Goal: Task Accomplishment & Management: Use online tool/utility

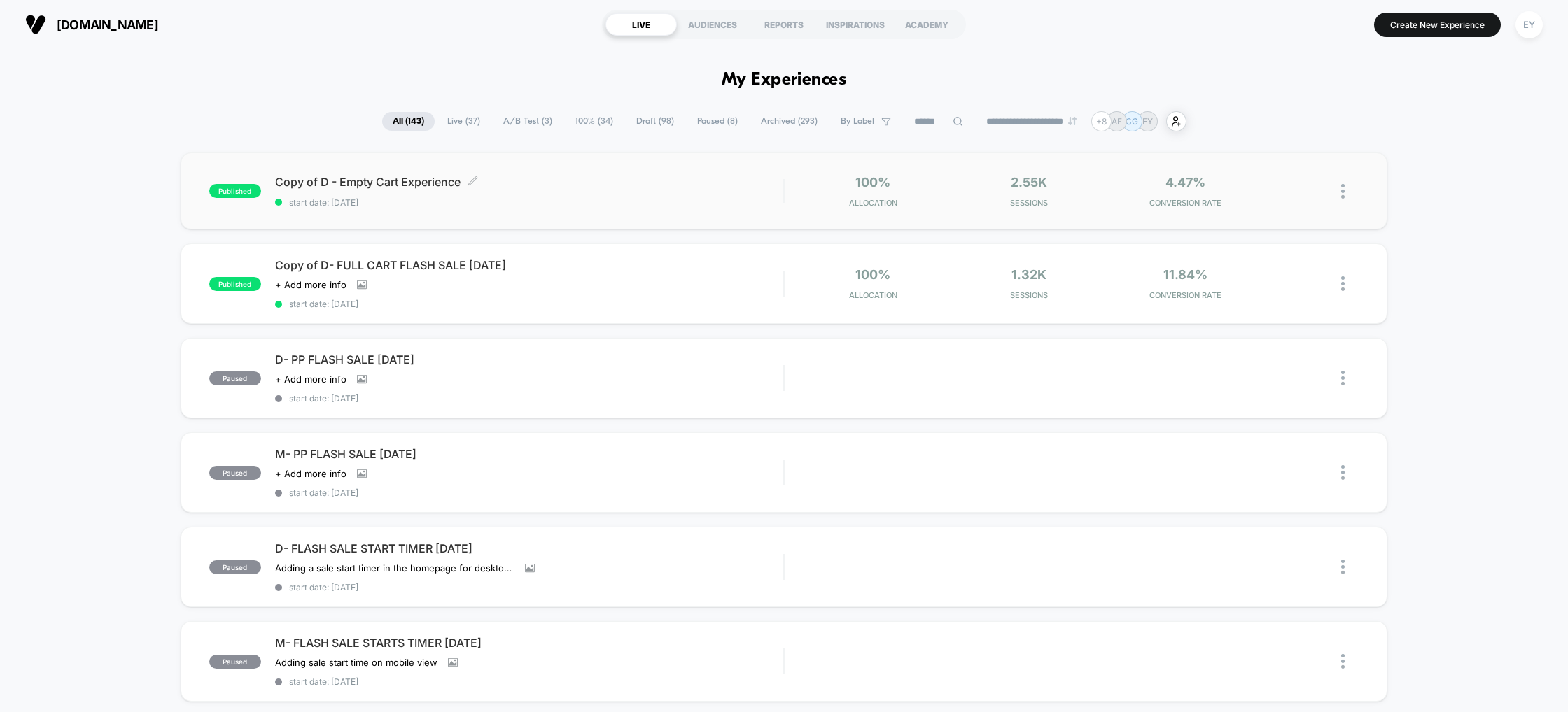
click at [362, 179] on span "Copy of D - Empty Cart Experience Click to edit experience details" at bounding box center [529, 182] width 509 height 14
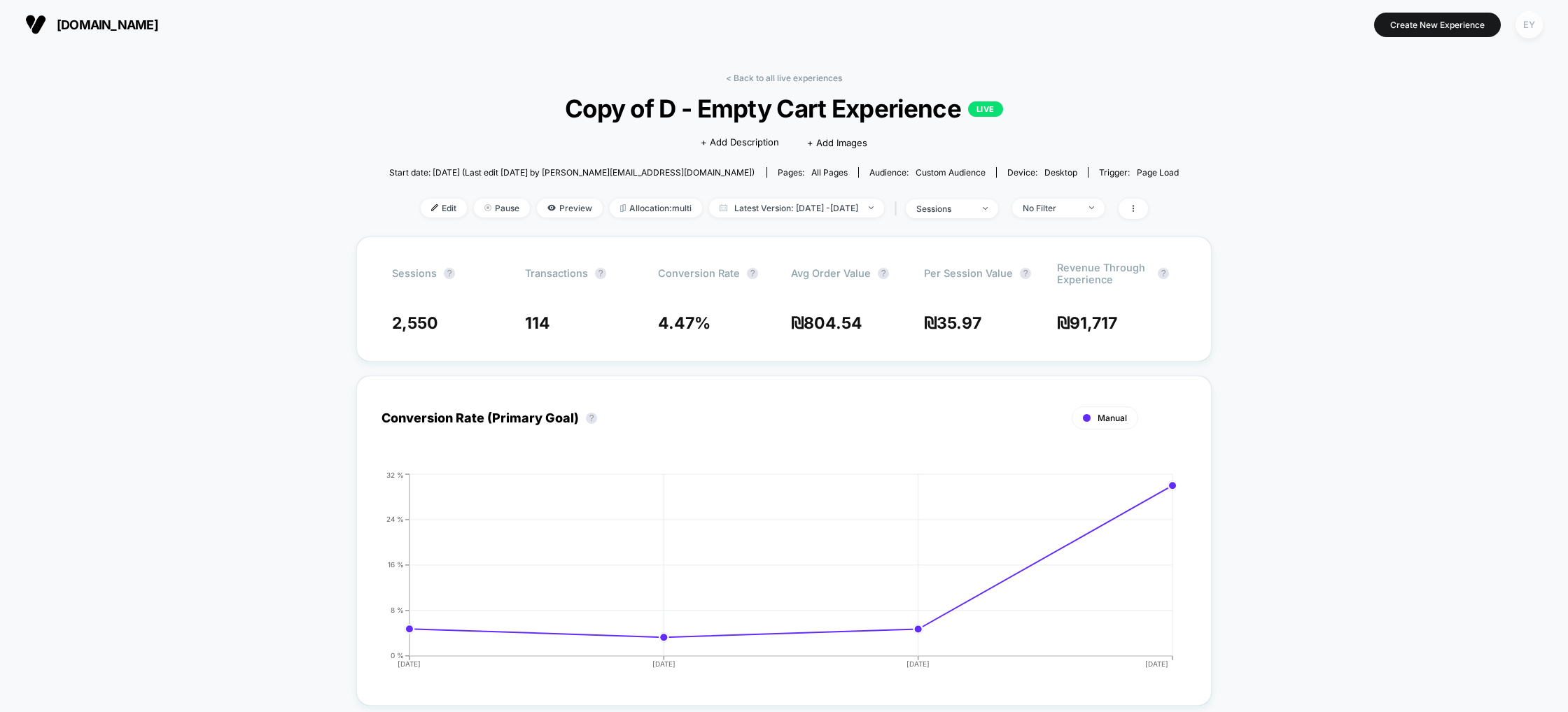
click at [1534, 25] on div "EY" at bounding box center [1529, 25] width 27 height 27
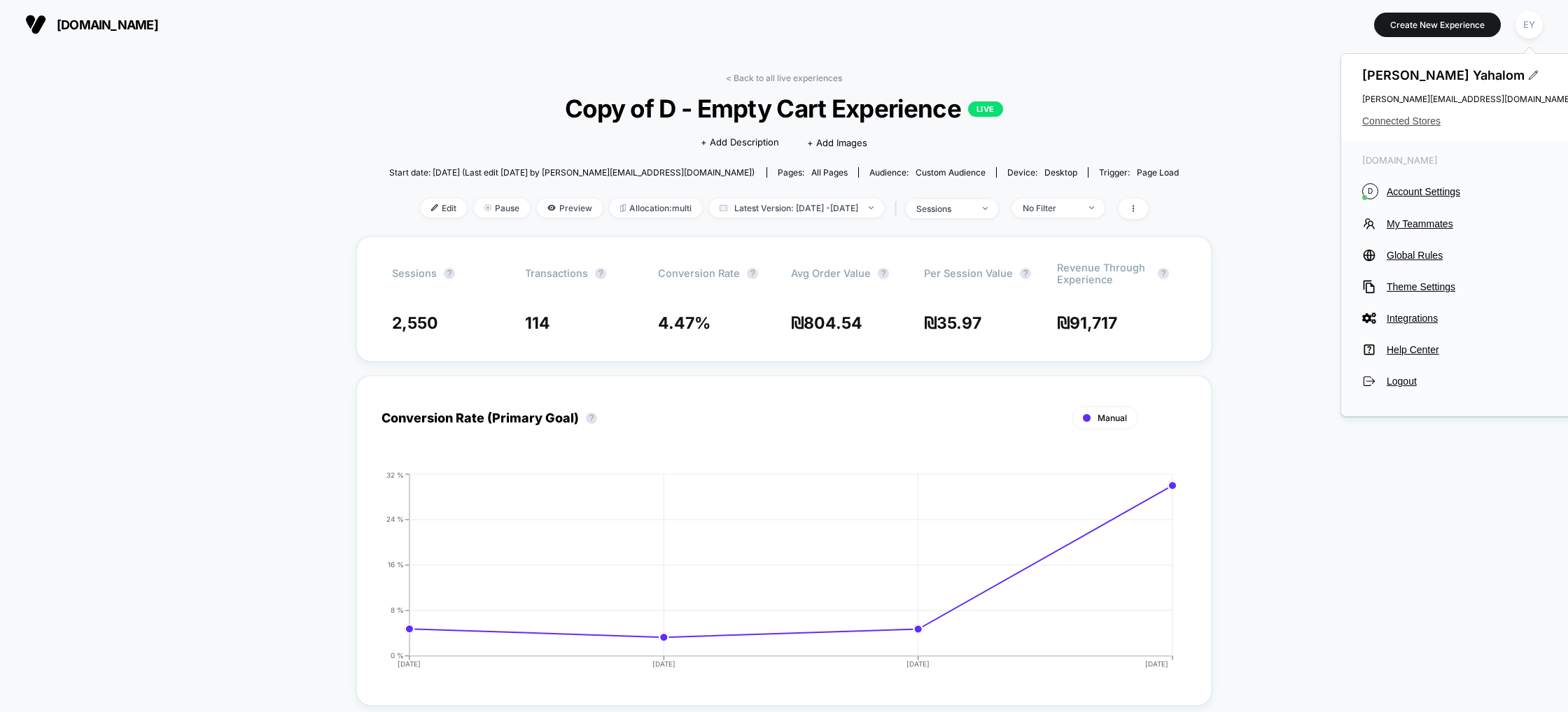
click at [1393, 124] on span "Connected Stores" at bounding box center [1467, 122] width 210 height 12
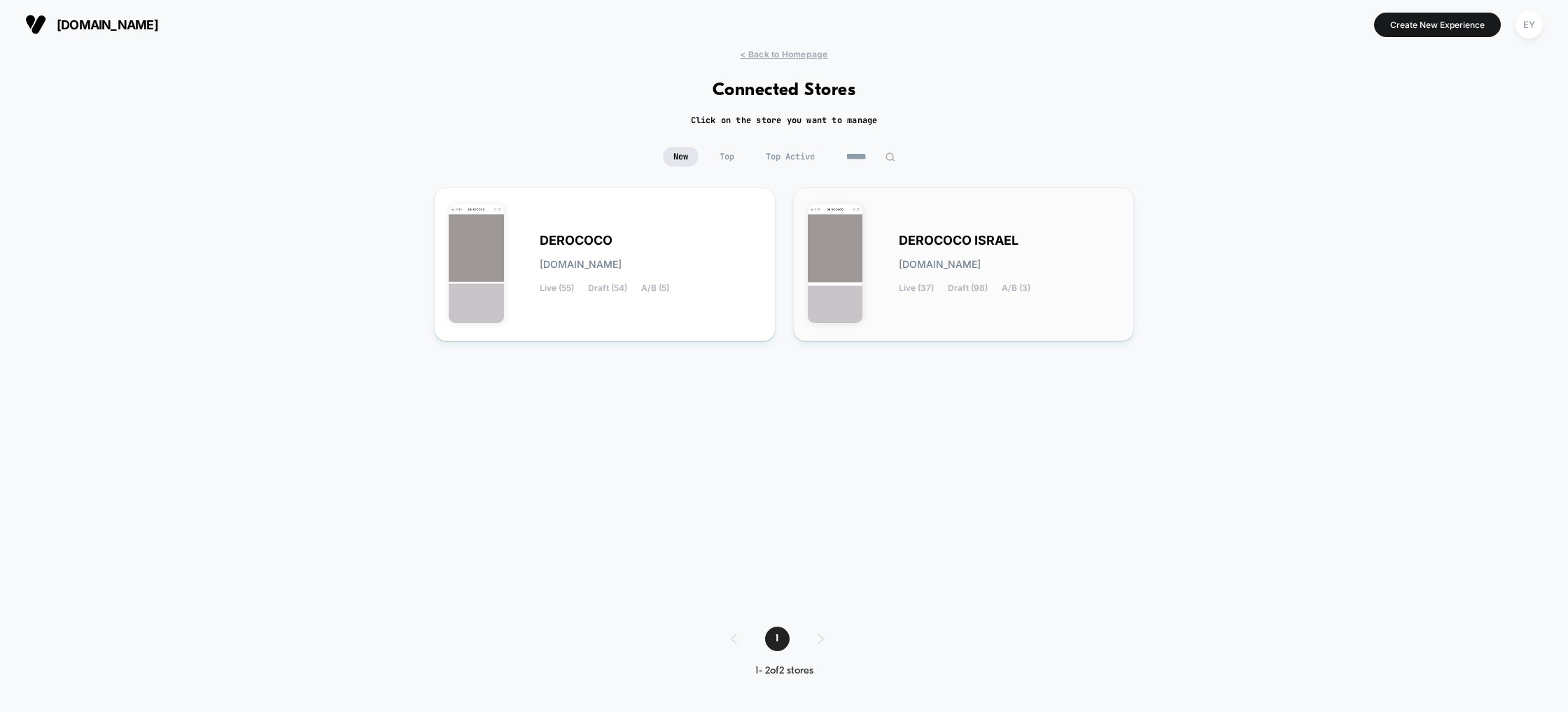
click at [970, 225] on div "DEROCOCO ISRAEL derococo-israel.myshopify.com Live (37) Draft (98) A/B (3)" at bounding box center [963, 264] width 312 height 125
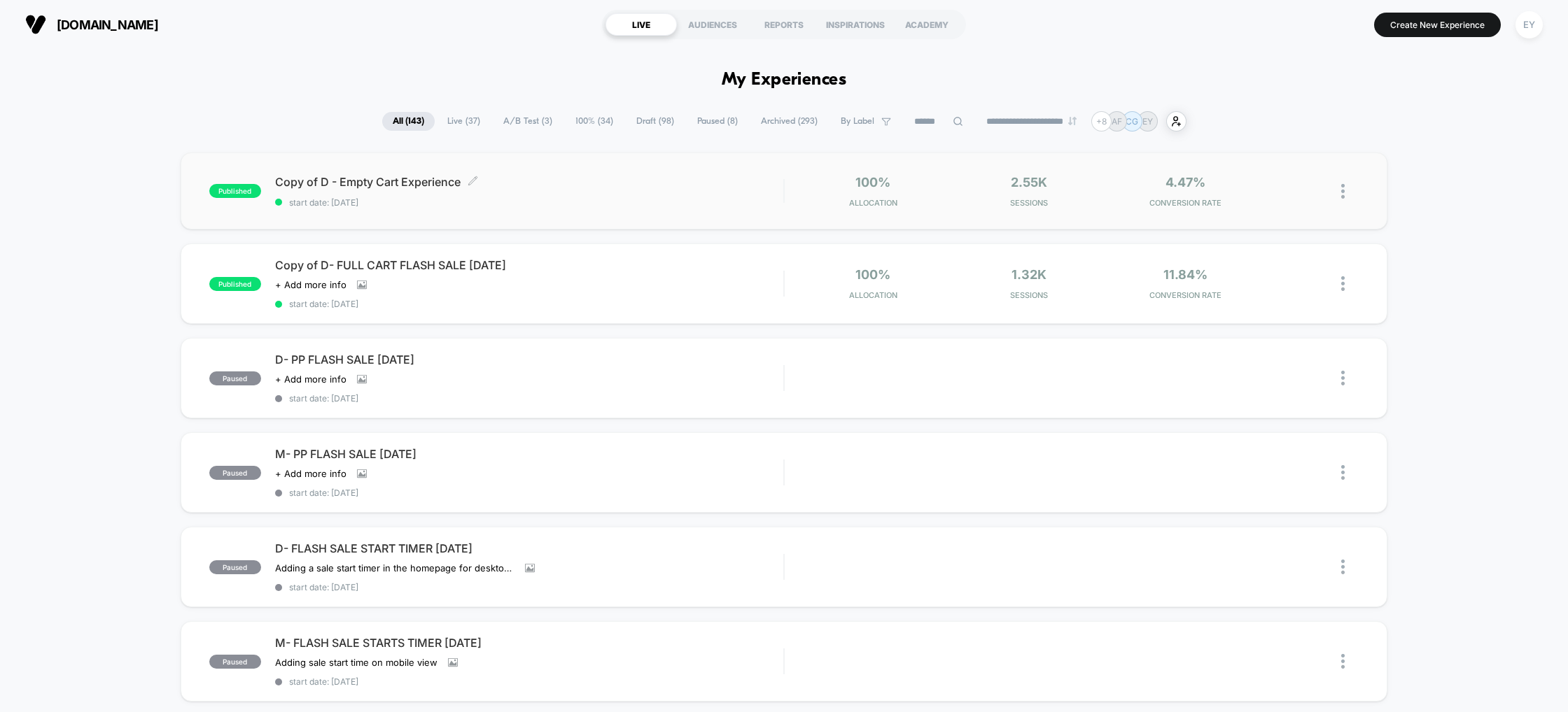
click at [401, 185] on span "Copy of D - Empty Cart Experience Click to edit experience details" at bounding box center [529, 182] width 509 height 14
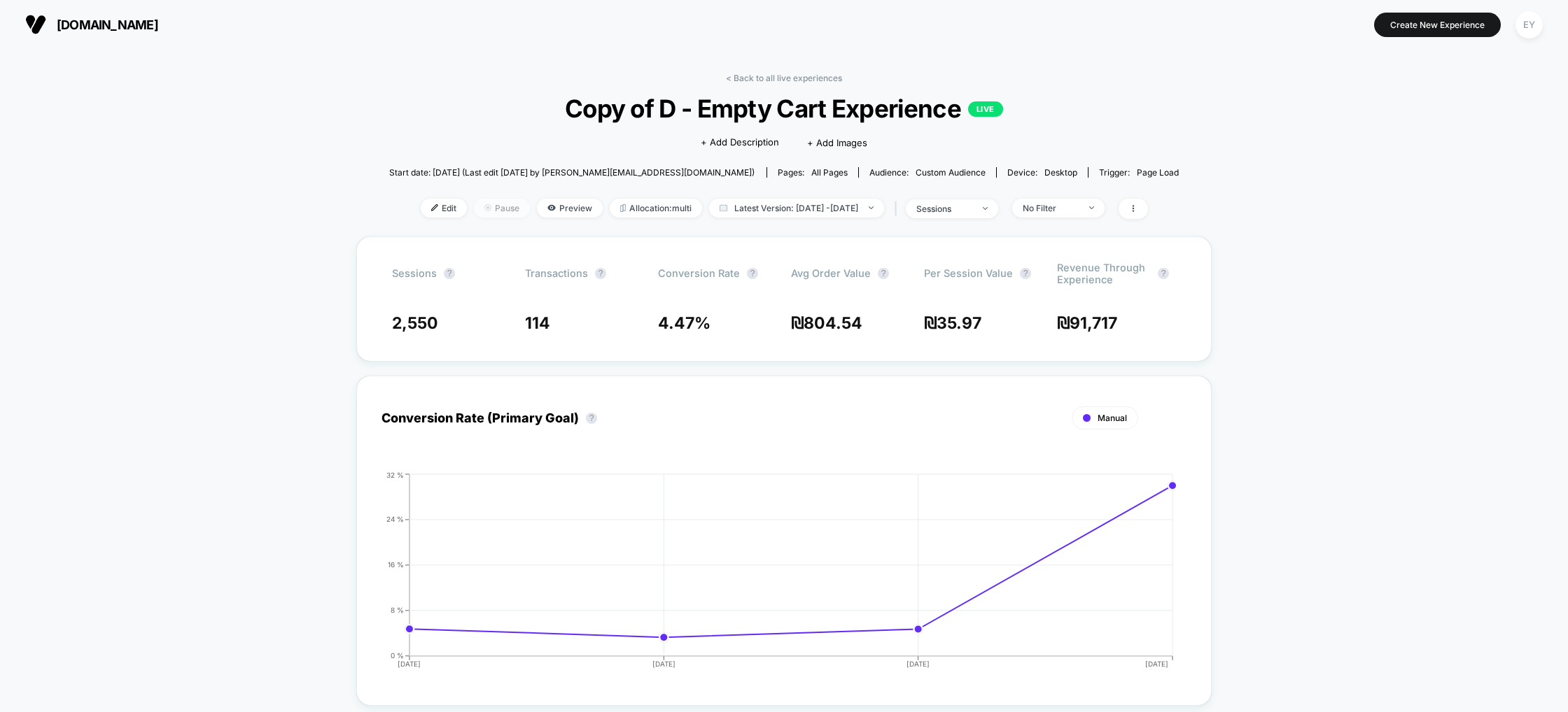
click at [492, 211] on span "Pause" at bounding box center [502, 208] width 56 height 19
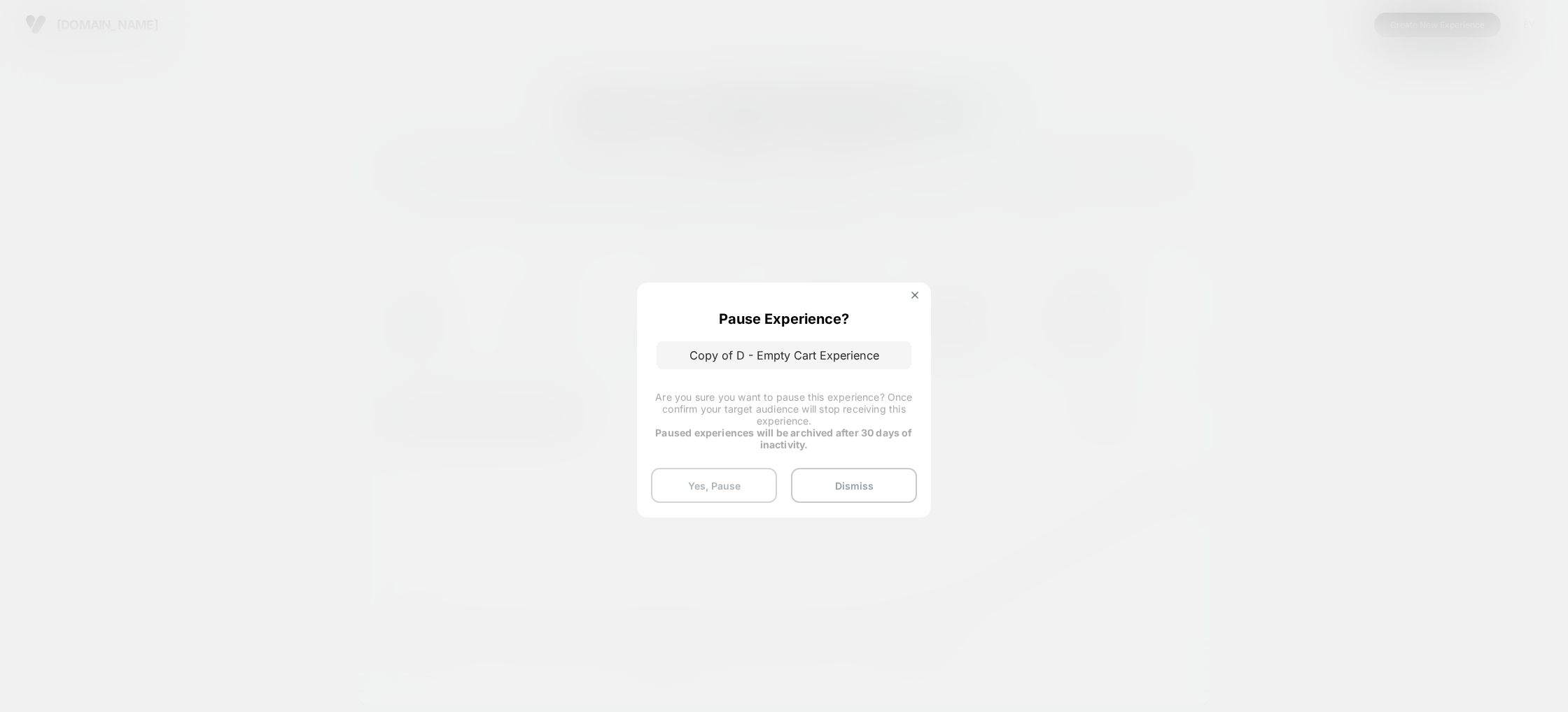
click at [757, 492] on button "Yes, Pause" at bounding box center [714, 485] width 126 height 35
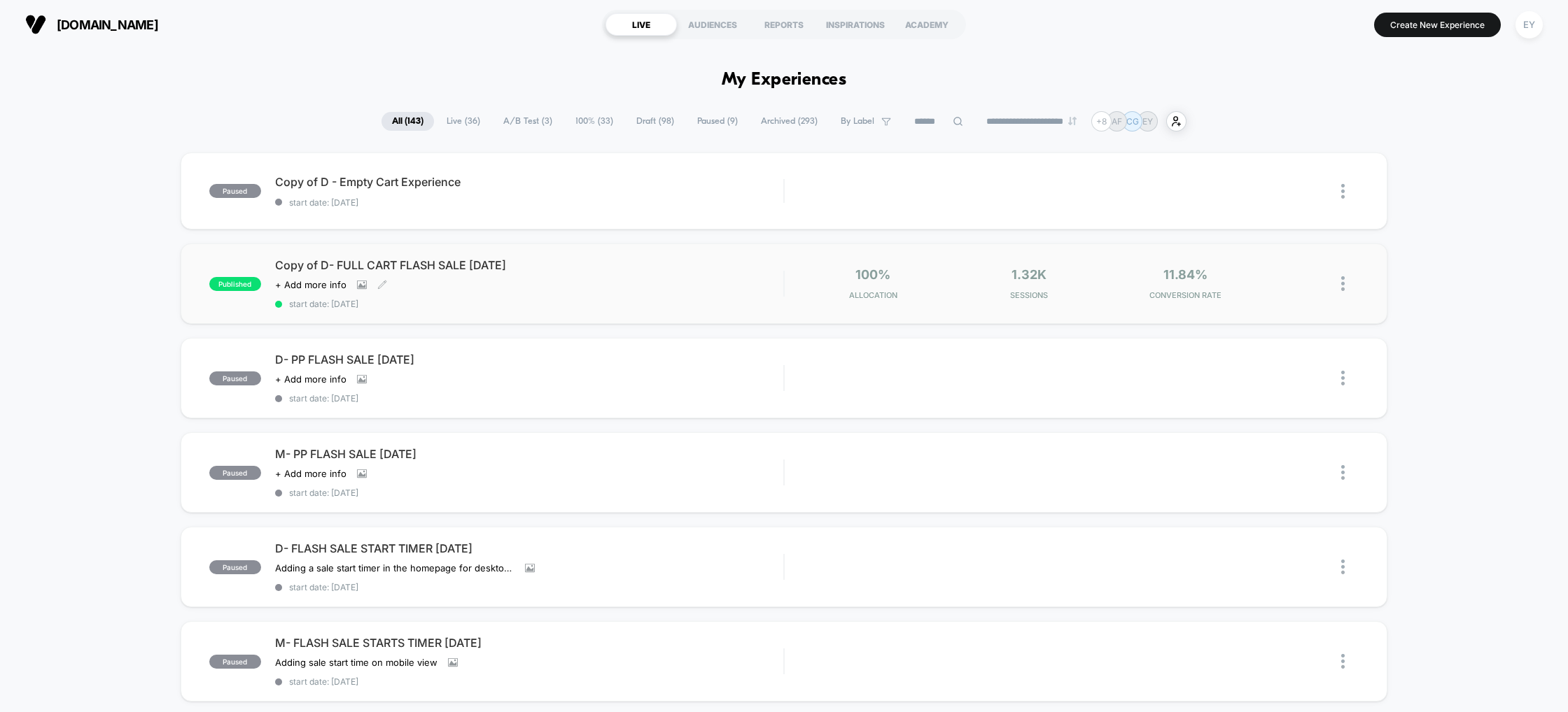
click at [367, 265] on span "Copy of D- FULL CART FLASH SALE [DATE]" at bounding box center [529, 265] width 509 height 14
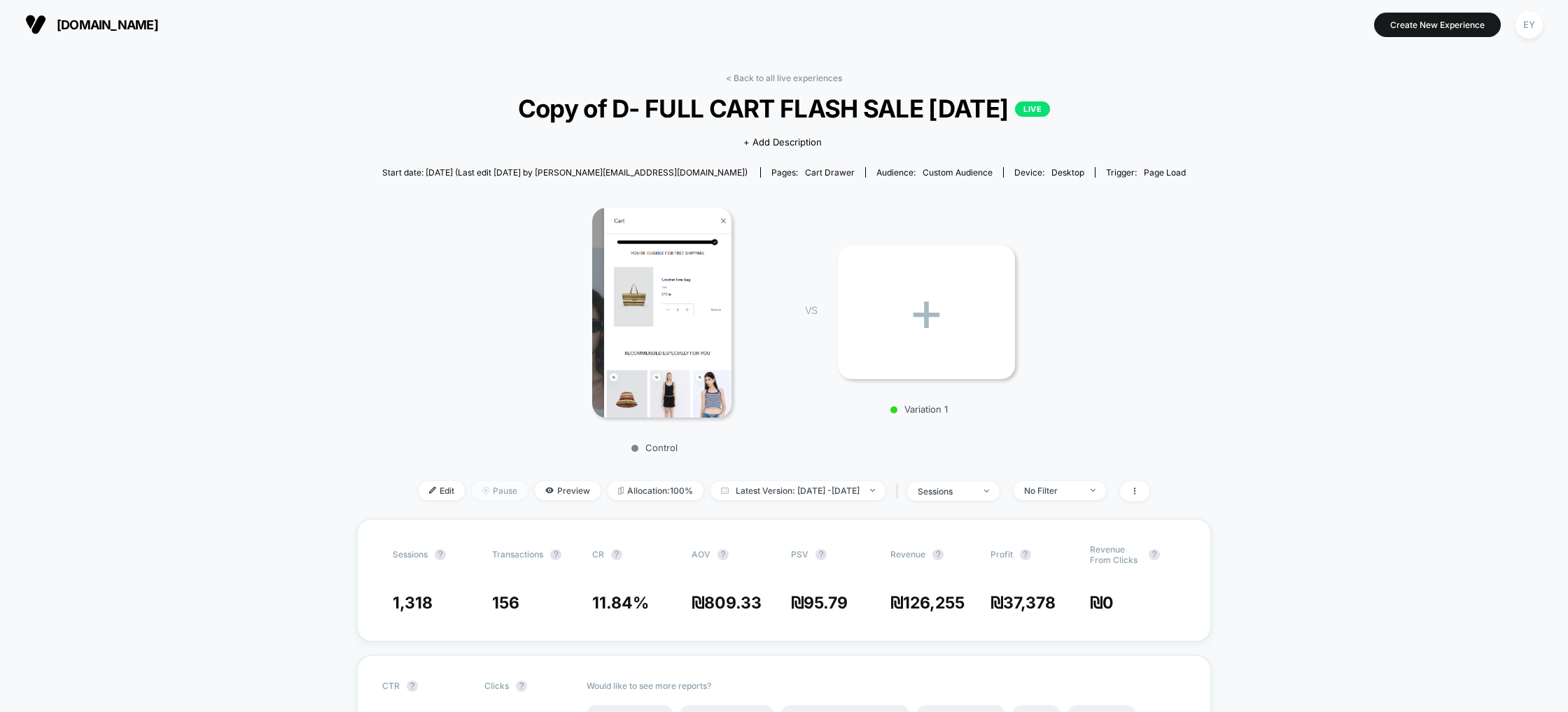
click at [486, 489] on span "Pause" at bounding box center [500, 490] width 56 height 19
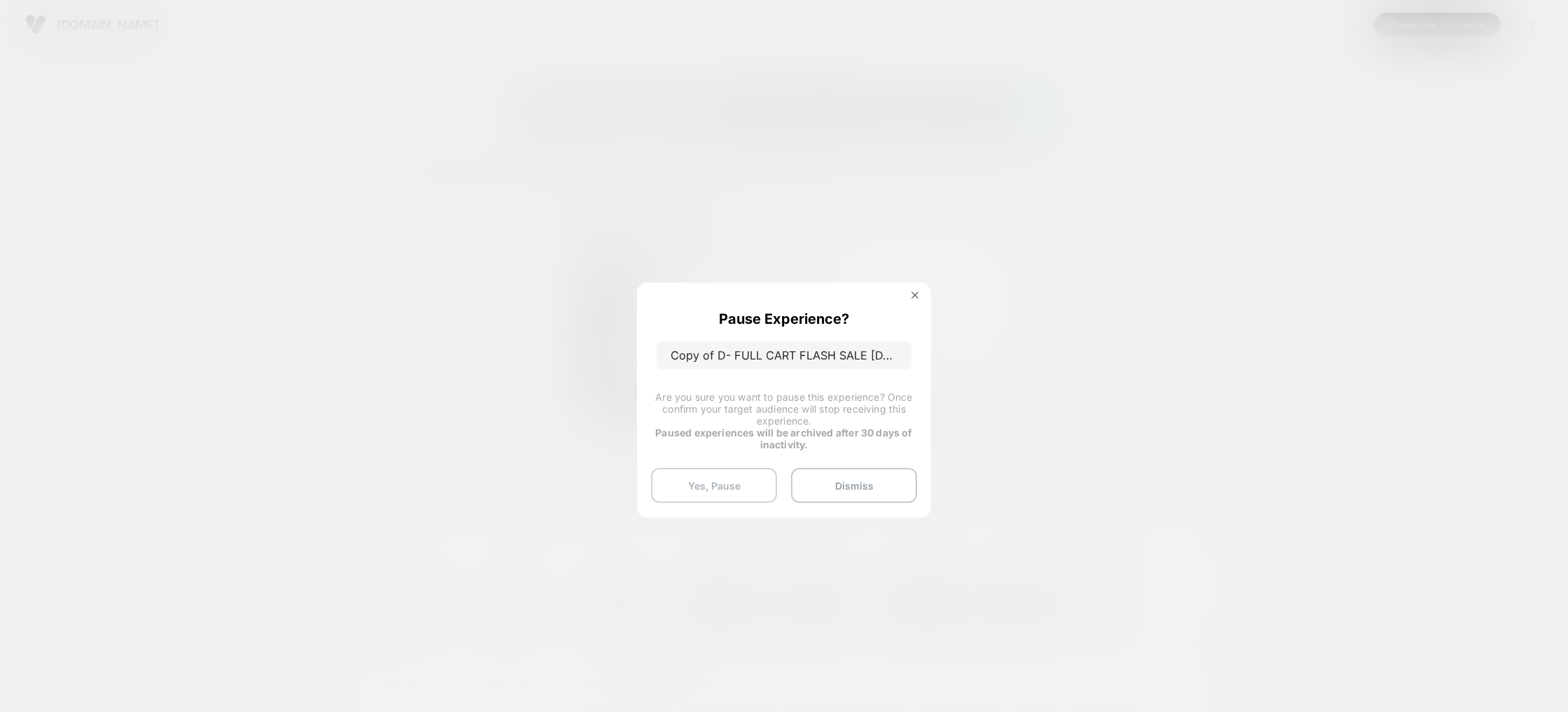
click at [710, 489] on button "Yes, Pause" at bounding box center [714, 485] width 126 height 35
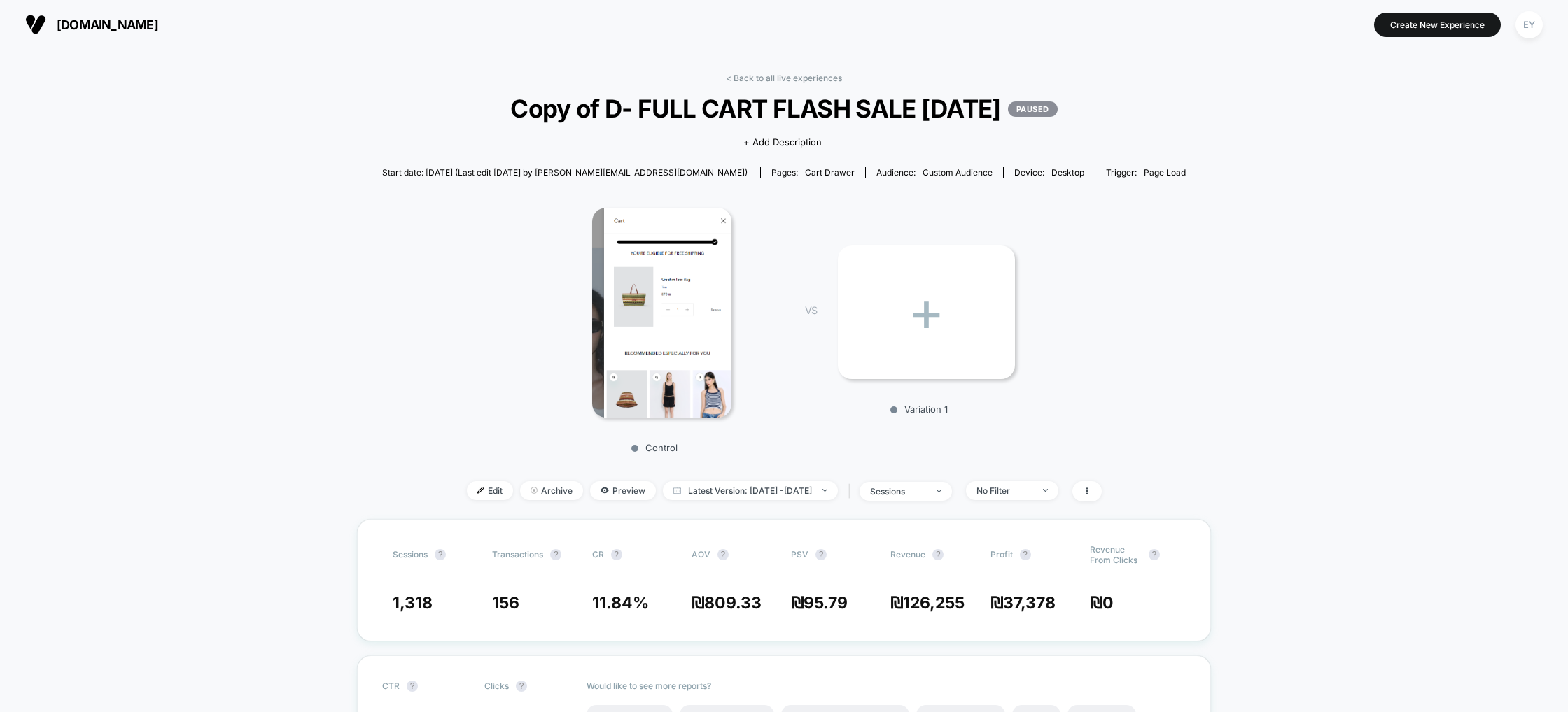
click at [36, 21] on img at bounding box center [35, 24] width 21 height 21
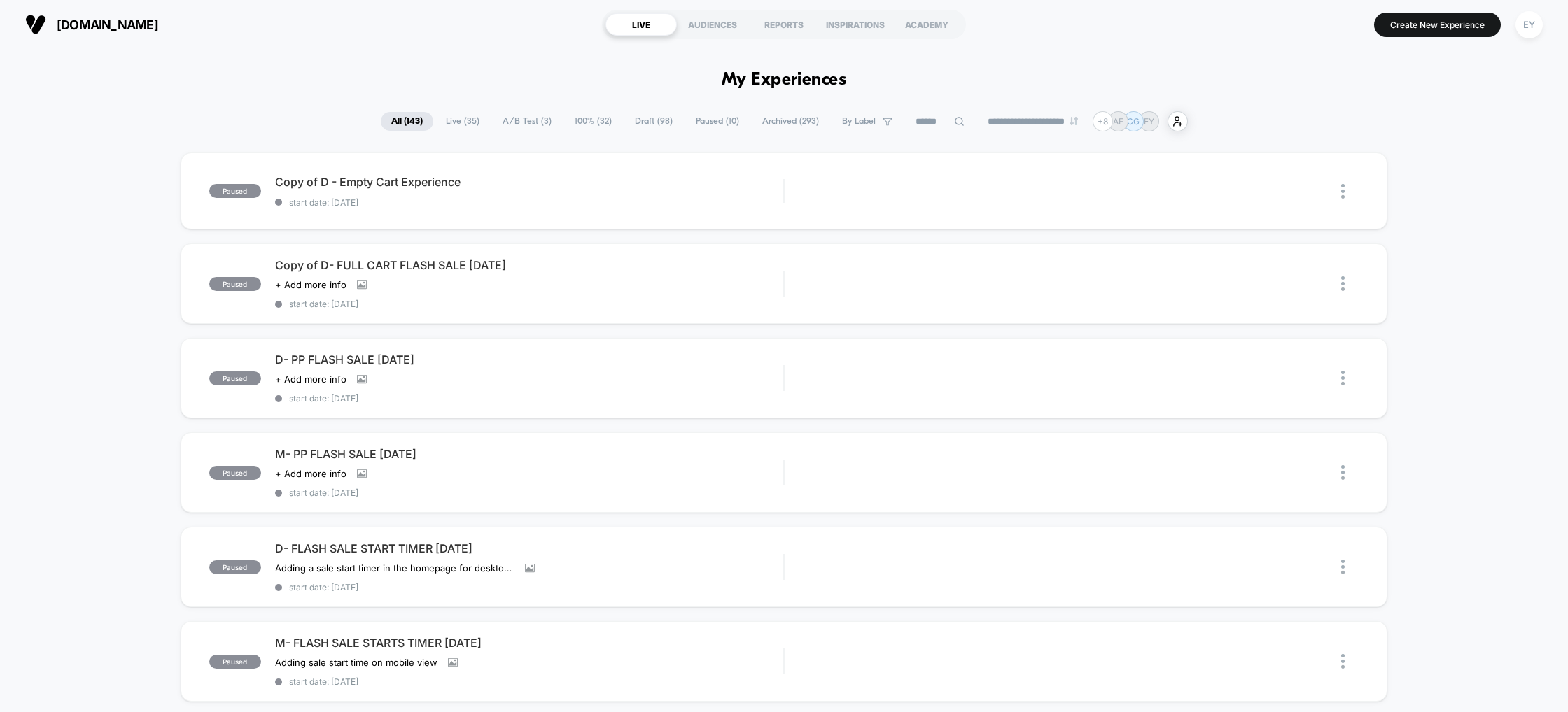
click at [400, 122] on span "All ( 143 )" at bounding box center [406, 121] width 52 height 19
click at [1530, 21] on div "EY" at bounding box center [1529, 25] width 27 height 27
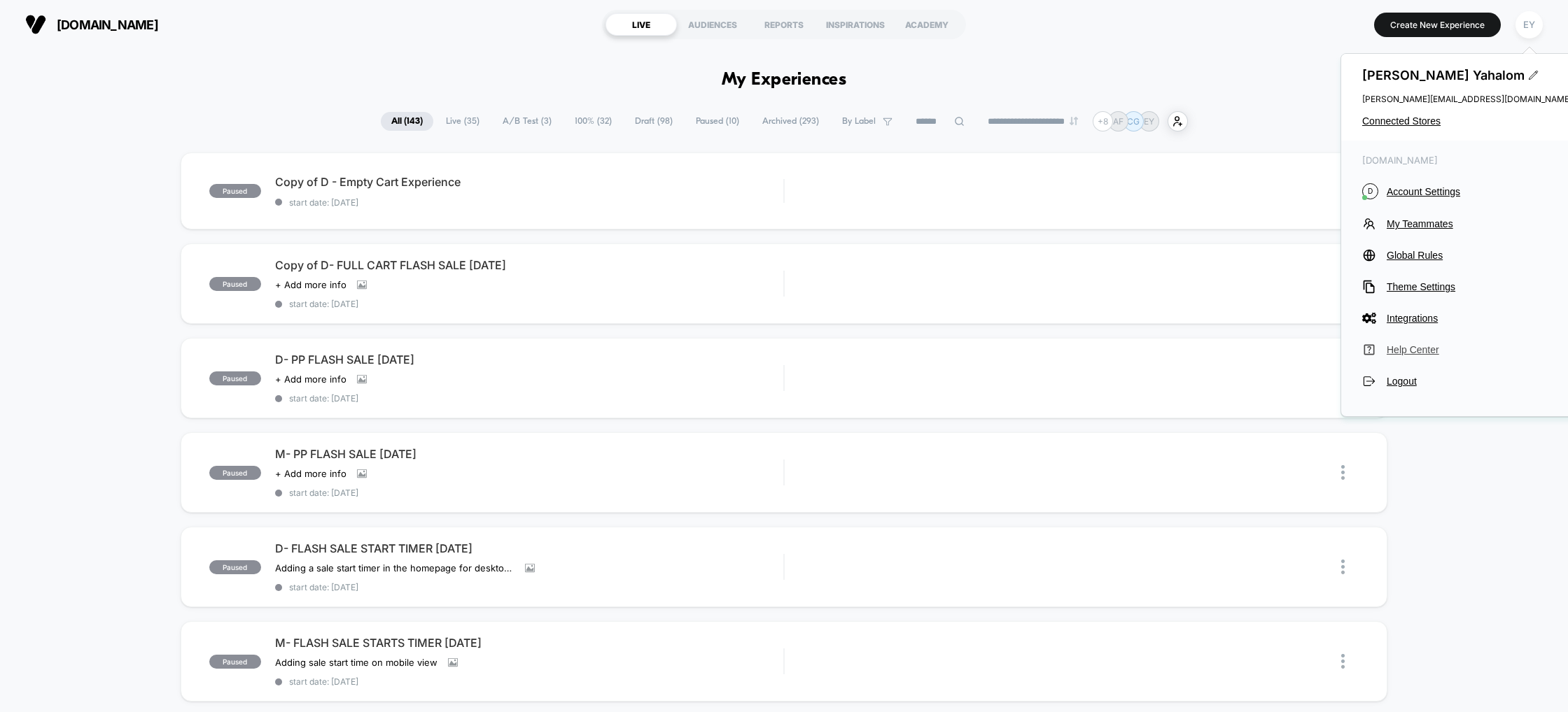
click at [1412, 347] on span "Help Center" at bounding box center [1479, 350] width 185 height 12
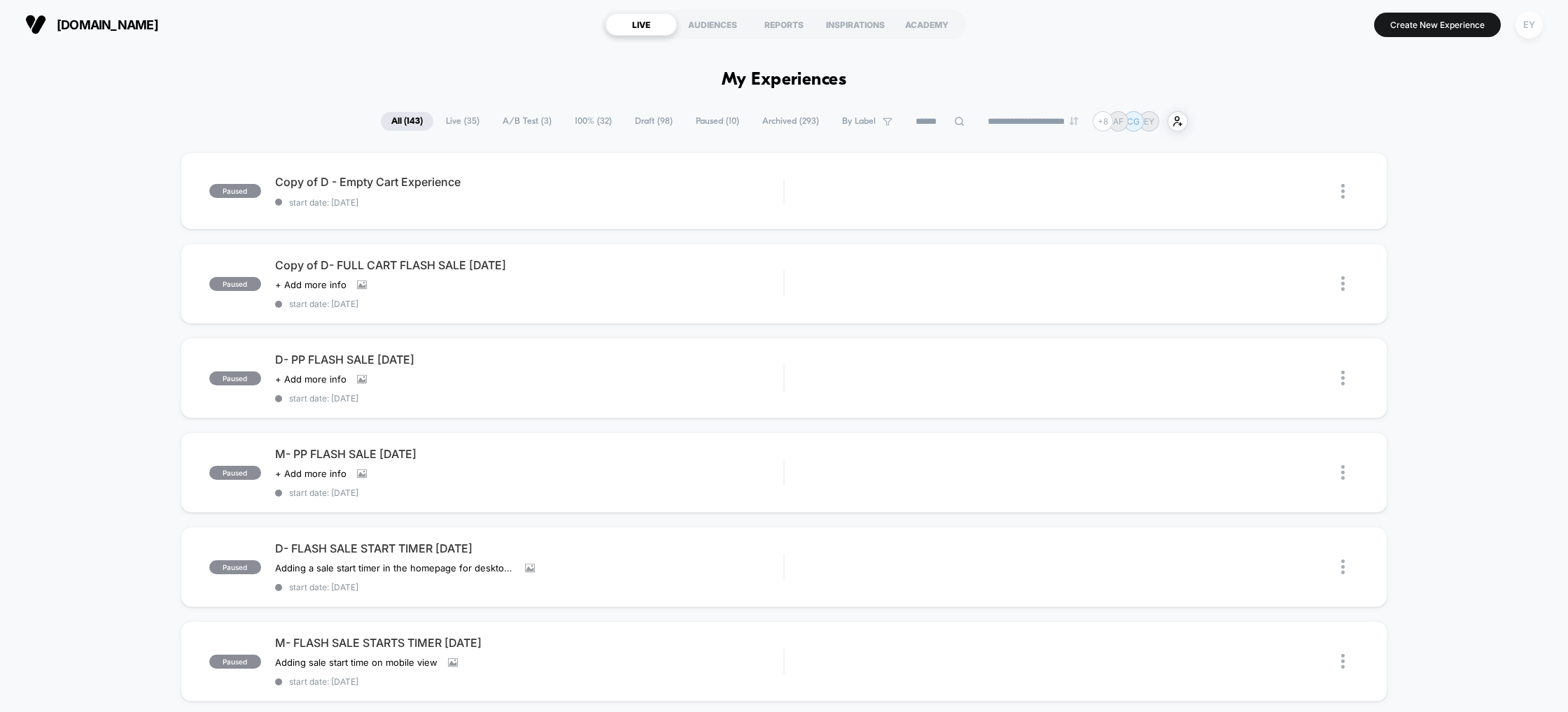
click at [1531, 28] on div "EY" at bounding box center [1529, 25] width 27 height 27
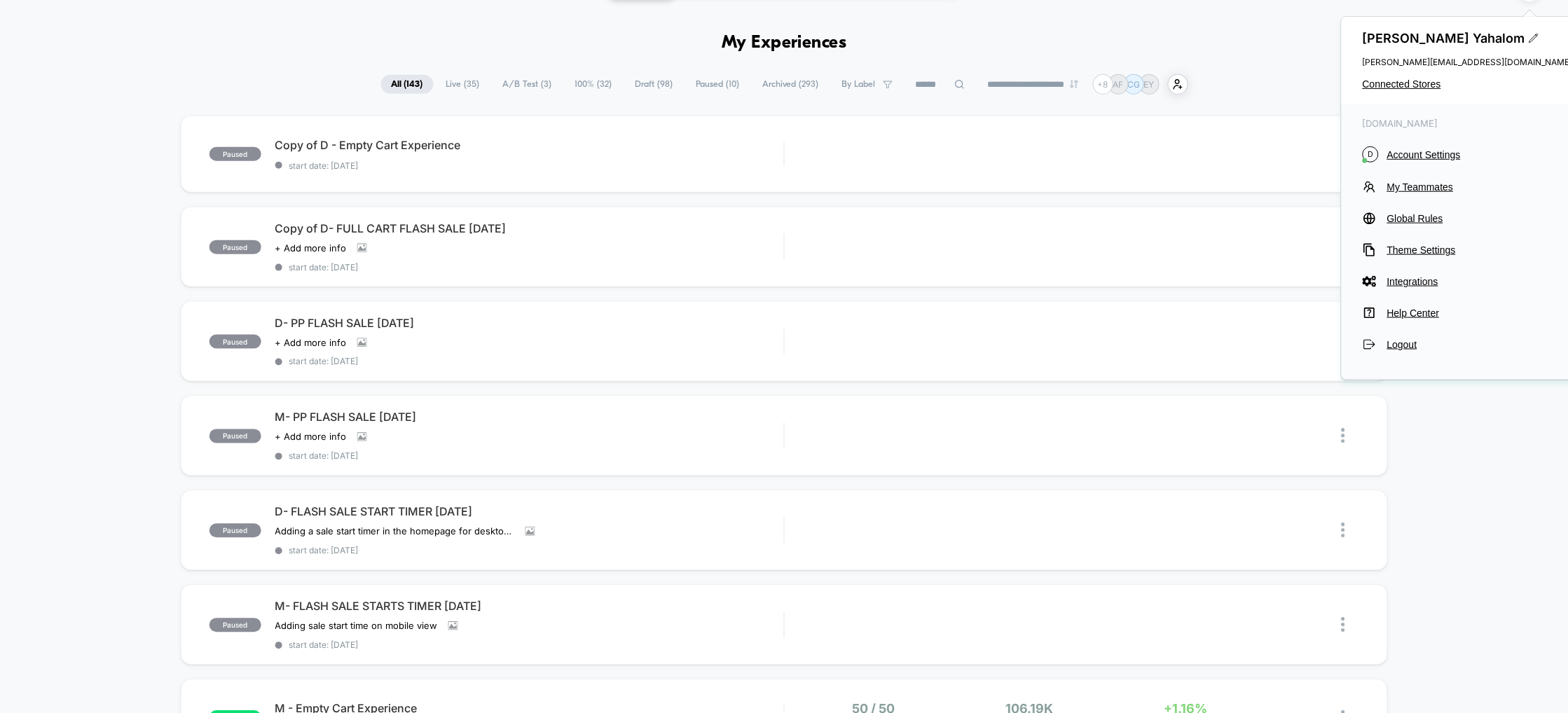
scroll to position [35, 0]
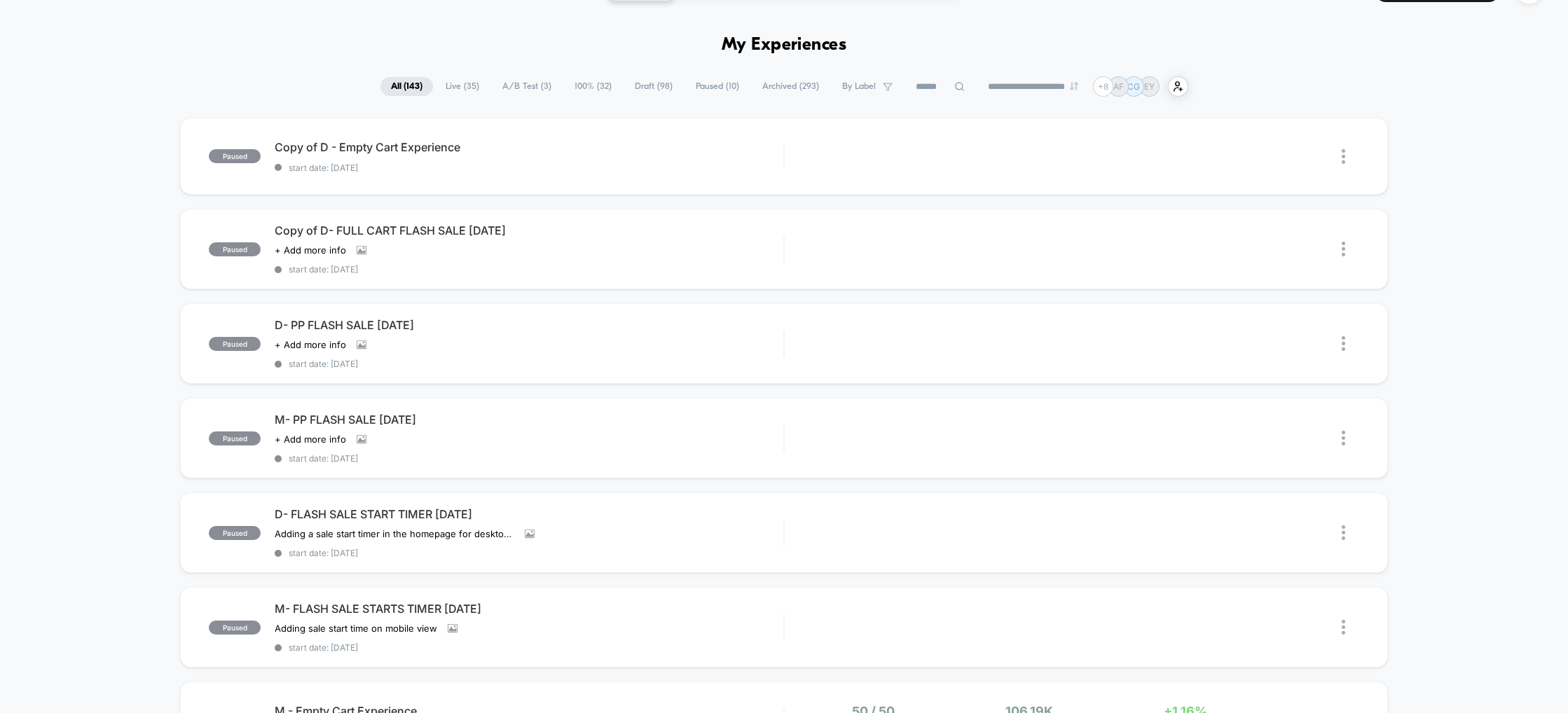
scroll to position [0, 0]
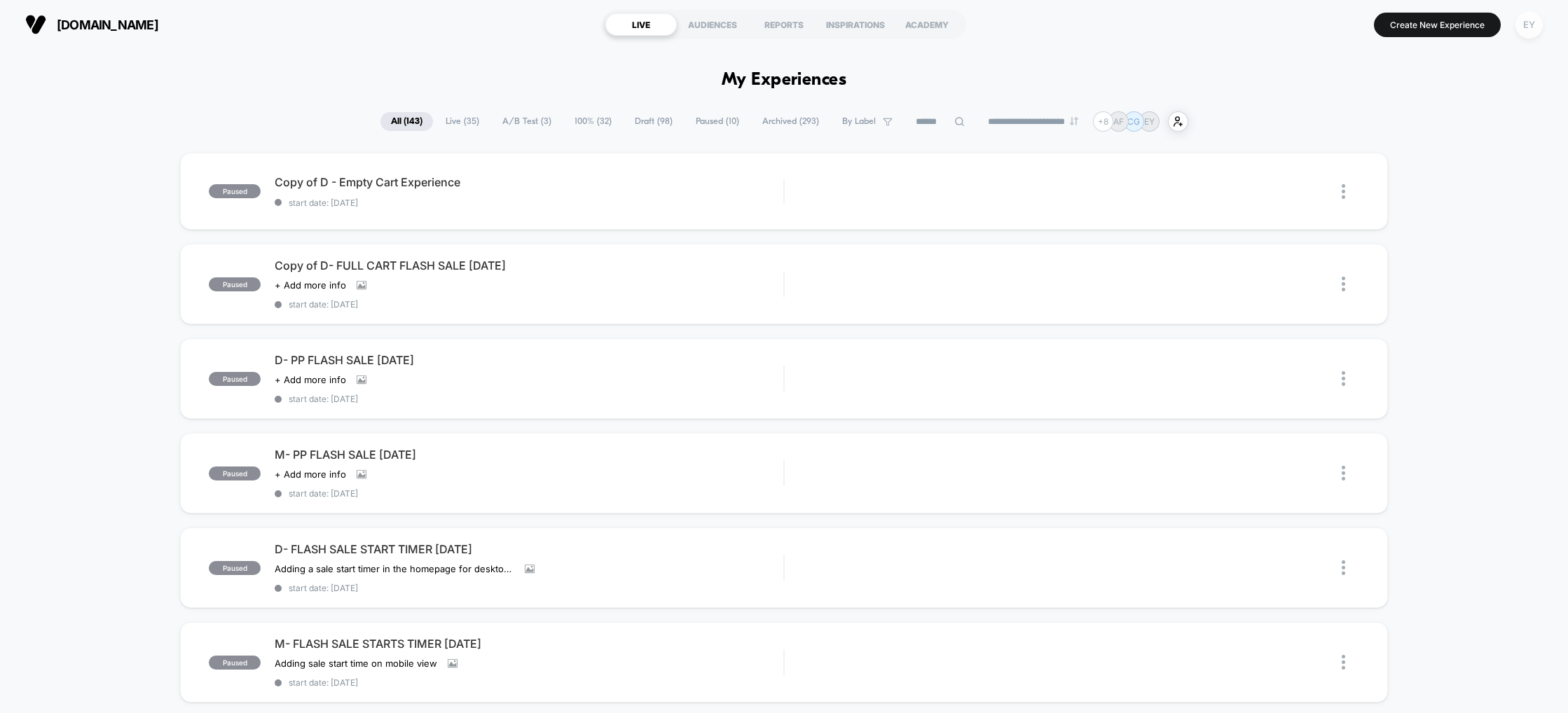
click at [1541, 26] on div "EY" at bounding box center [1529, 25] width 27 height 27
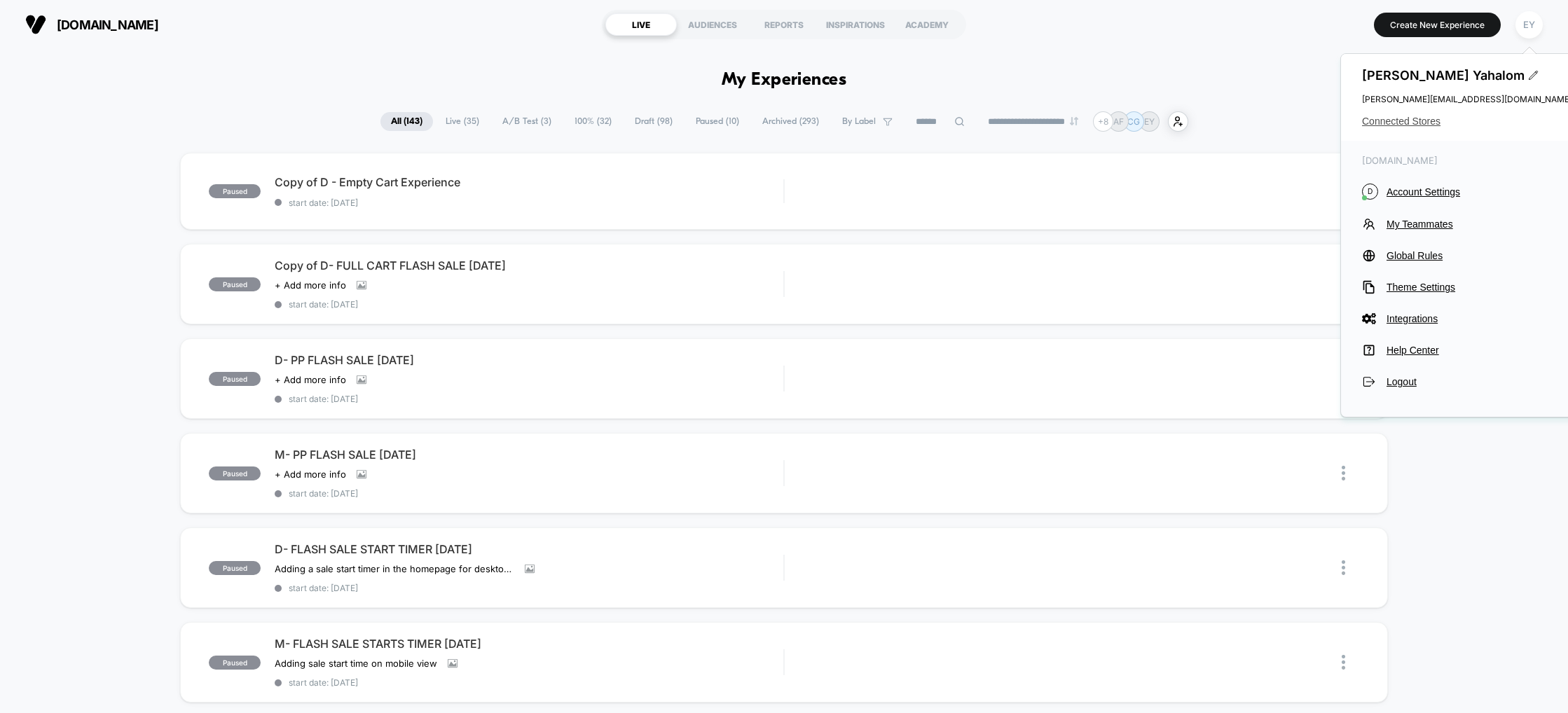
click at [1395, 124] on span "Connected Stores" at bounding box center [1468, 122] width 210 height 12
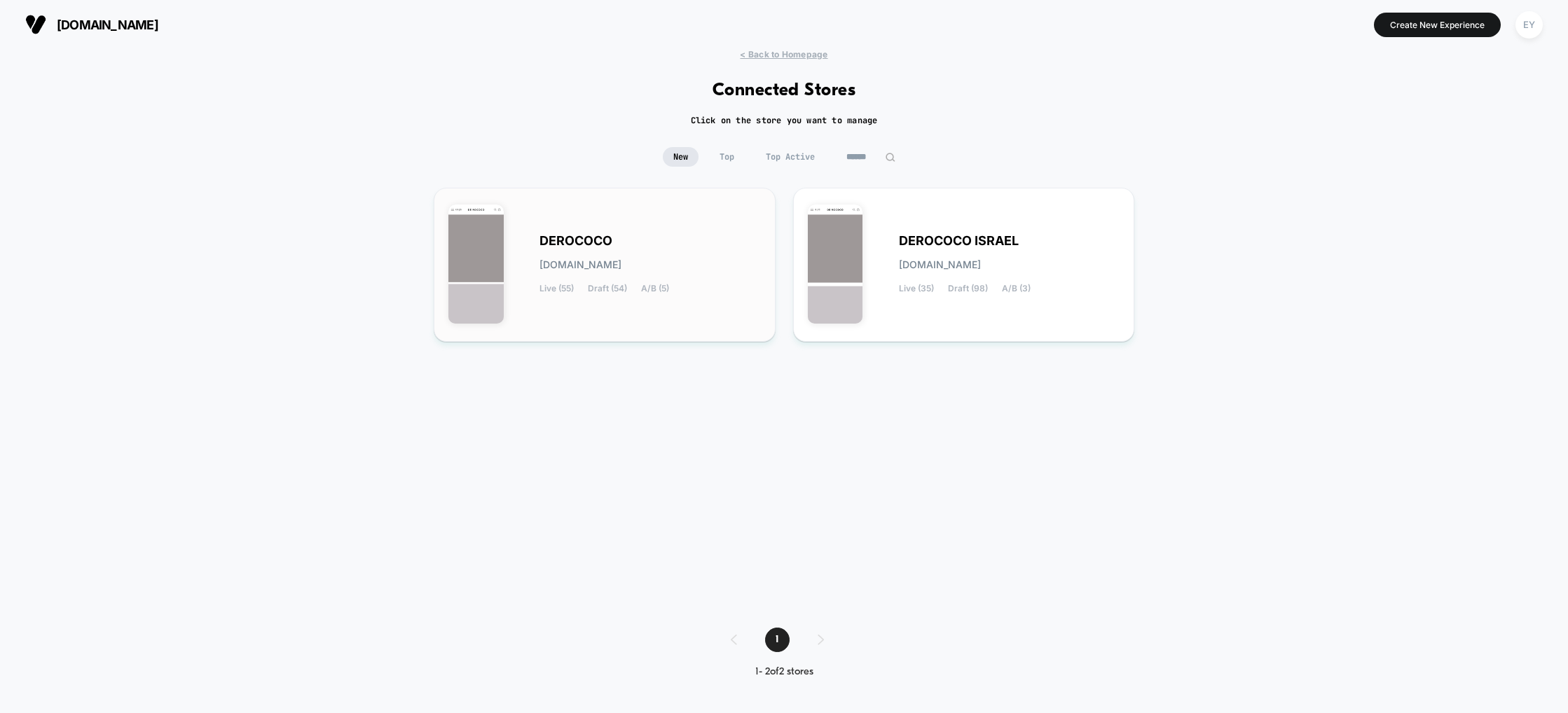
click at [661, 258] on div "DEROCOCO [DOMAIN_NAME] Live (55) Draft (54) A/B (5)" at bounding box center [649, 264] width 221 height 57
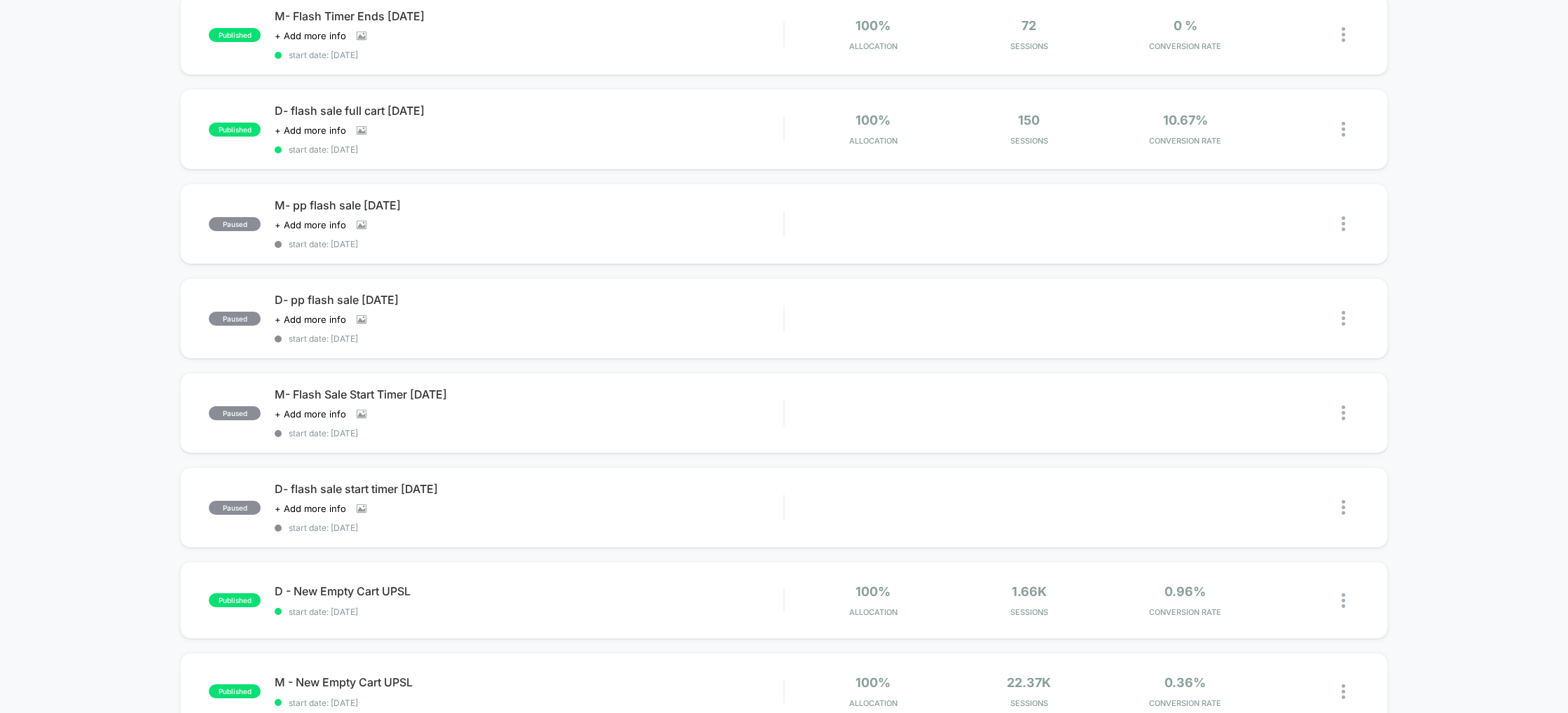
scroll to position [160, 0]
click at [398, 121] on div "D- flash sale full cart [DATE] Click to view images Click to edit experience de…" at bounding box center [529, 128] width 509 height 51
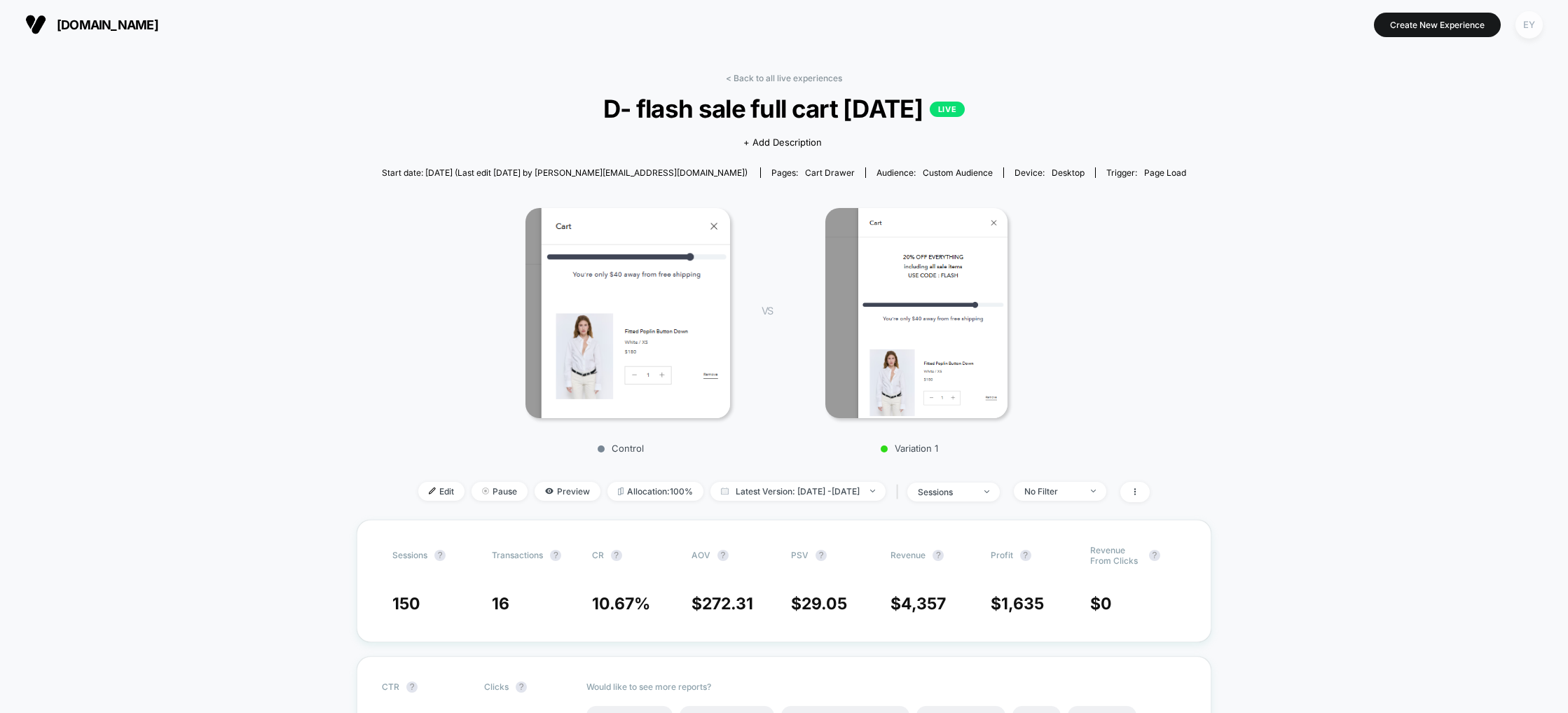
click at [1538, 28] on div "EY" at bounding box center [1529, 25] width 27 height 27
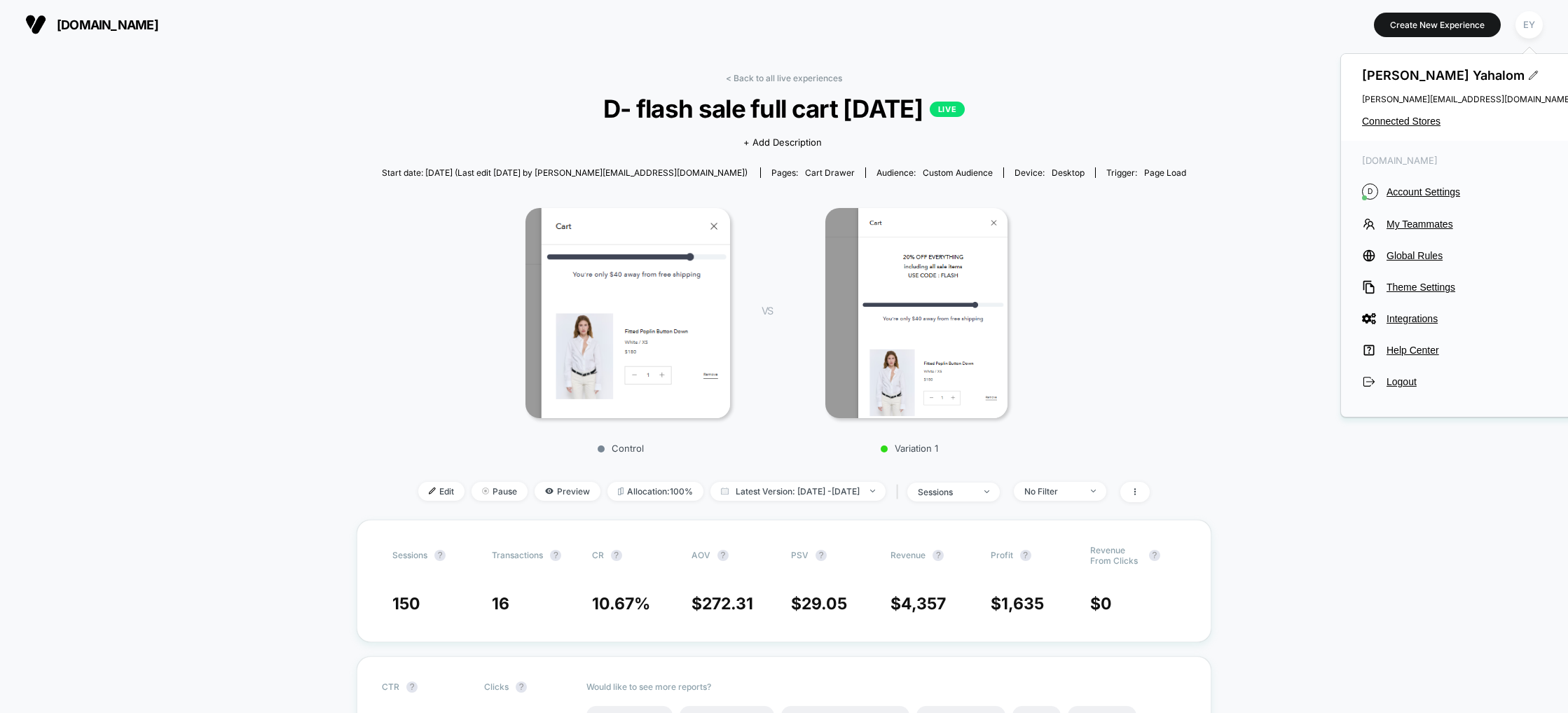
drag, startPoint x: 1147, startPoint y: 70, endPoint x: 1358, endPoint y: 37, distance: 213.6
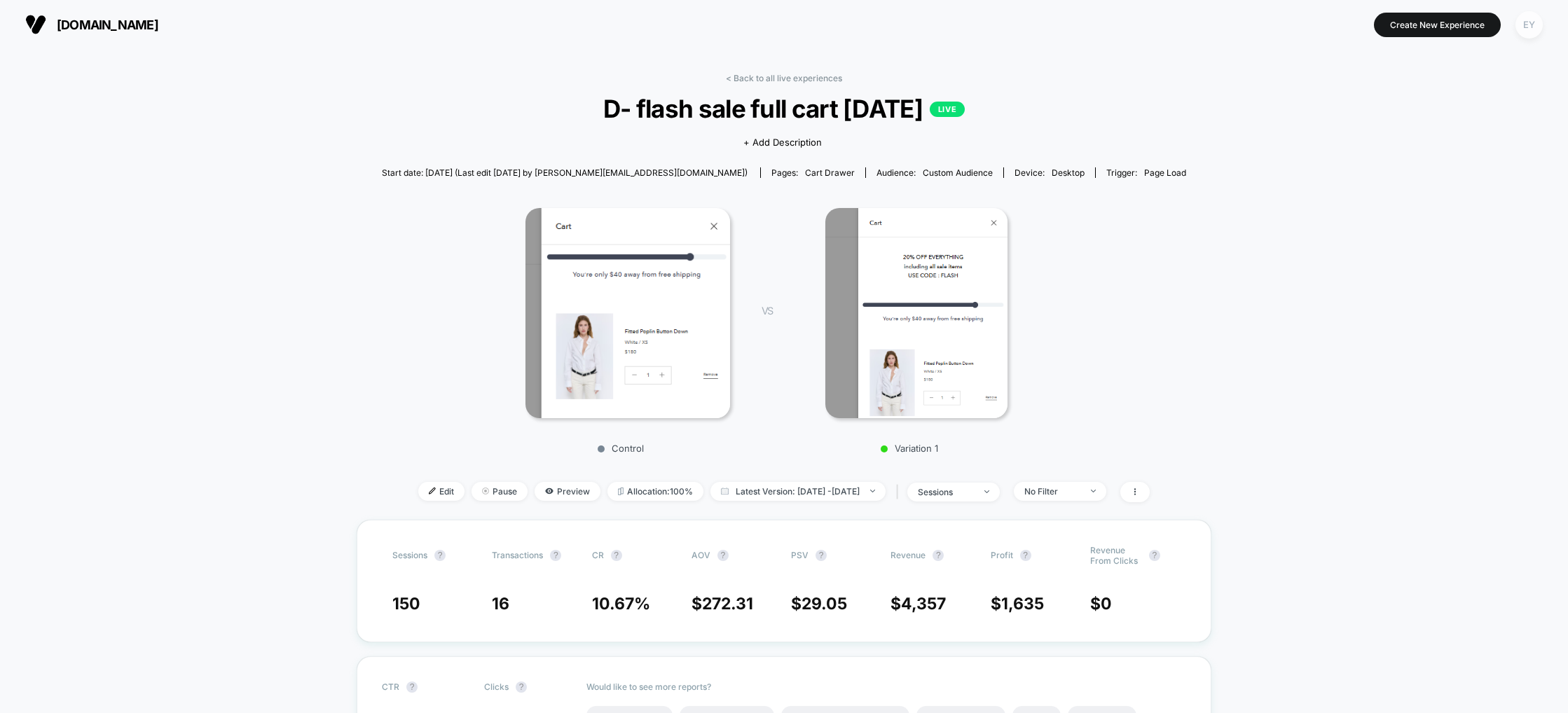
click at [1539, 29] on div "EY" at bounding box center [1529, 25] width 27 height 27
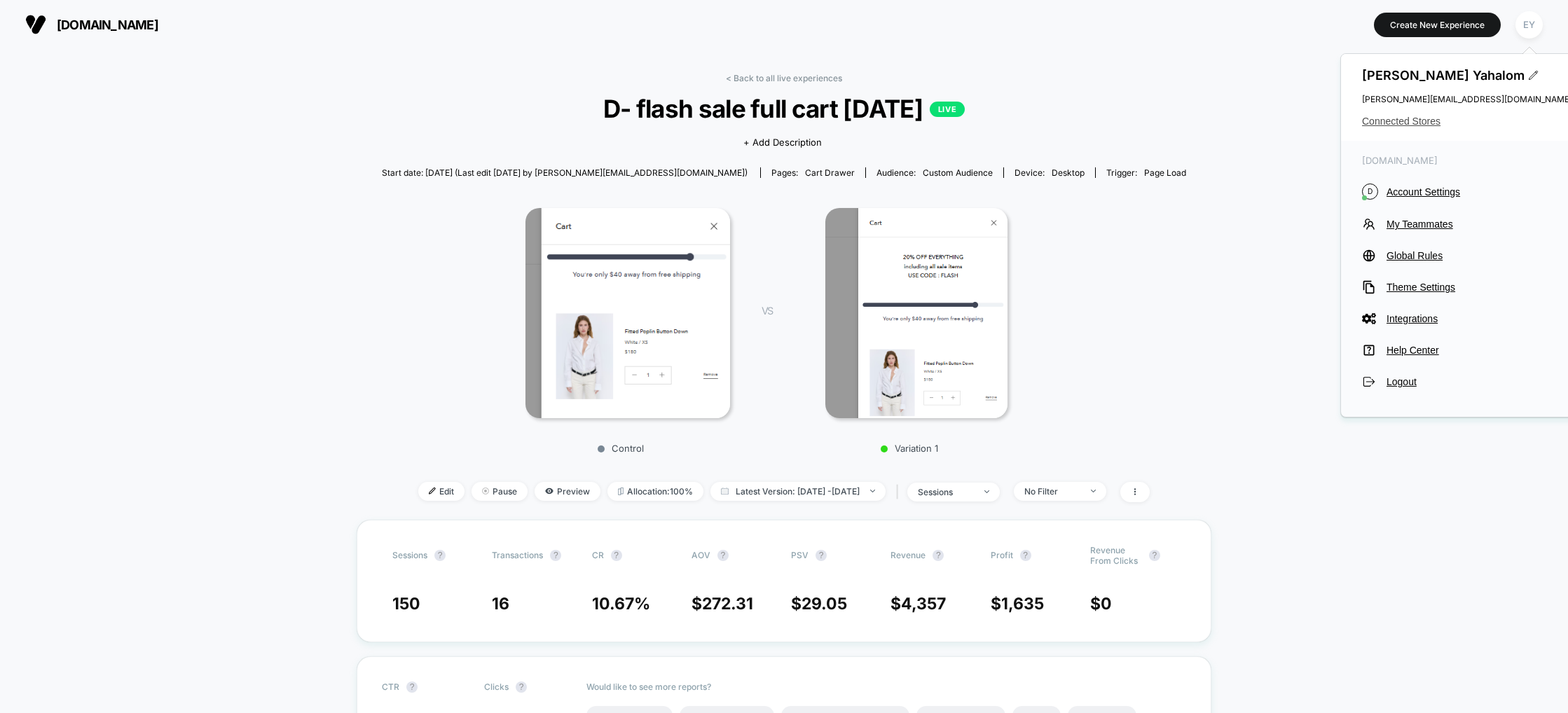
click at [1404, 120] on span "Connected Stores" at bounding box center [1468, 122] width 210 height 12
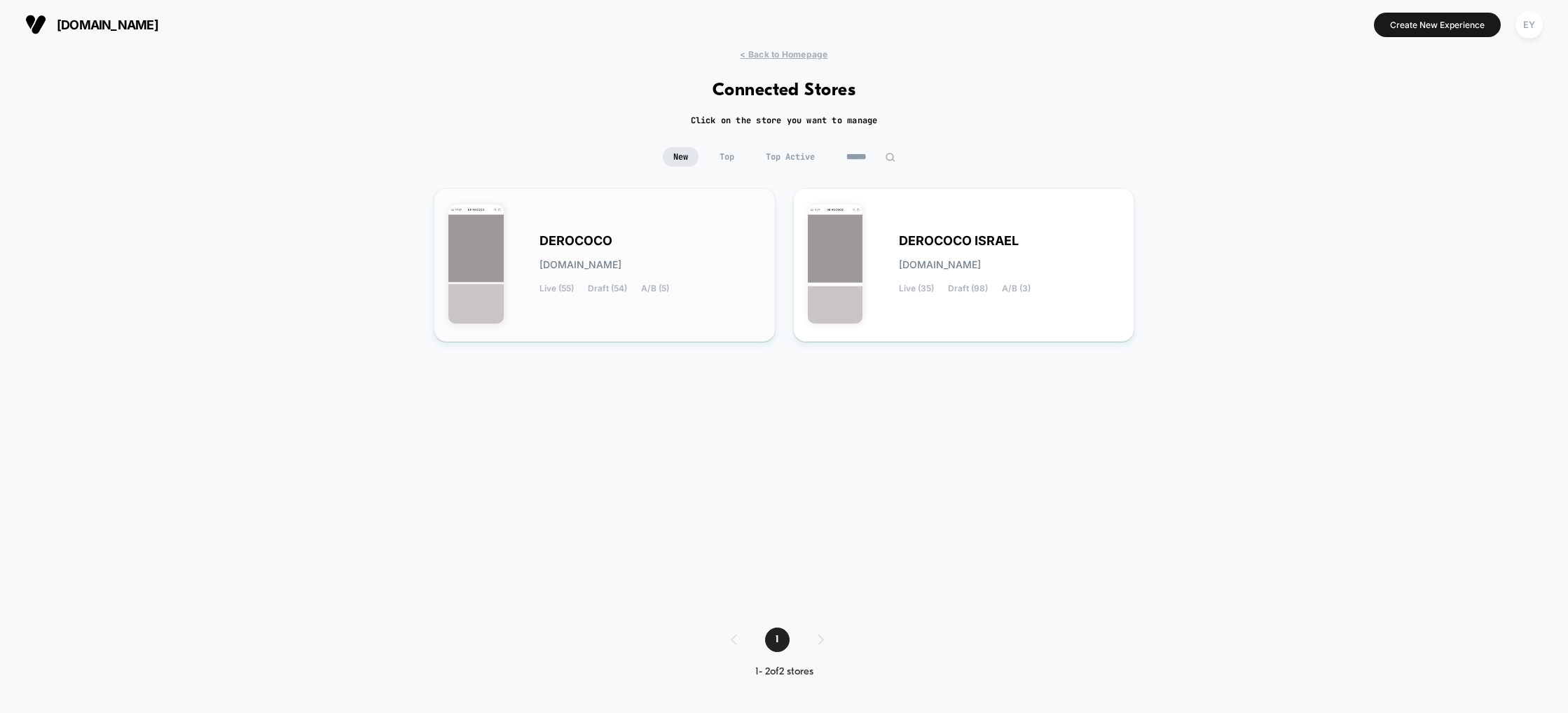
click at [647, 210] on div "DEROCOCO [DOMAIN_NAME] Live (55) Draft (54) A/B (5)" at bounding box center [604, 264] width 312 height 125
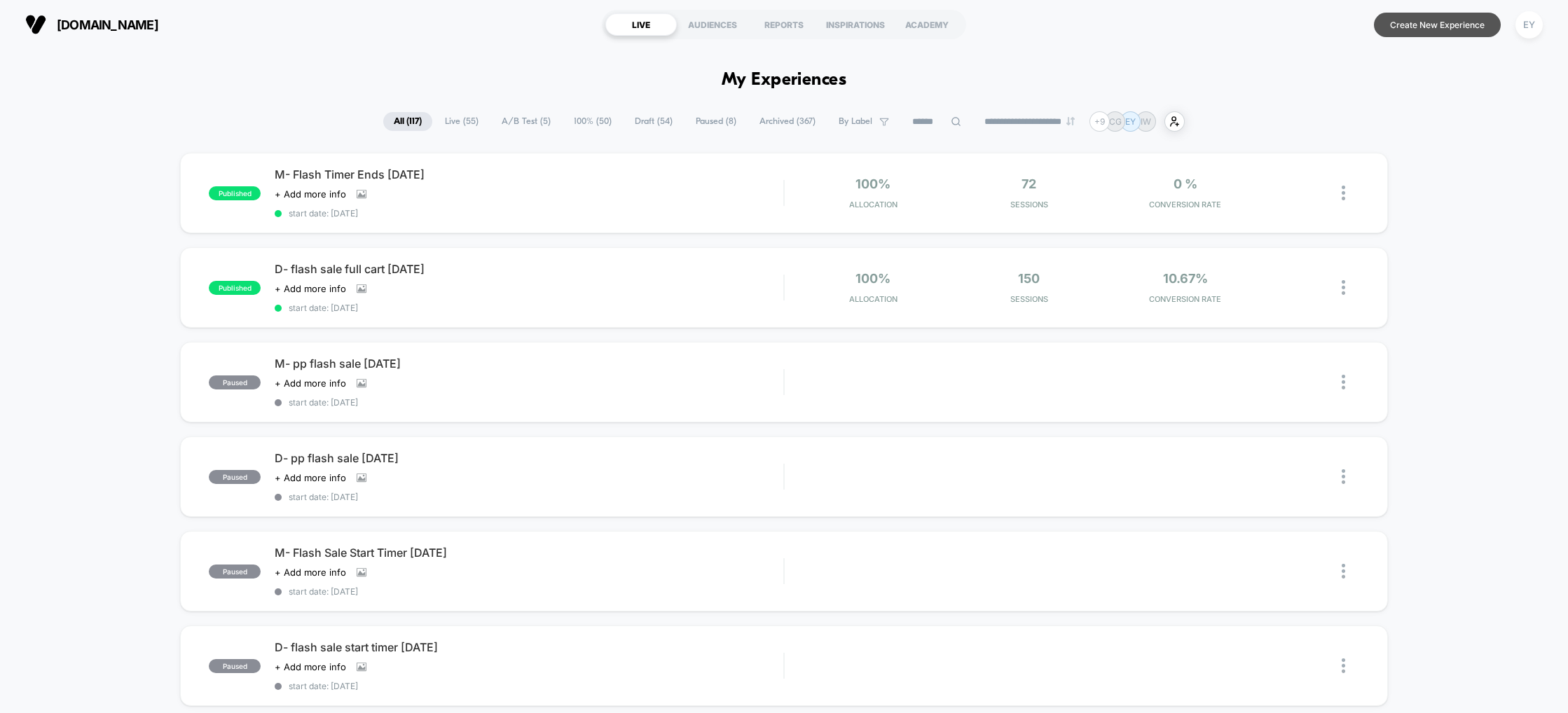
click at [1416, 24] on button "Create New Experience" at bounding box center [1437, 25] width 127 height 25
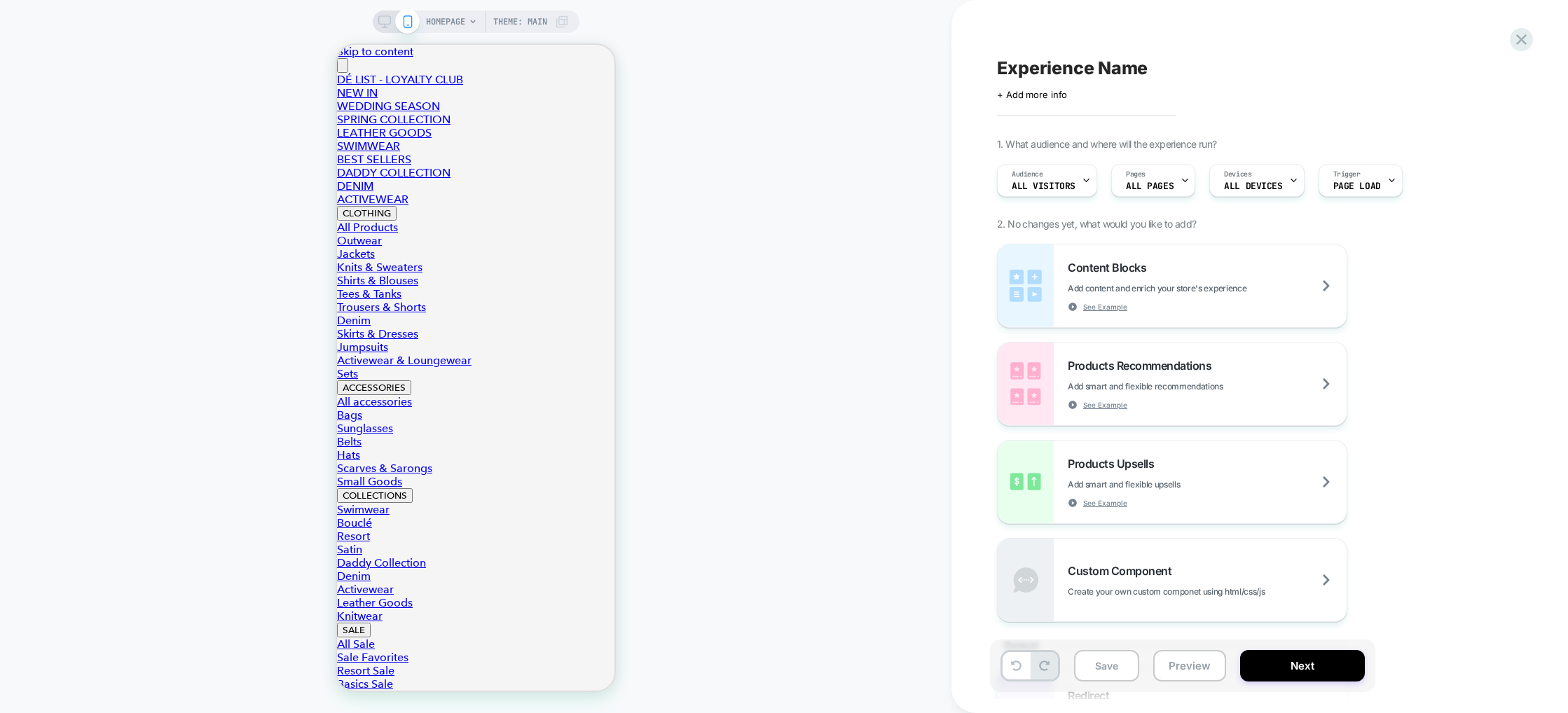
click at [1085, 182] on icon at bounding box center [1086, 180] width 9 height 9
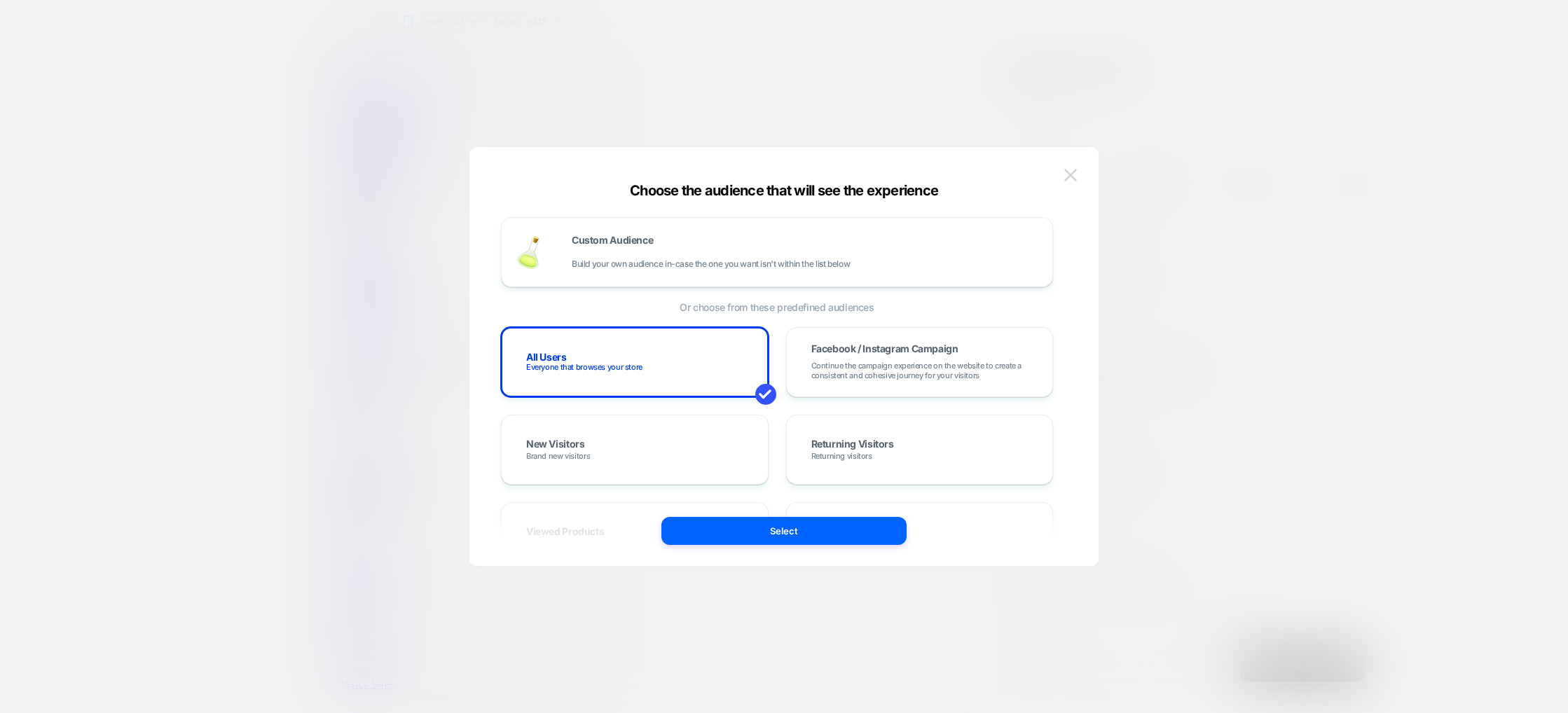
click at [1071, 171] on img at bounding box center [1070, 175] width 12 height 12
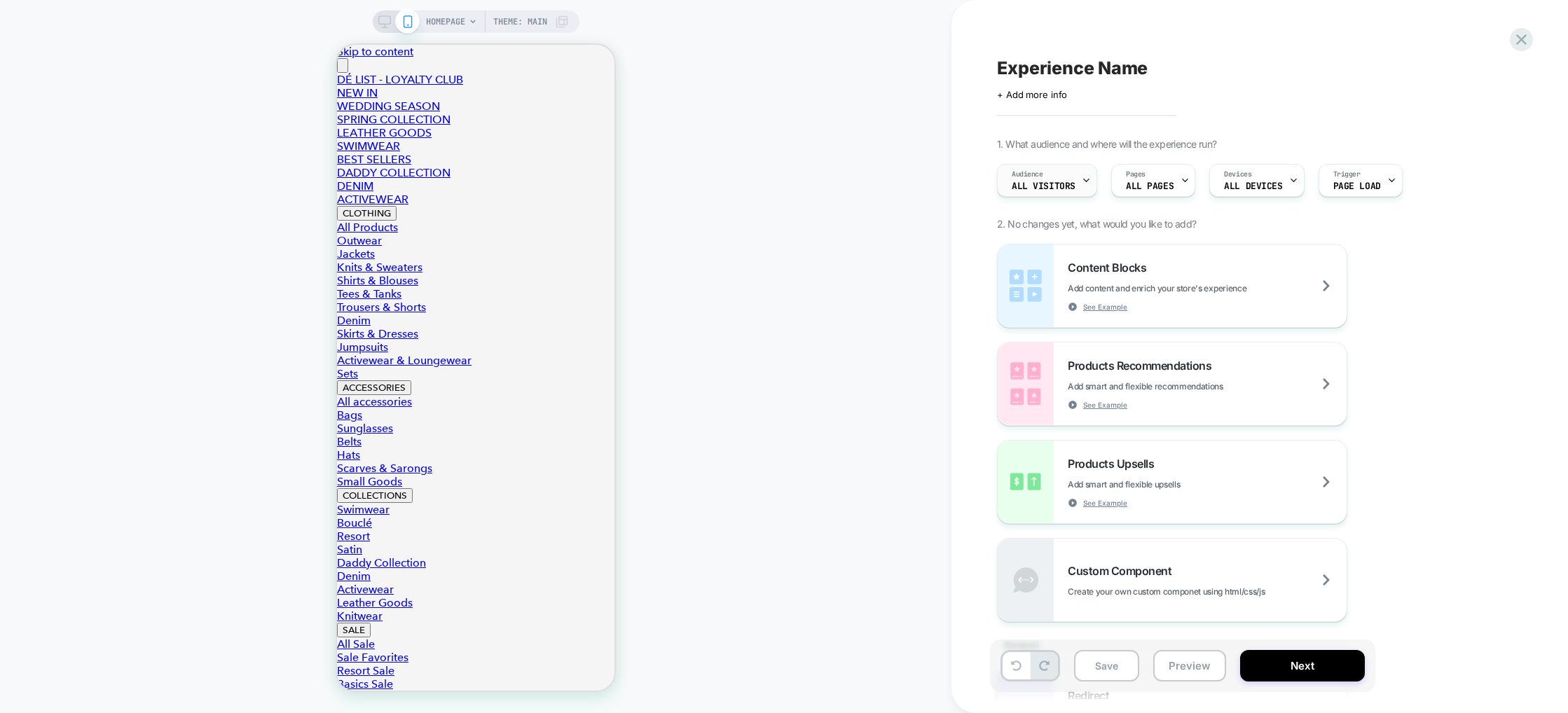
click at [1072, 170] on div "Audience All Visitors" at bounding box center [1044, 181] width 92 height 31
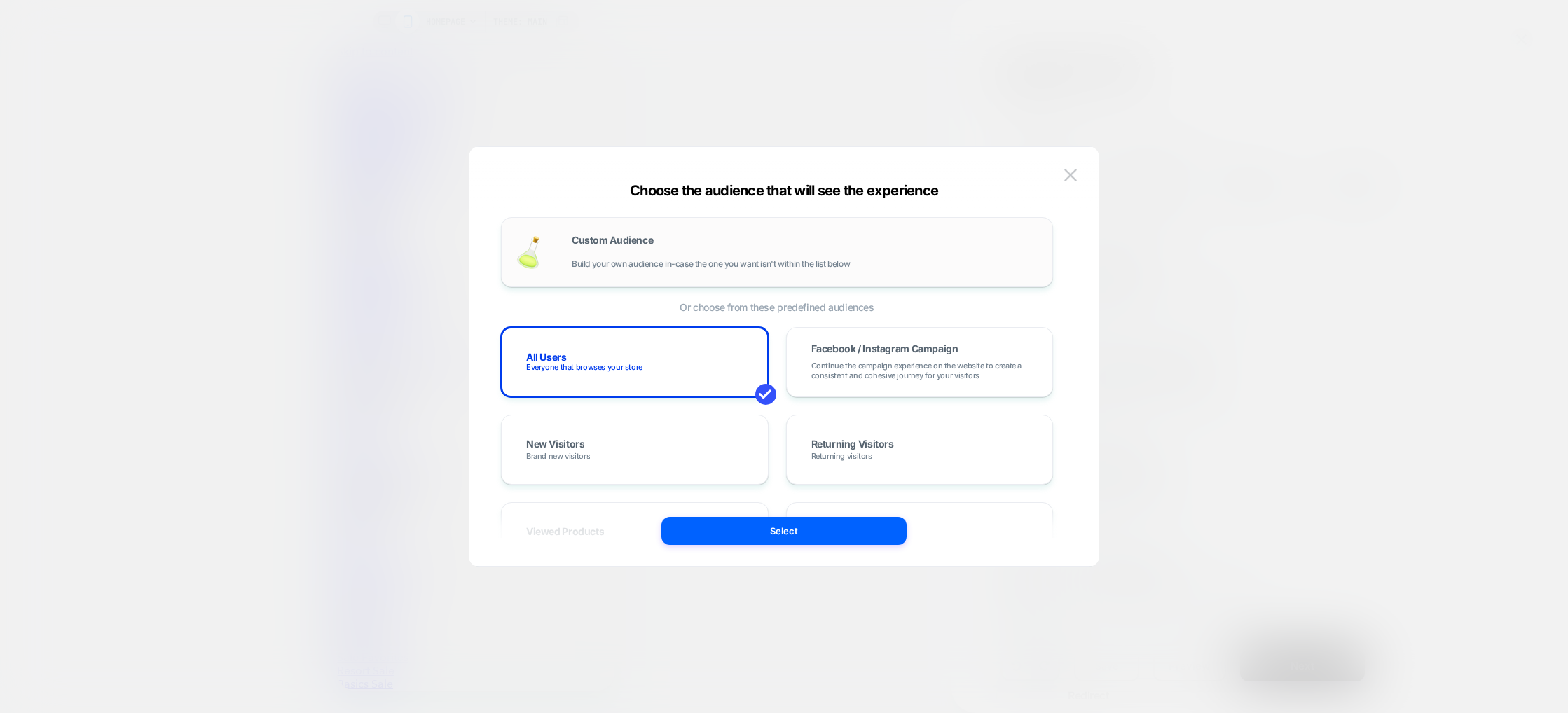
click at [721, 240] on div "Custom Audience Build your own audience in-case the one you want isn't within t…" at bounding box center [804, 252] width 466 height 34
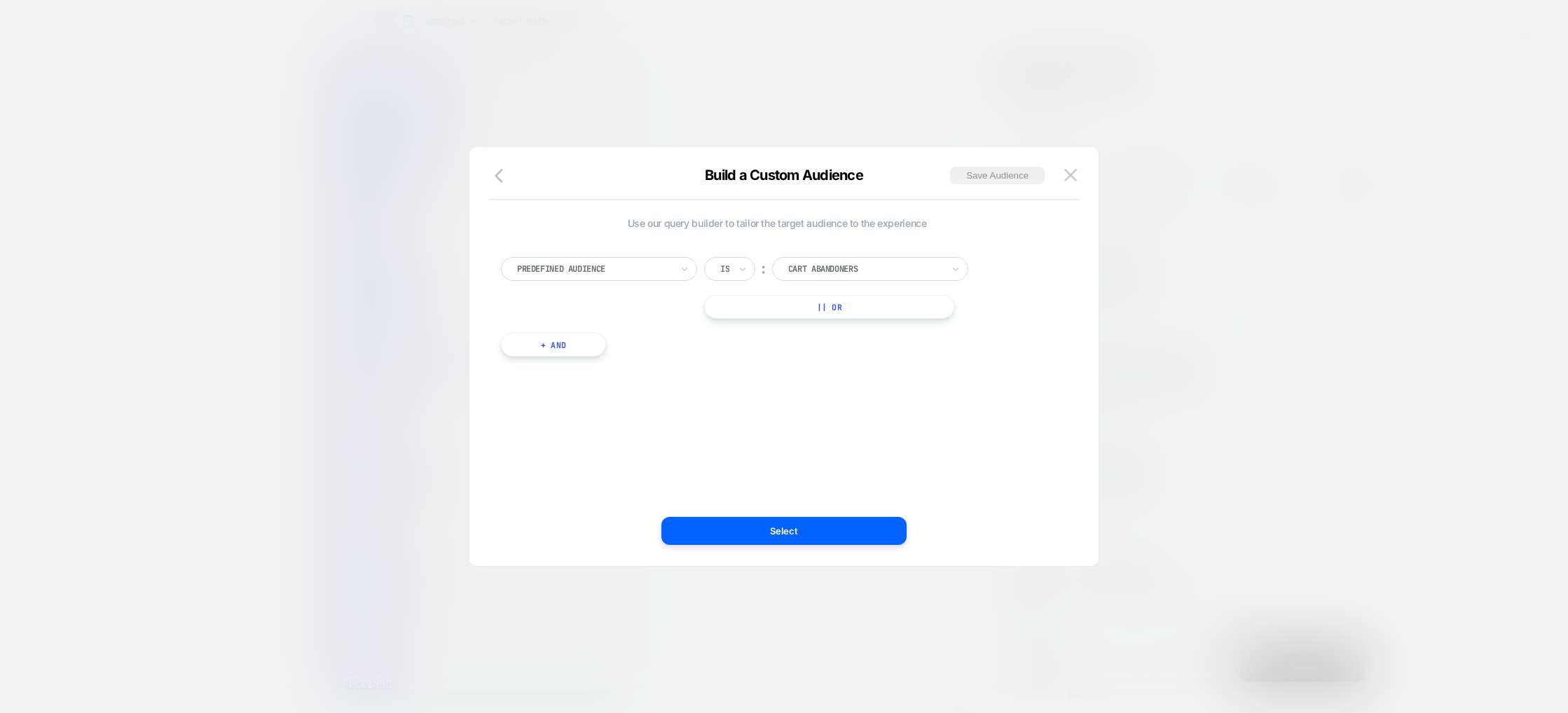
click at [865, 269] on div at bounding box center [866, 268] width 154 height 12
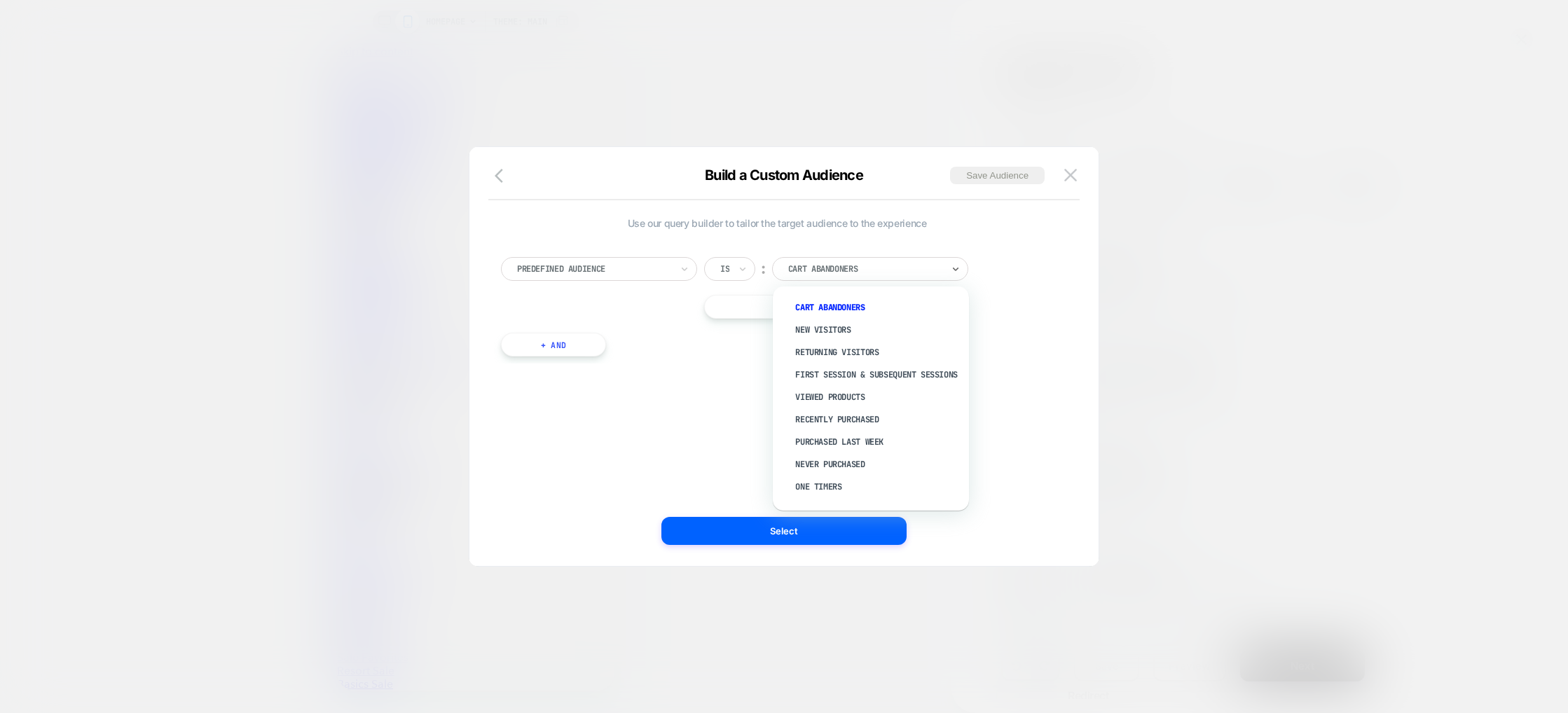
click at [558, 262] on div "Predefined Audience" at bounding box center [595, 269] width 157 height 16
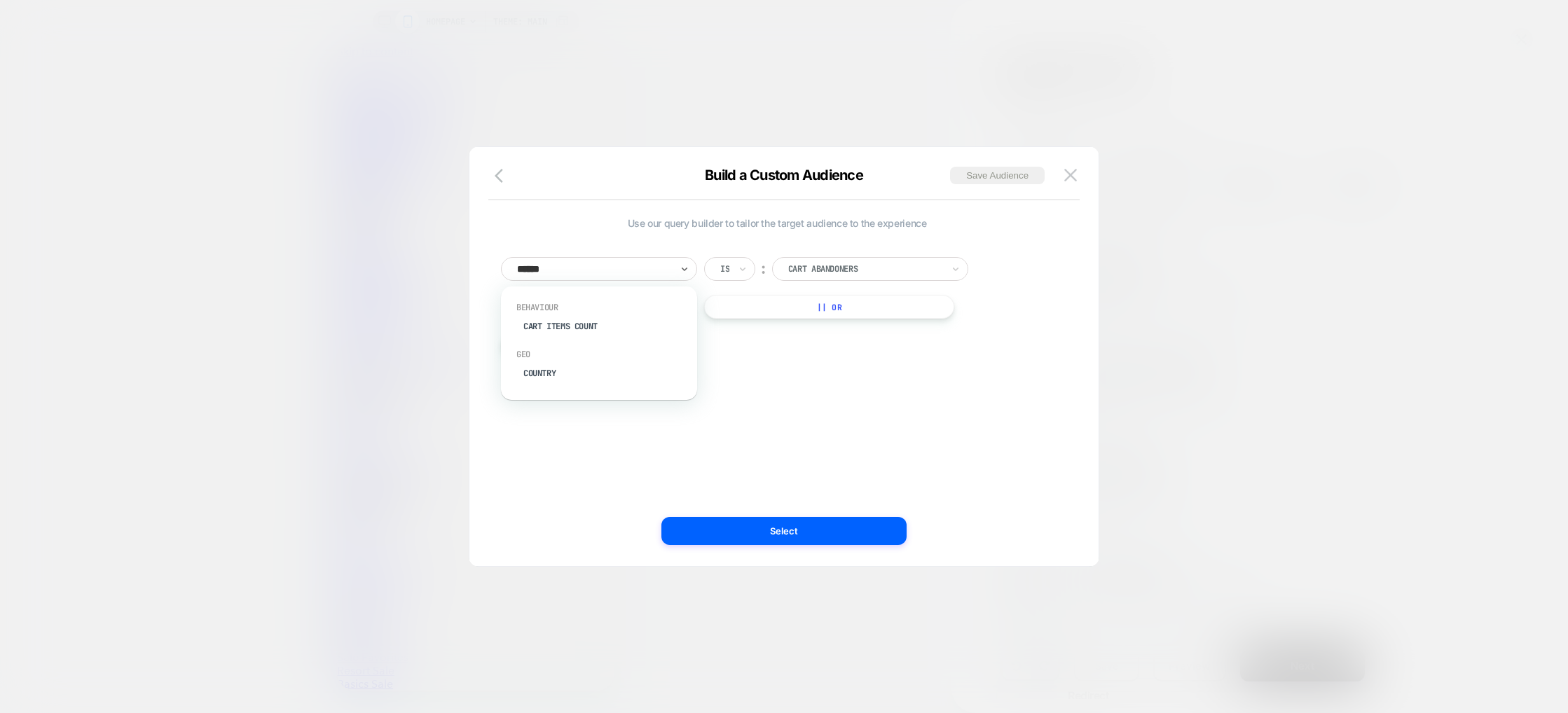
type input "*******"
click at [577, 326] on div "Country" at bounding box center [606, 326] width 182 height 22
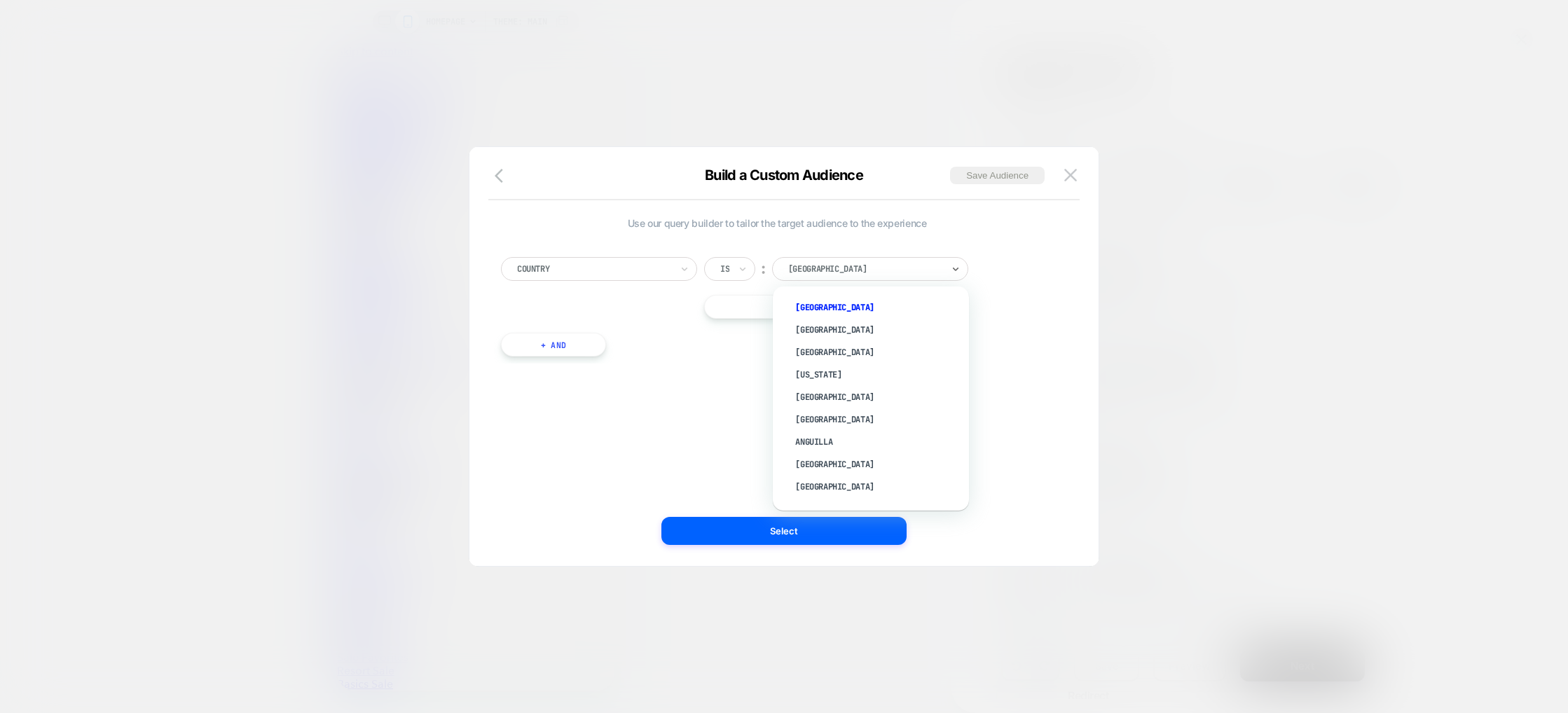
click at [890, 260] on div "[GEOGRAPHIC_DATA]" at bounding box center [870, 268] width 196 height 24
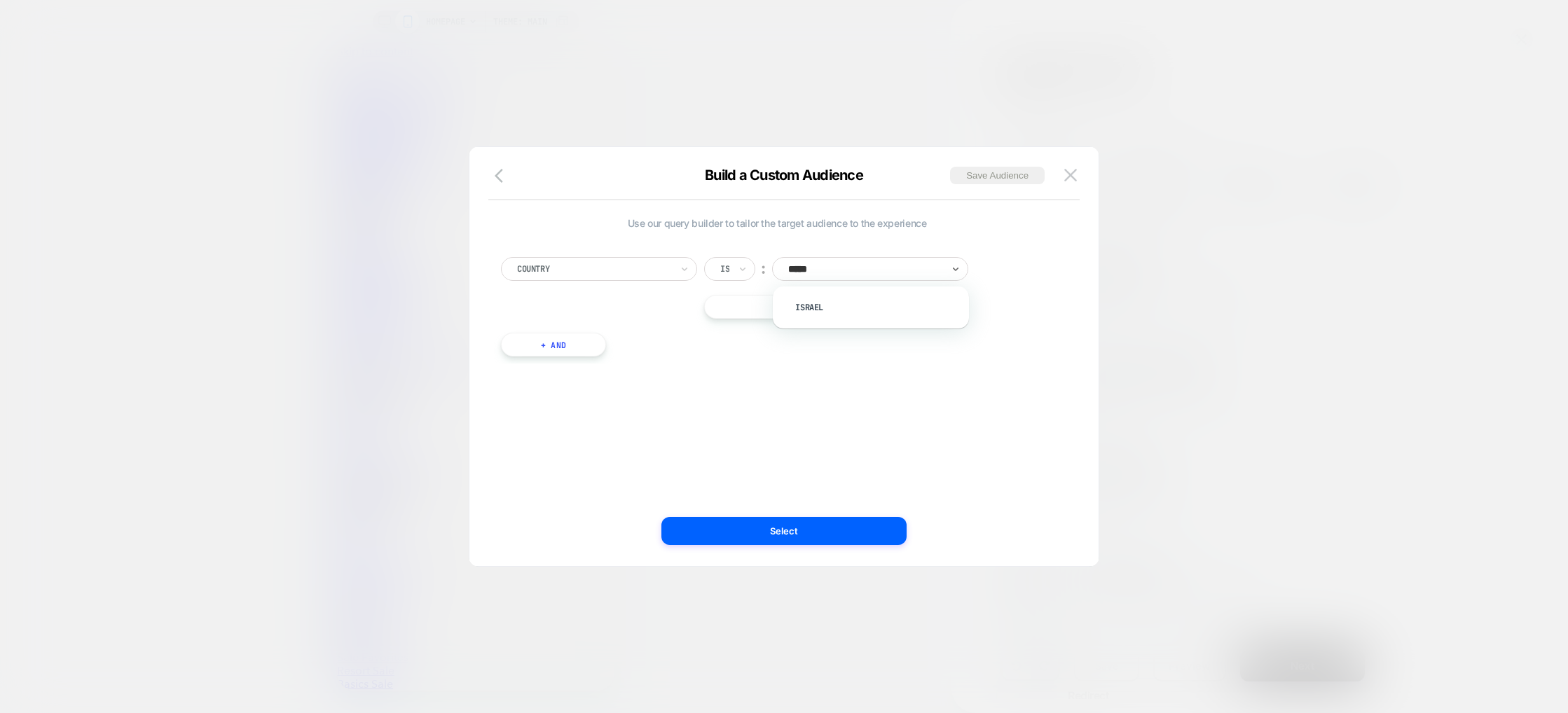
type input "******"
click at [836, 306] on div "Israel" at bounding box center [878, 307] width 182 height 22
click at [817, 528] on button "Select" at bounding box center [784, 531] width 245 height 28
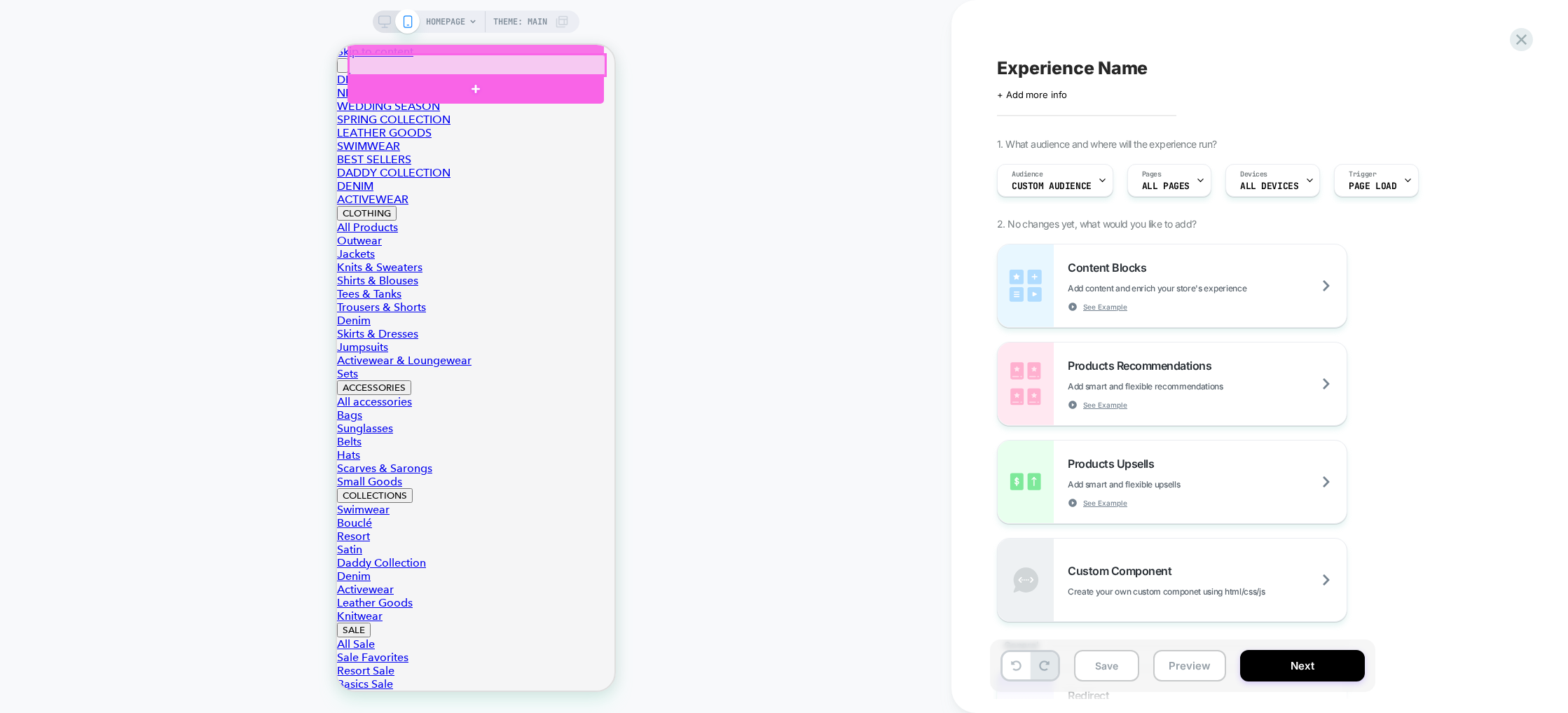
click at [485, 69] on div at bounding box center [477, 65] width 257 height 21
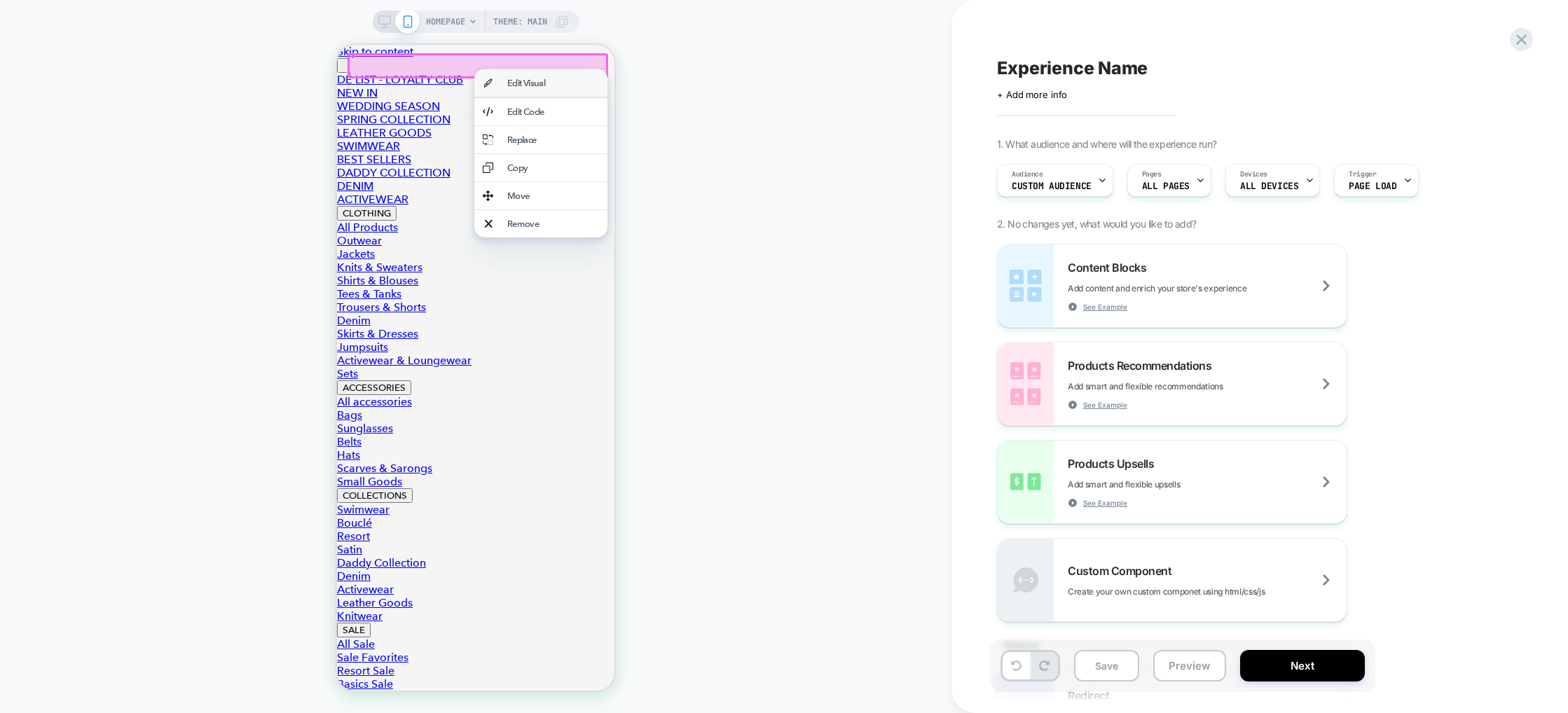
click at [533, 94] on div "Edit Visual" at bounding box center [541, 83] width 133 height 27
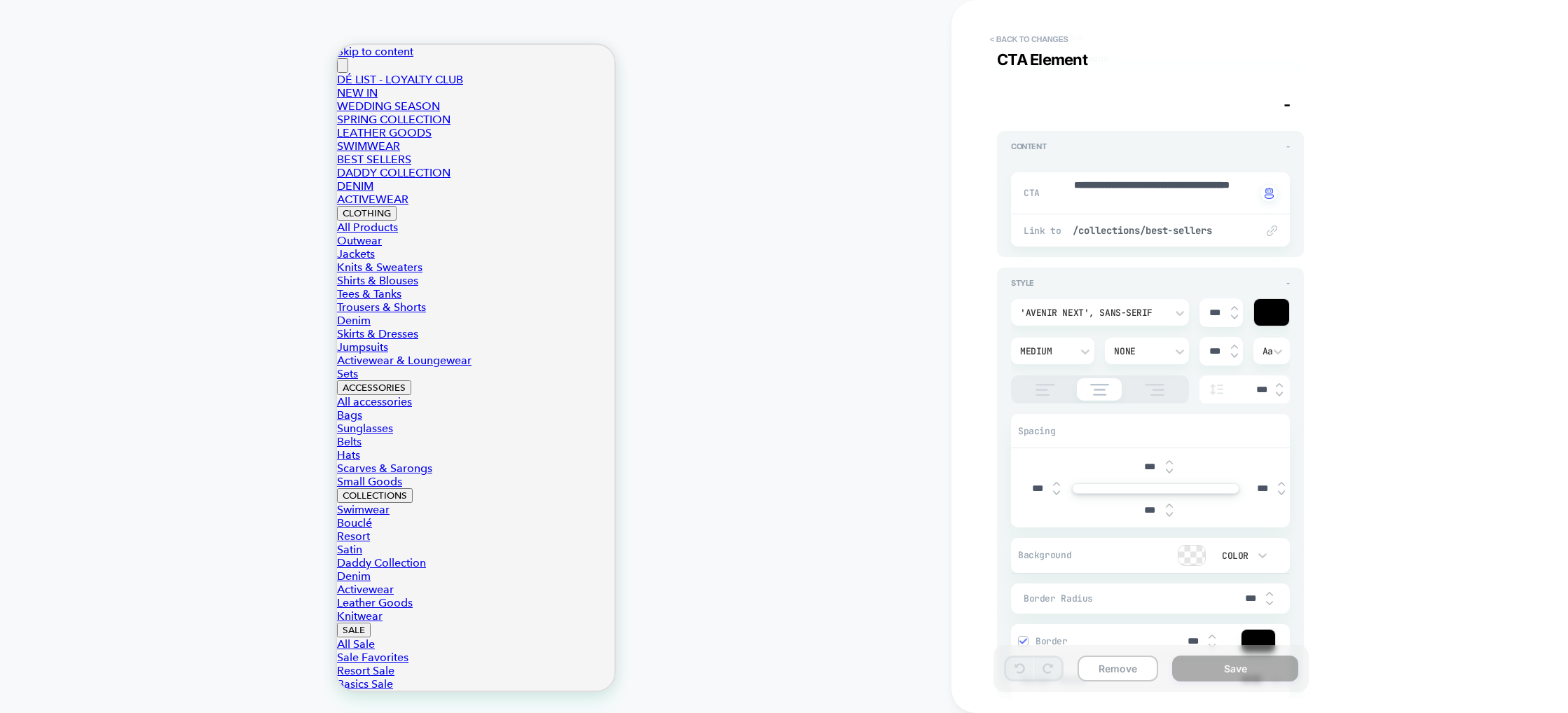
scroll to position [2, 0]
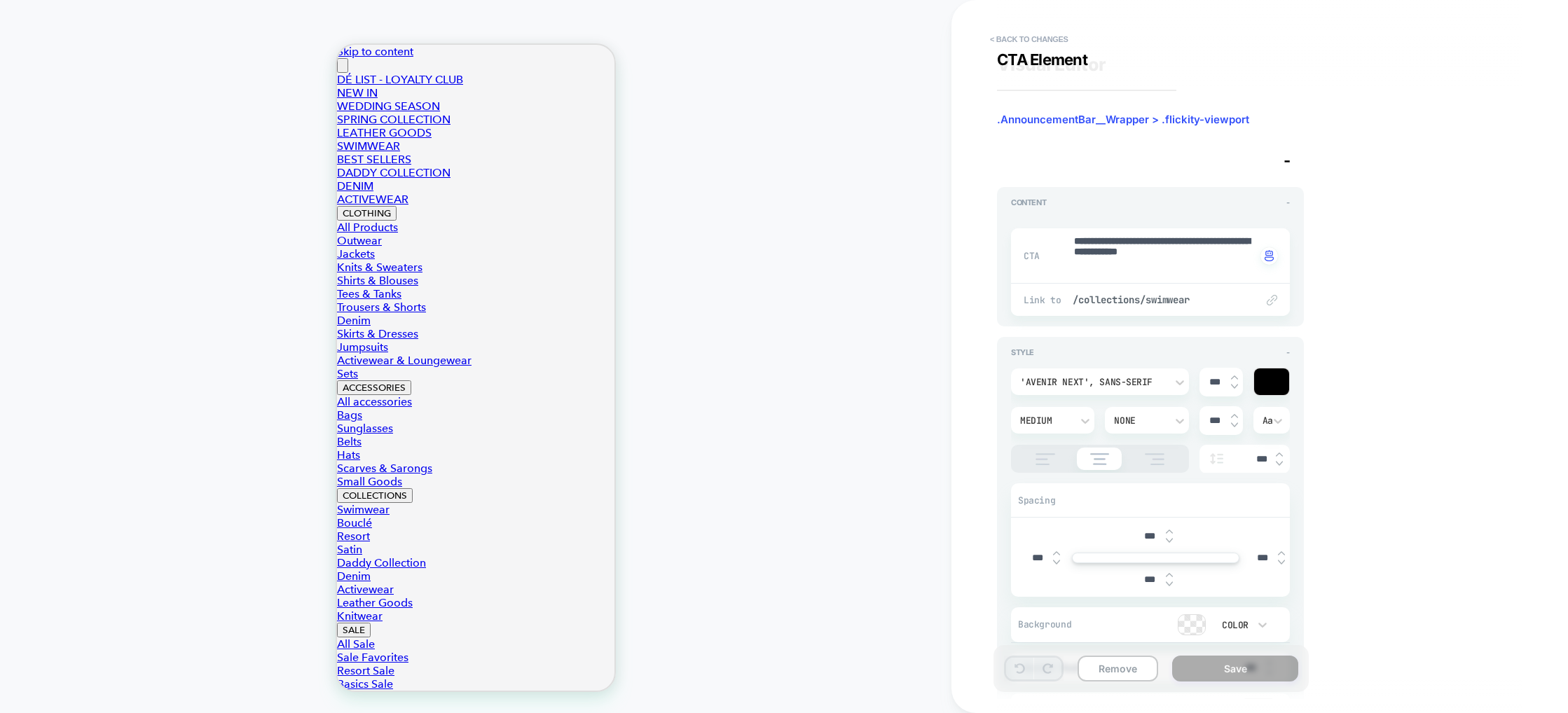
type textarea "*"
drag, startPoint x: 1008, startPoint y: 46, endPoint x: 792, endPoint y: 60, distance: 216.5
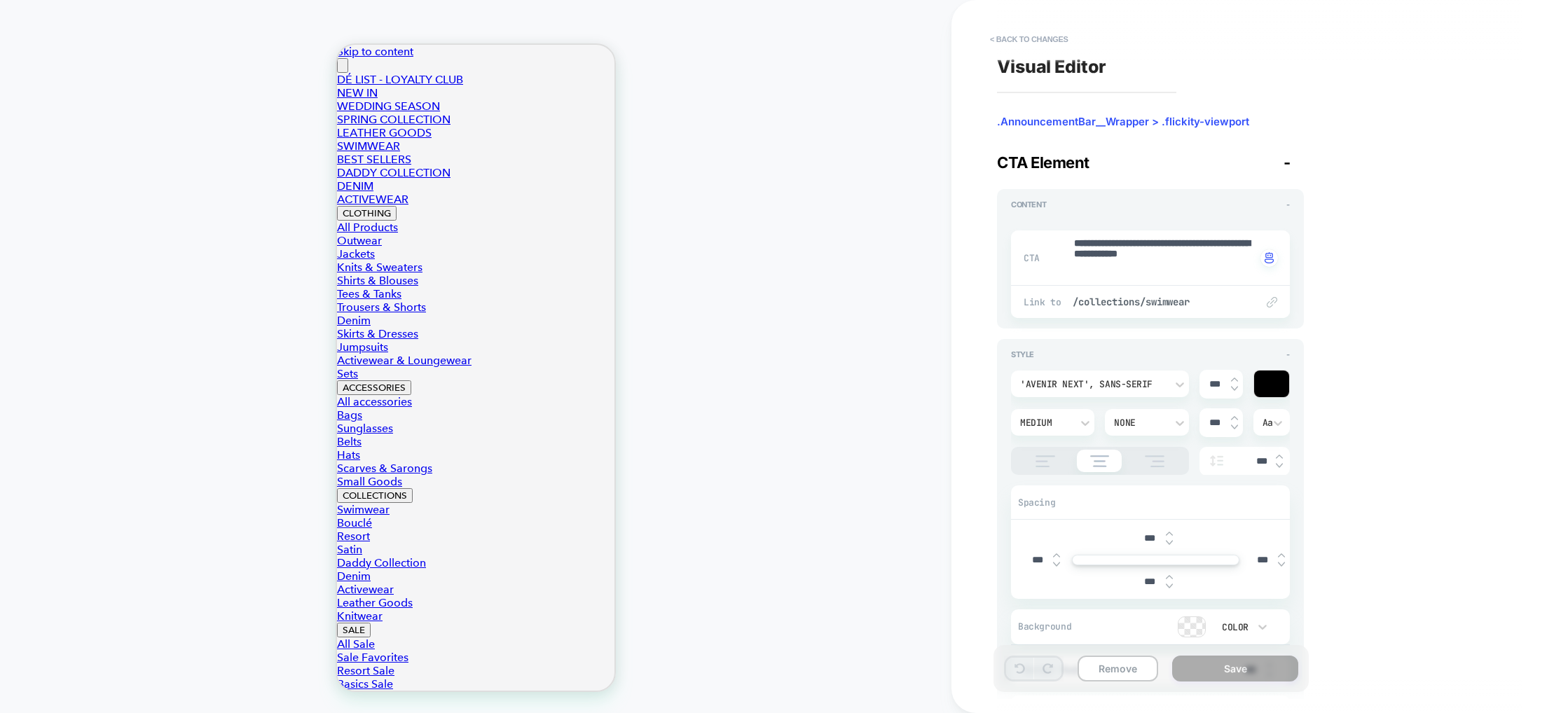
click at [1008, 47] on button "< Back to changes" at bounding box center [1030, 39] width 93 height 22
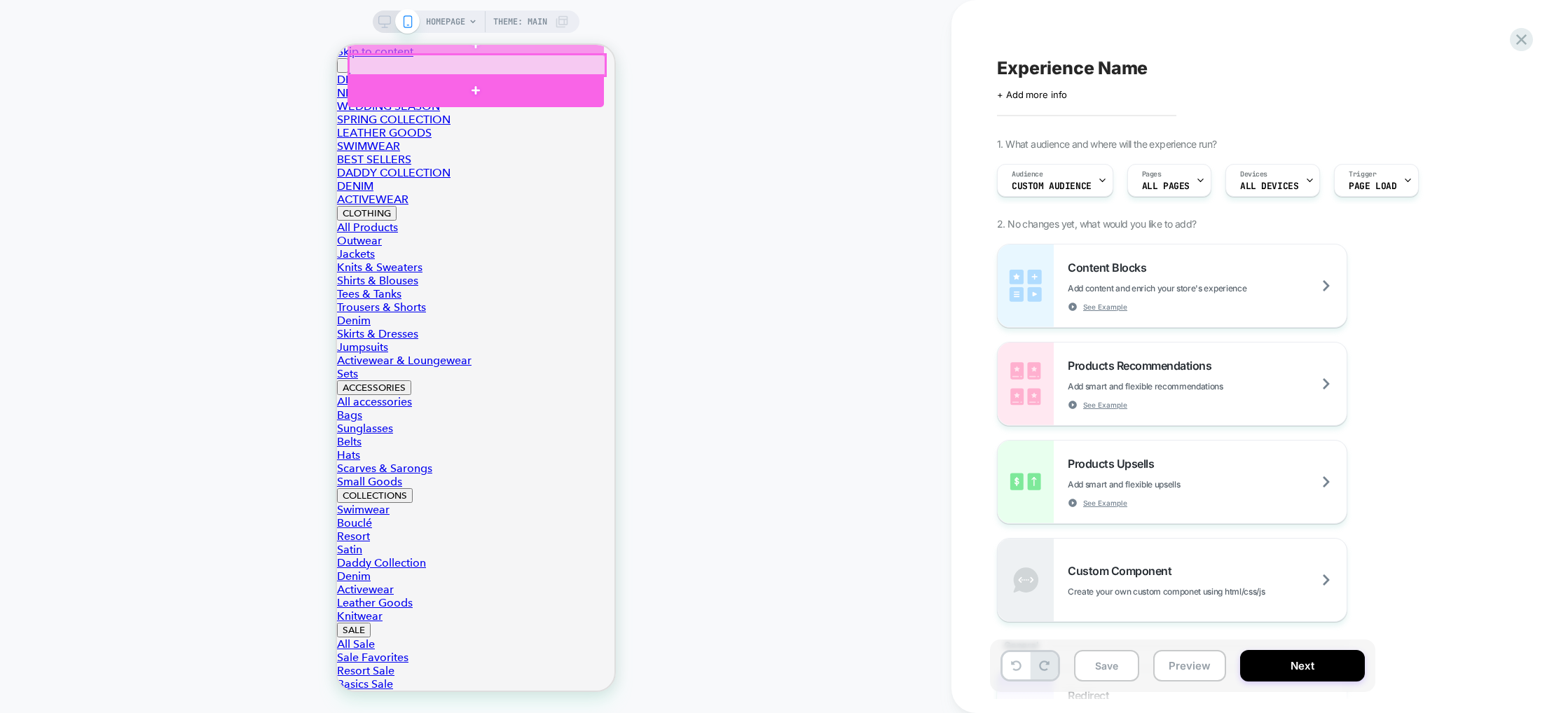
click at [499, 65] on div at bounding box center [477, 65] width 257 height 21
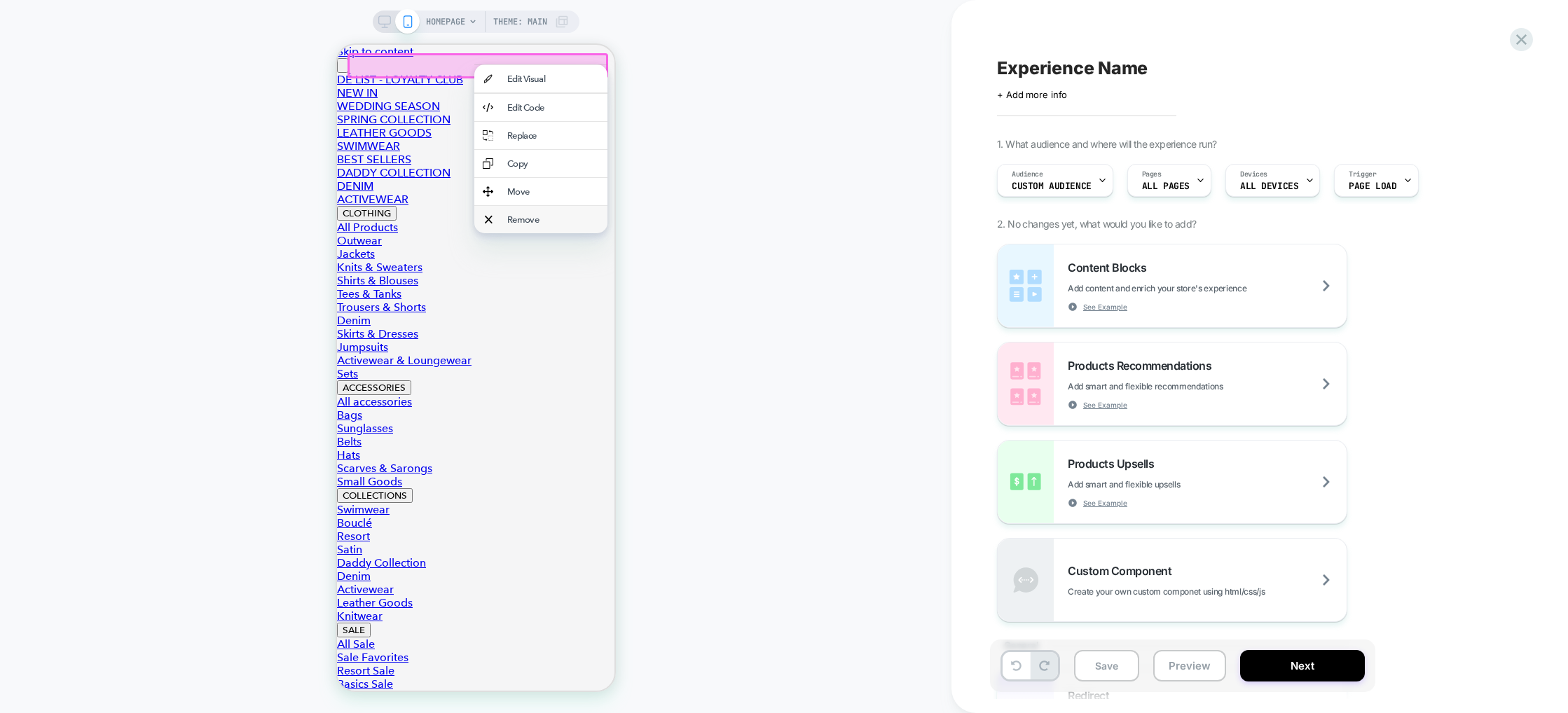
click at [528, 225] on div "Remove" at bounding box center [553, 219] width 92 height 11
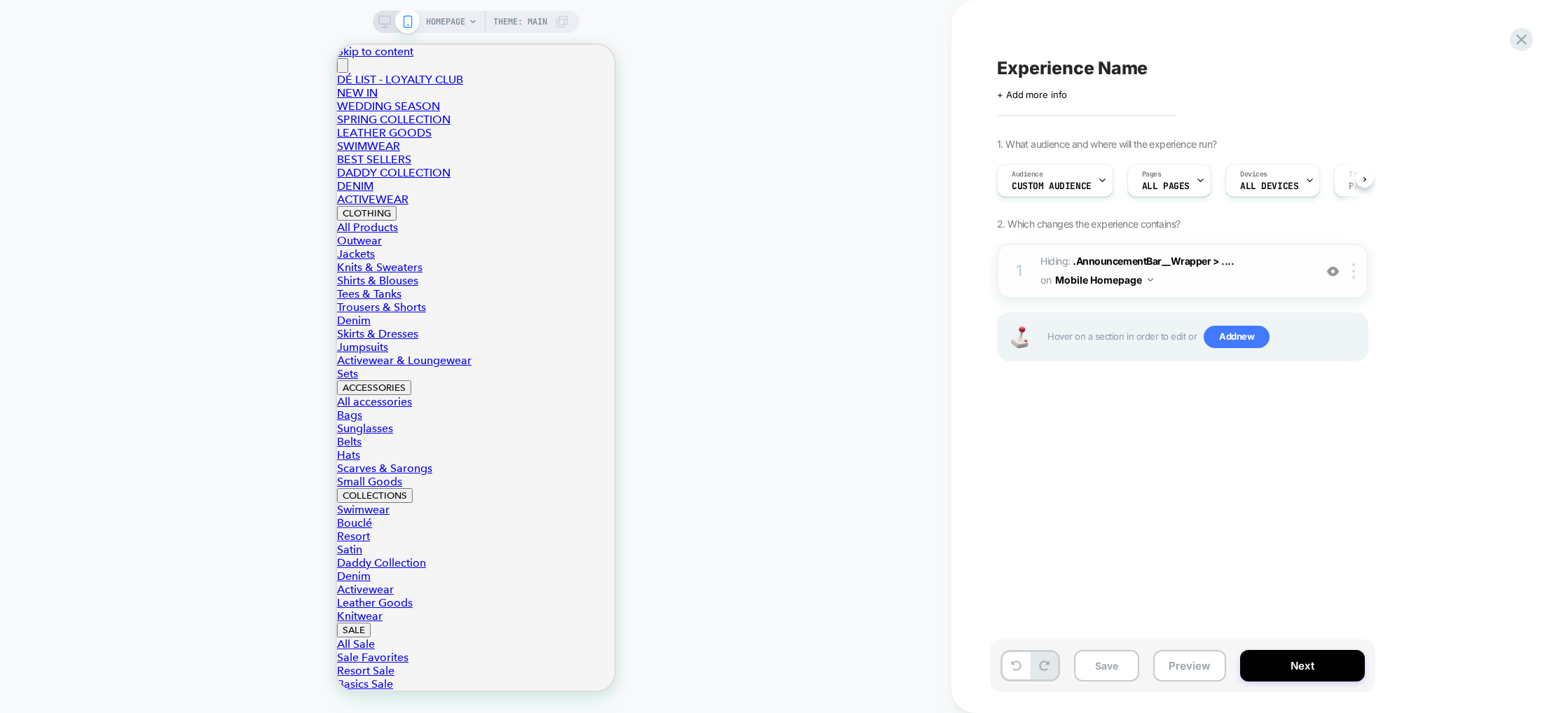
click at [1244, 278] on span "Hiding : .AnnouncementBar__Wrapper > .... .AnnouncementBar__Wrapper > .flickity…" at bounding box center [1174, 272] width 267 height 38
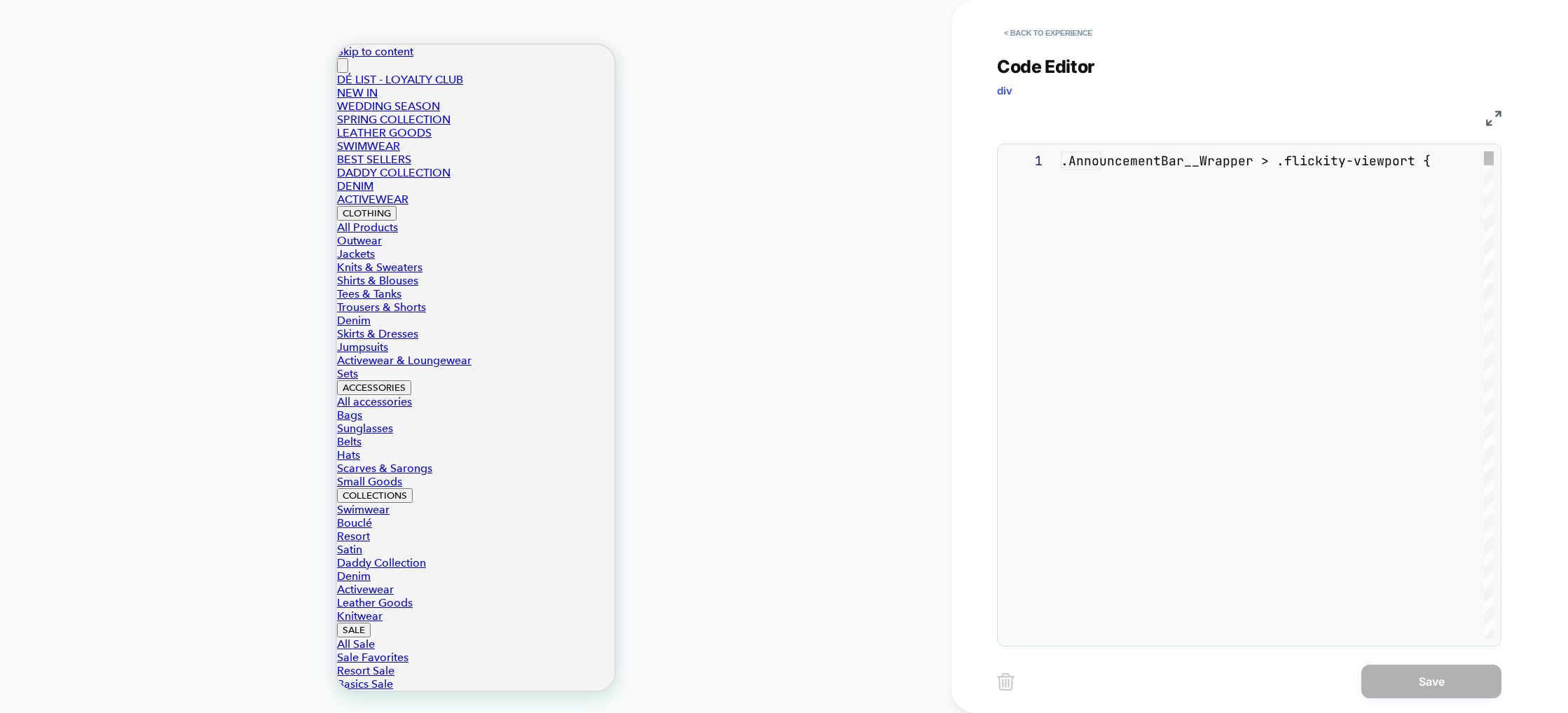
scroll to position [57, 0]
click at [1008, 31] on button "< Back to experience" at bounding box center [1049, 32] width 103 height 22
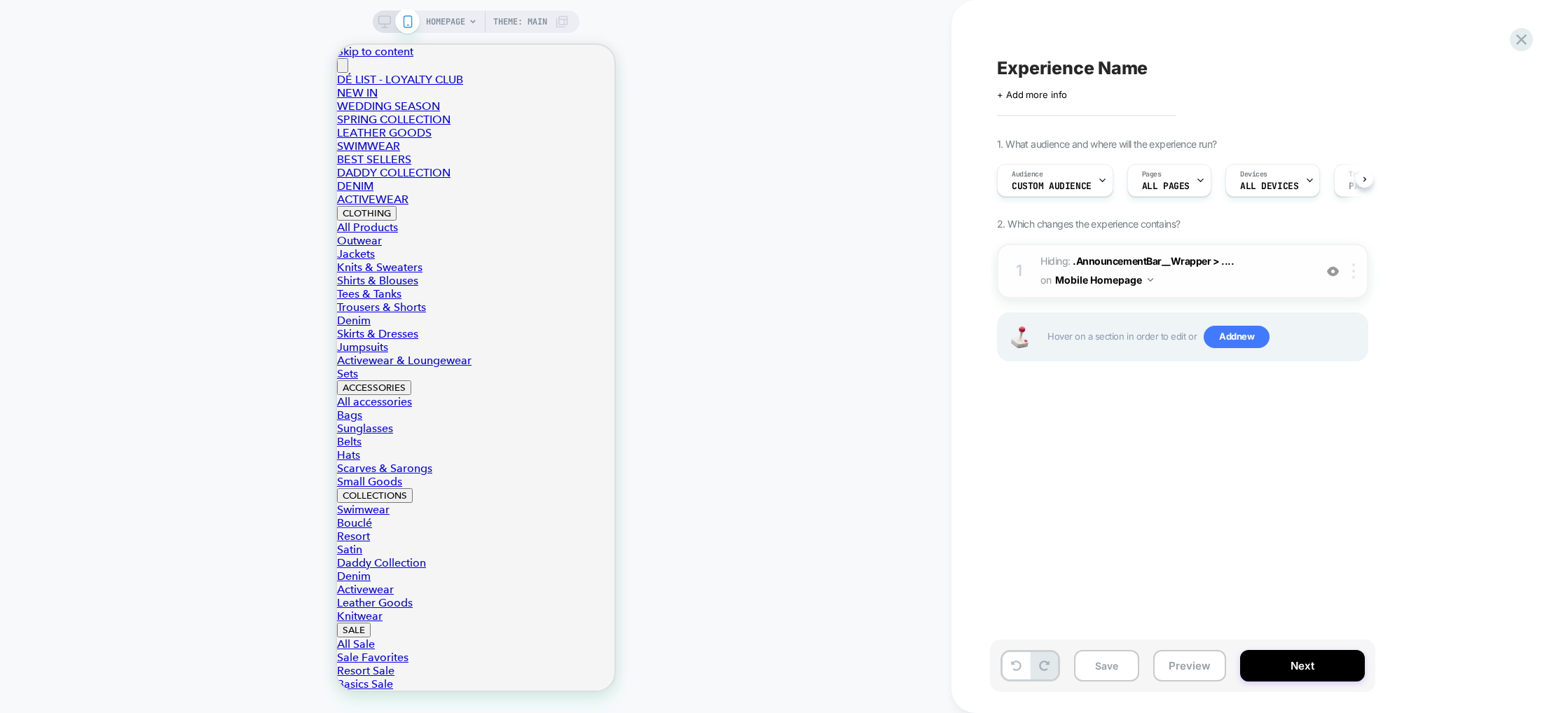
scroll to position [0, 1]
click at [1149, 279] on img at bounding box center [1151, 280] width 6 height 3
click at [1351, 270] on div at bounding box center [1356, 271] width 23 height 16
click at [1427, 263] on div "1. What audience and where will the experience run? Audience Custom Audience Pa…" at bounding box center [1253, 267] width 512 height 258
click at [1058, 181] on div "Audience Custom Audience" at bounding box center [1051, 181] width 108 height 31
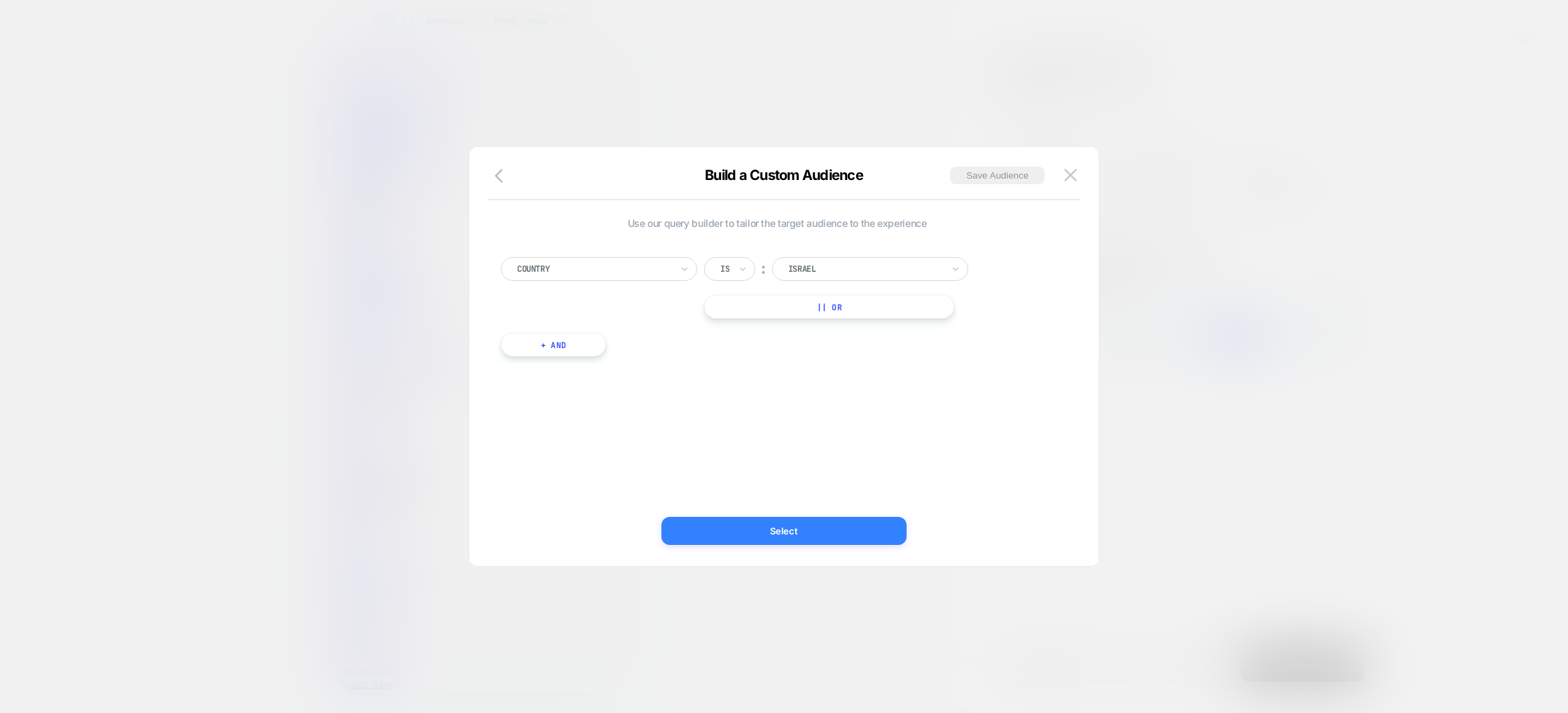
click at [784, 532] on button "Select" at bounding box center [784, 531] width 245 height 28
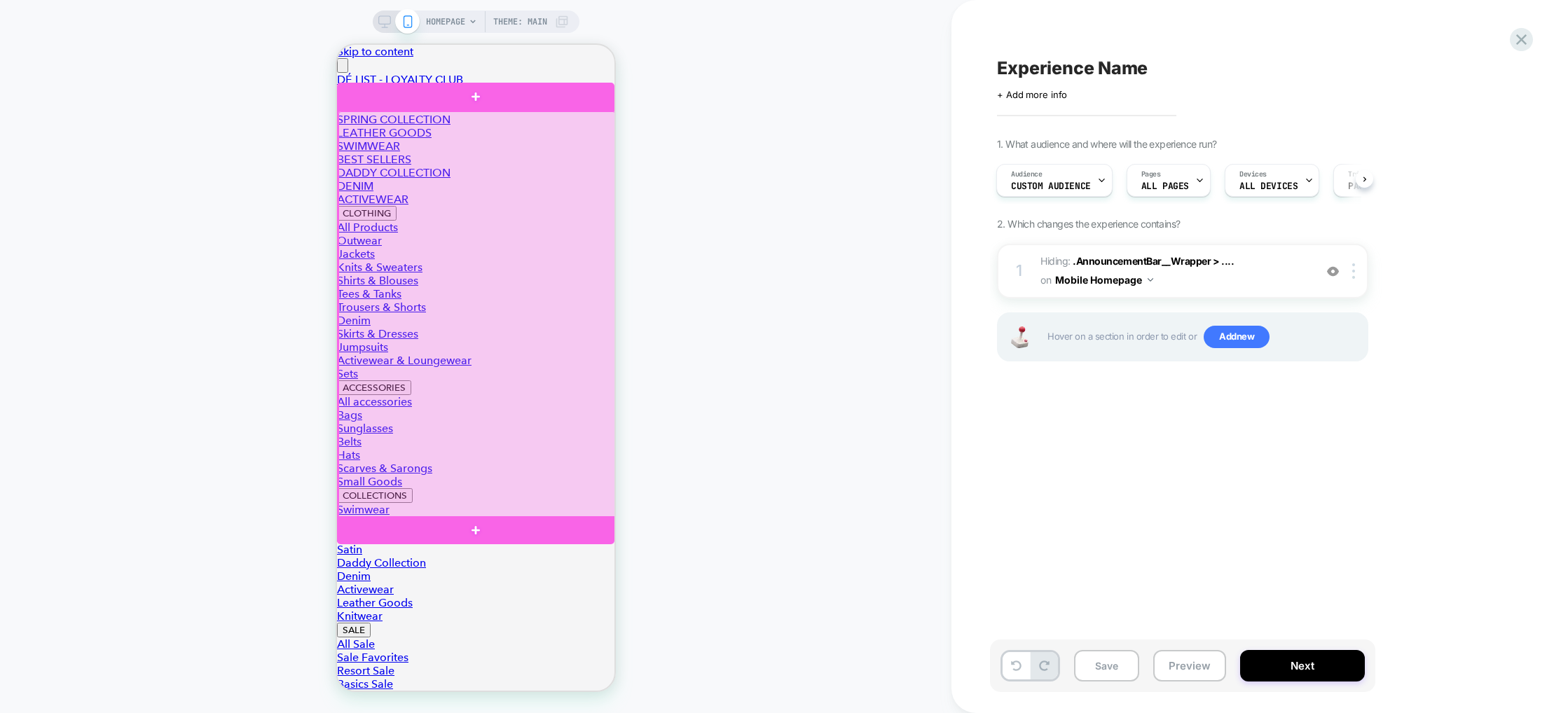
click at [470, 316] on div at bounding box center [477, 316] width 277 height 407
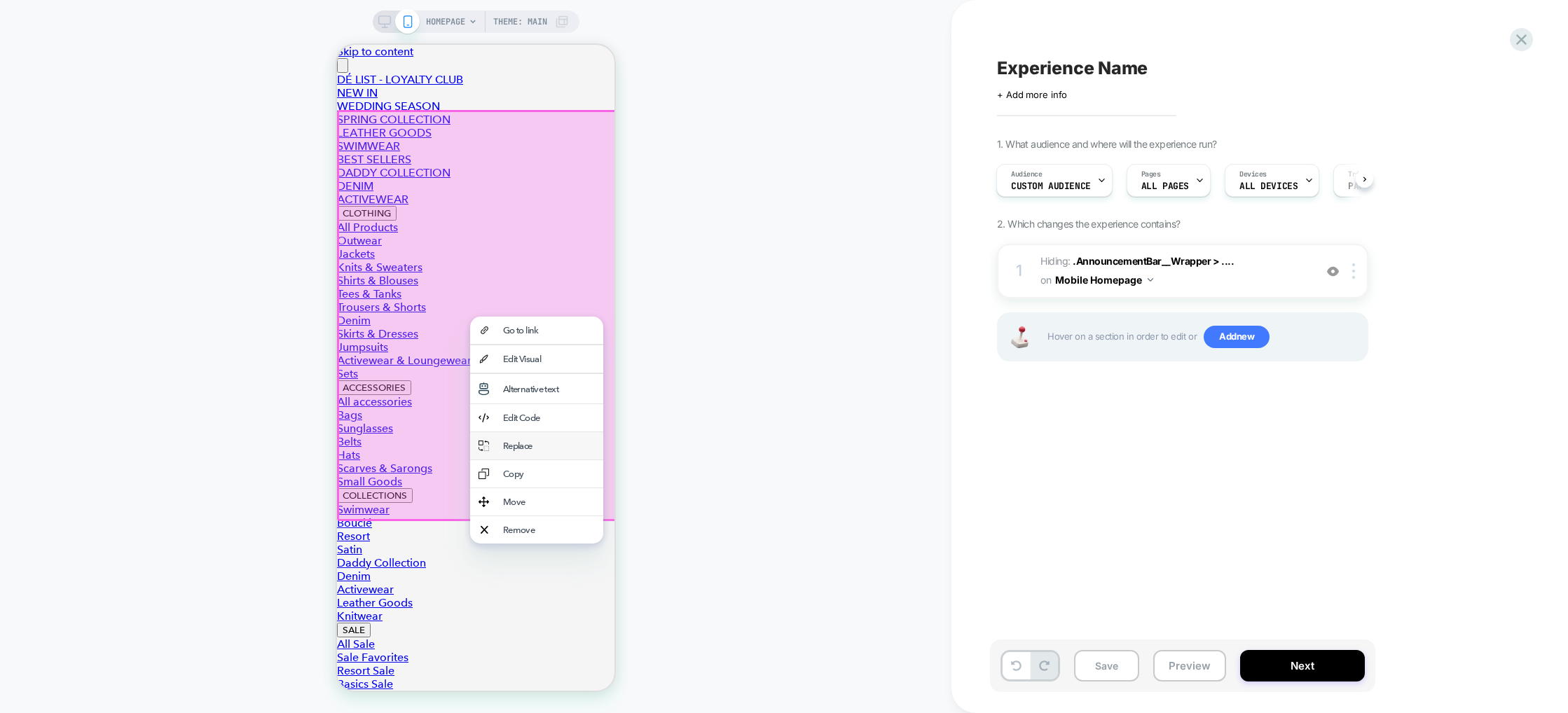
click at [550, 451] on div "Replace" at bounding box center [548, 446] width 92 height 11
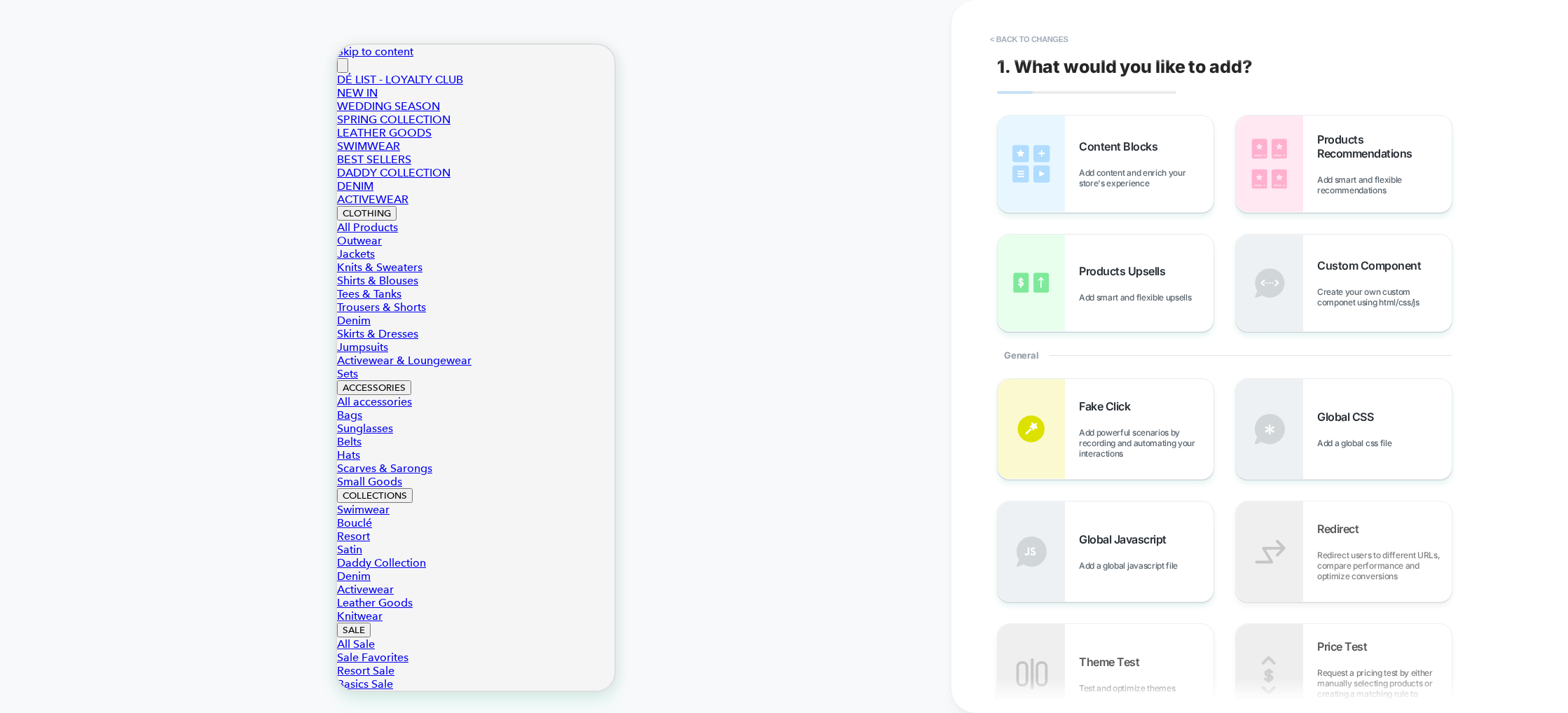
click at [817, 247] on div "HOMEPAGE Theme: MAIN" at bounding box center [475, 356] width 952 height 685
click at [1149, 166] on div "Content Blocks Add content and enrich your store's experience" at bounding box center [1146, 163] width 134 height 49
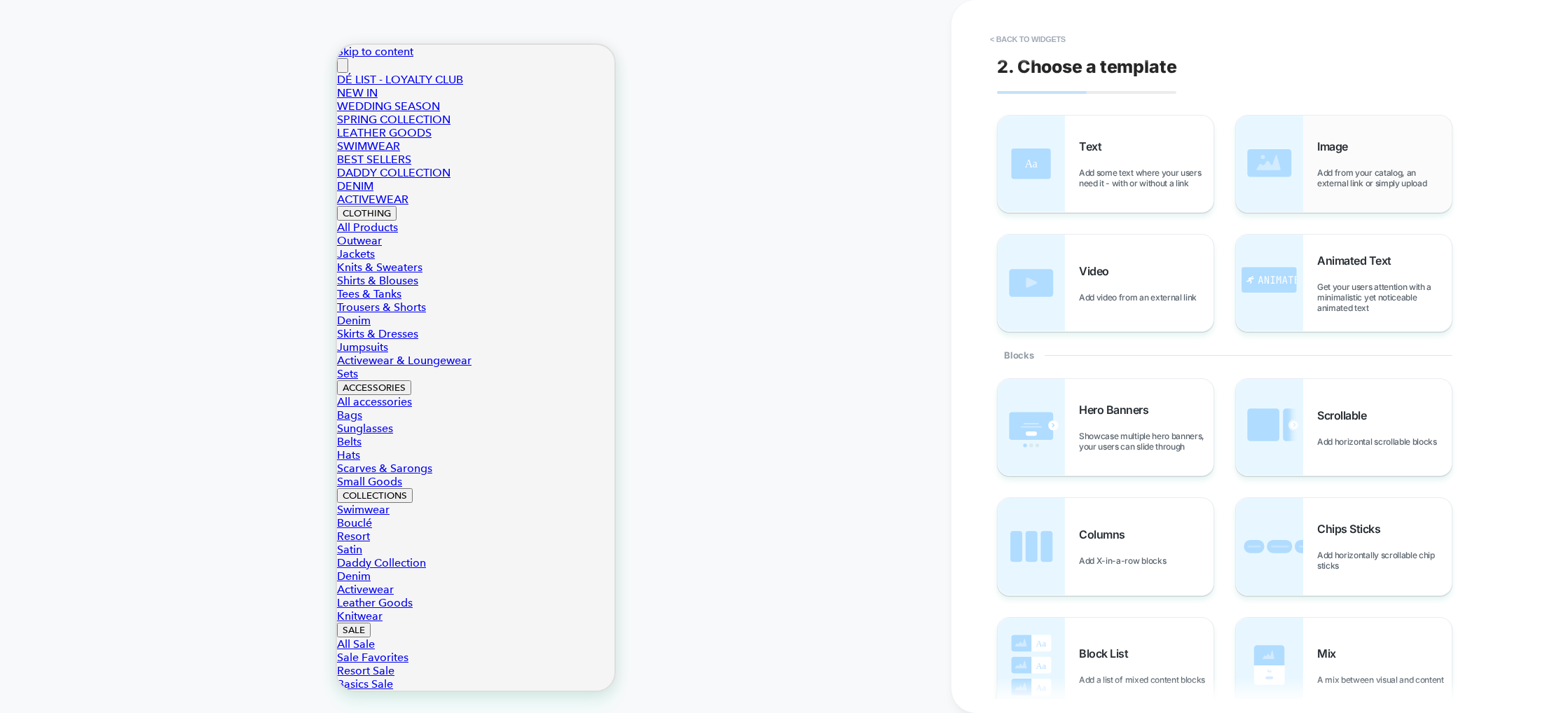
click at [1388, 154] on div "Image Add from your catalog, an external link or simply upload" at bounding box center [1384, 163] width 134 height 49
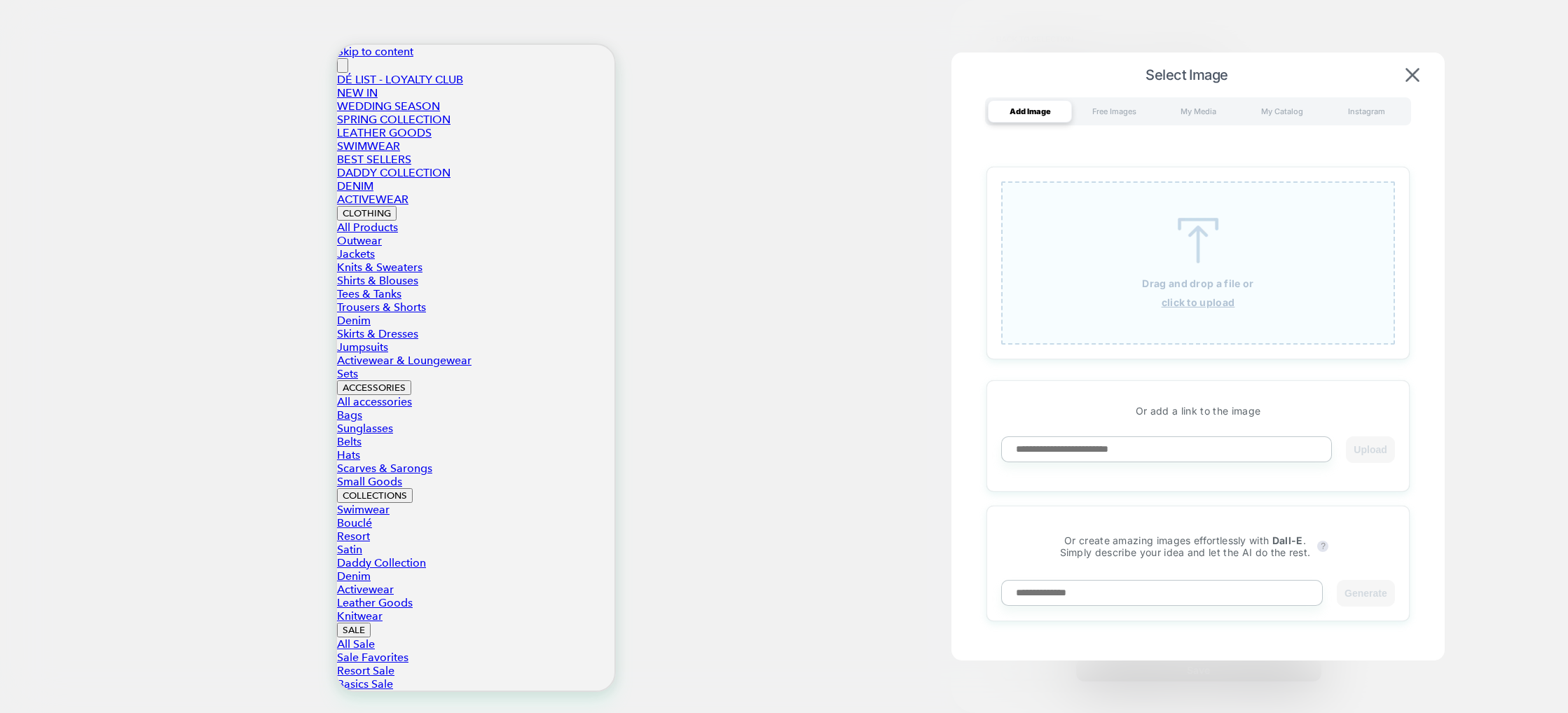
click at [1274, 287] on div "Drag and drop a file or click to upload" at bounding box center [1198, 263] width 393 height 163
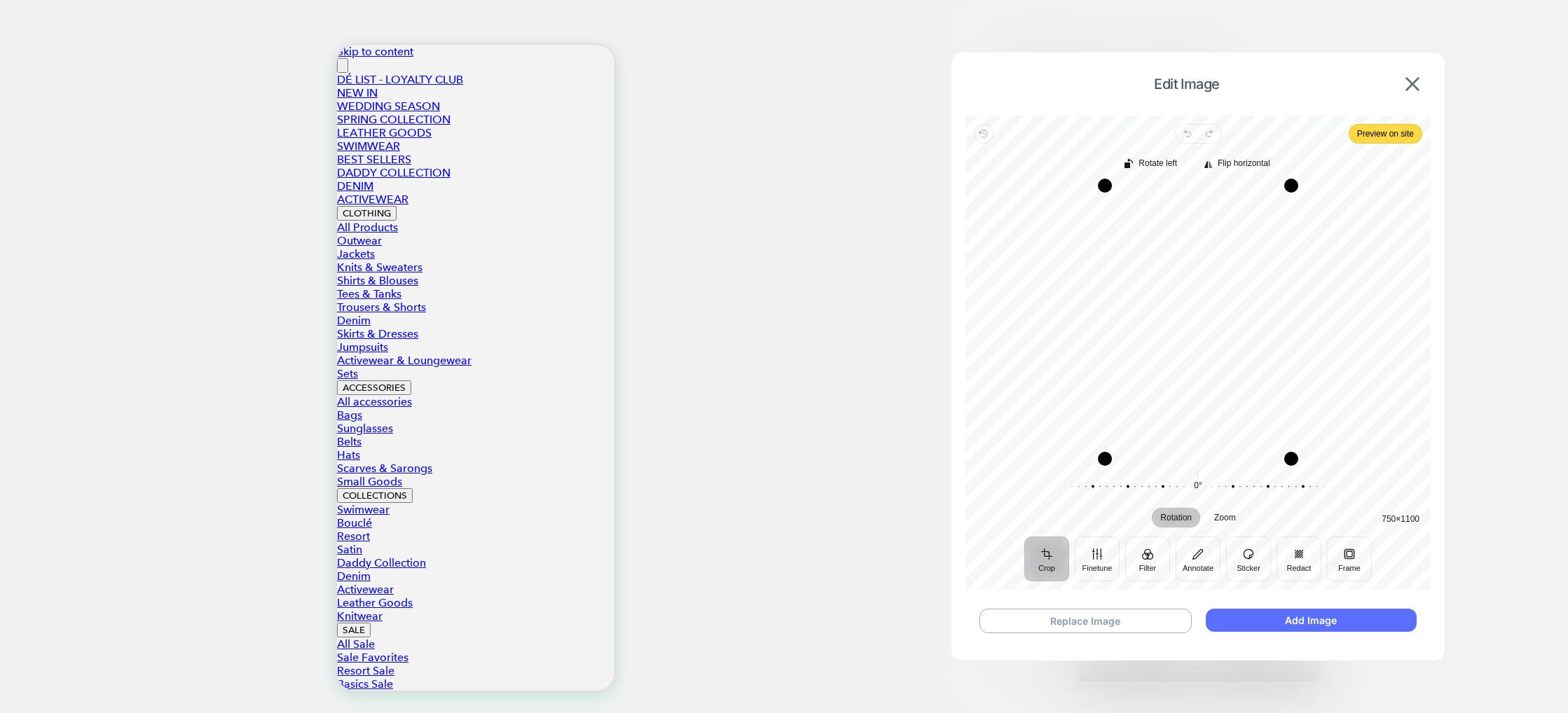
click at [1339, 614] on button "Add Image" at bounding box center [1311, 620] width 211 height 23
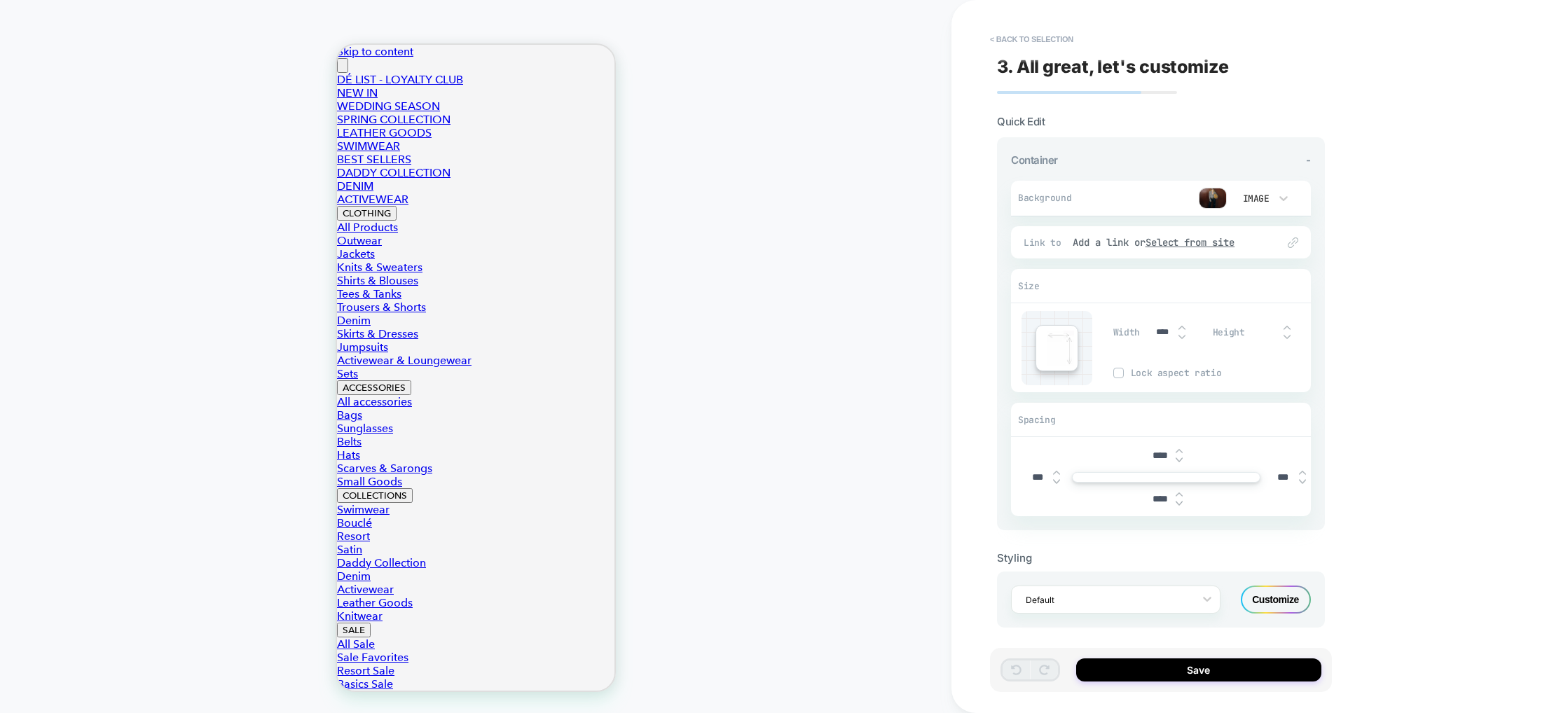
scroll to position [3, 0]
click at [1012, 34] on button "< Back to selection" at bounding box center [1032, 39] width 98 height 22
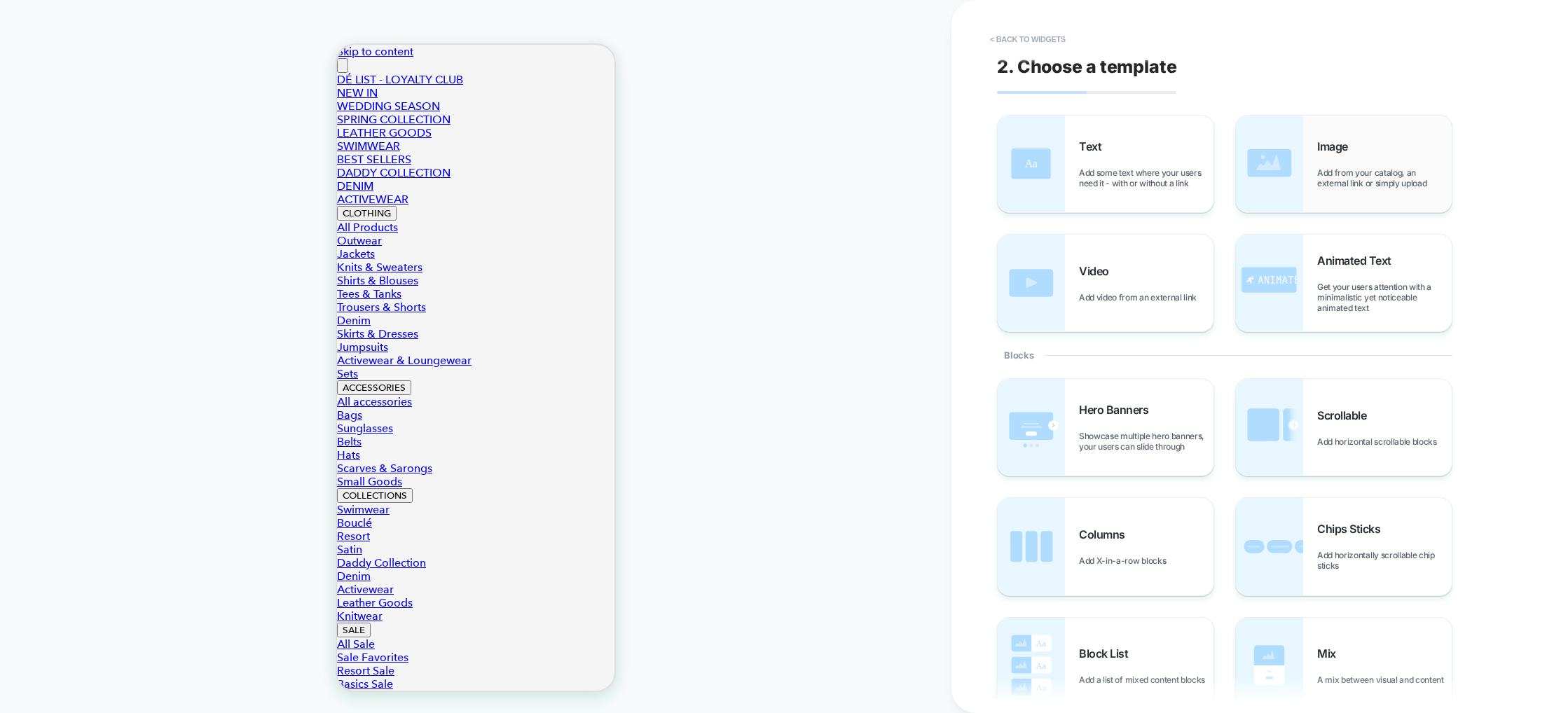
click at [1278, 164] on img at bounding box center [1269, 164] width 67 height 97
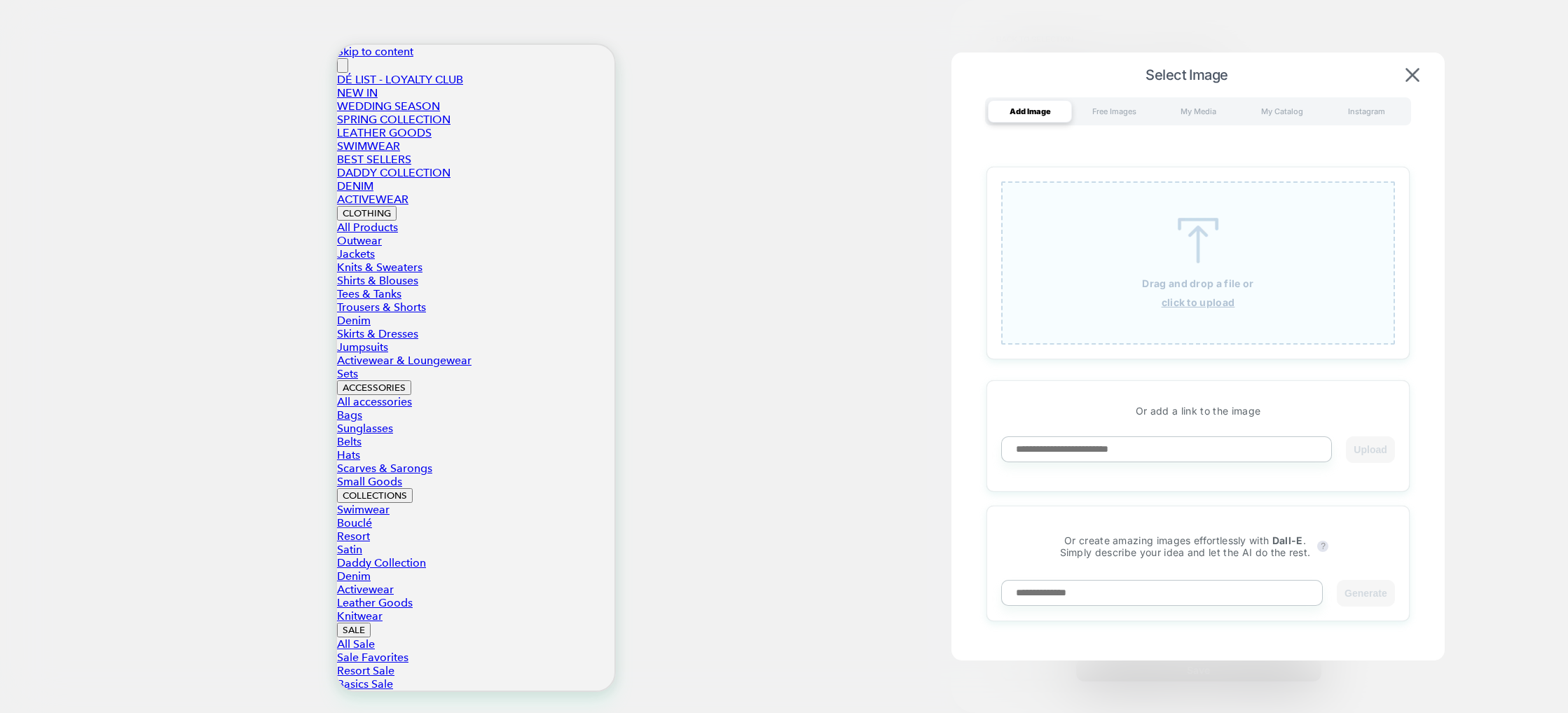
click at [1054, 227] on div "Drag and drop a file or click to upload" at bounding box center [1198, 263] width 393 height 163
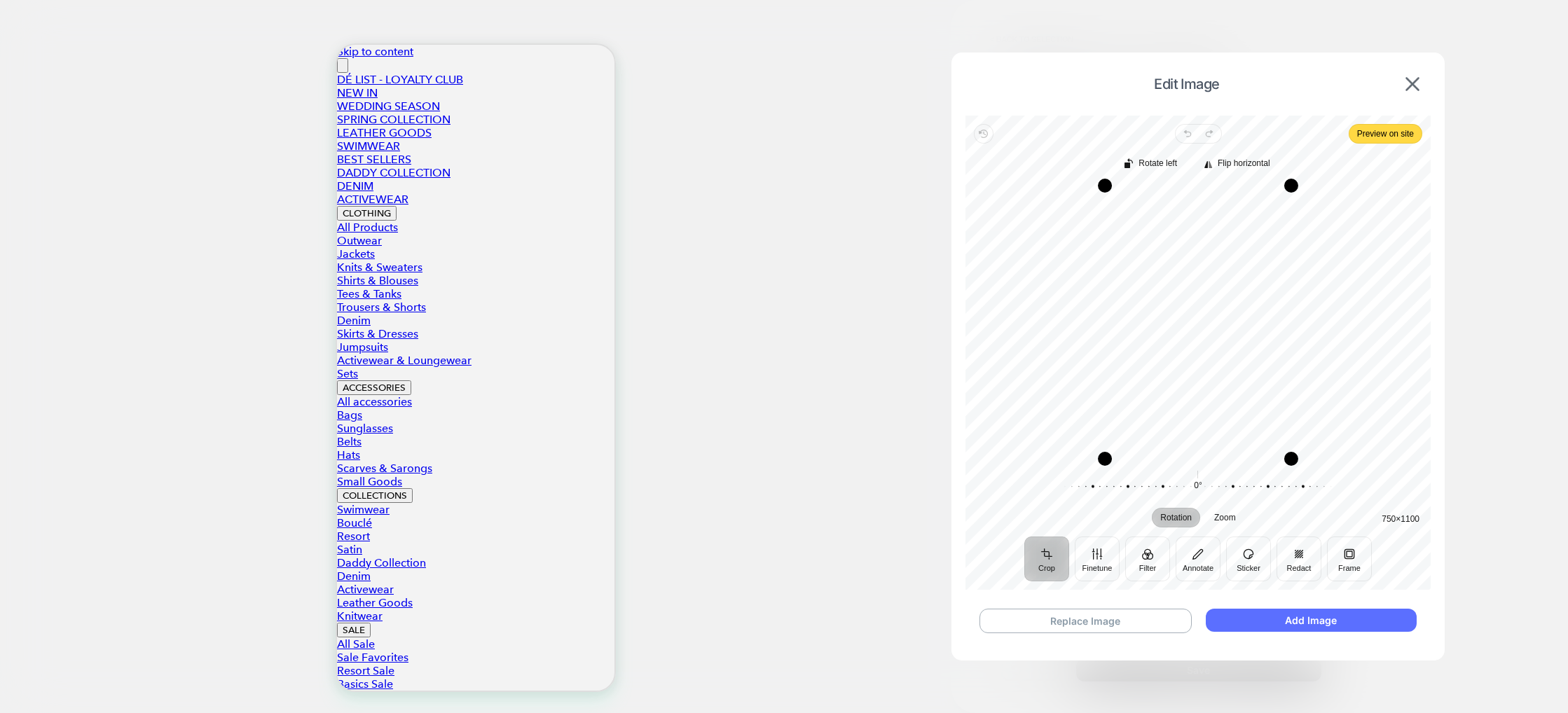
click at [1323, 625] on button "Add Image" at bounding box center [1311, 620] width 211 height 23
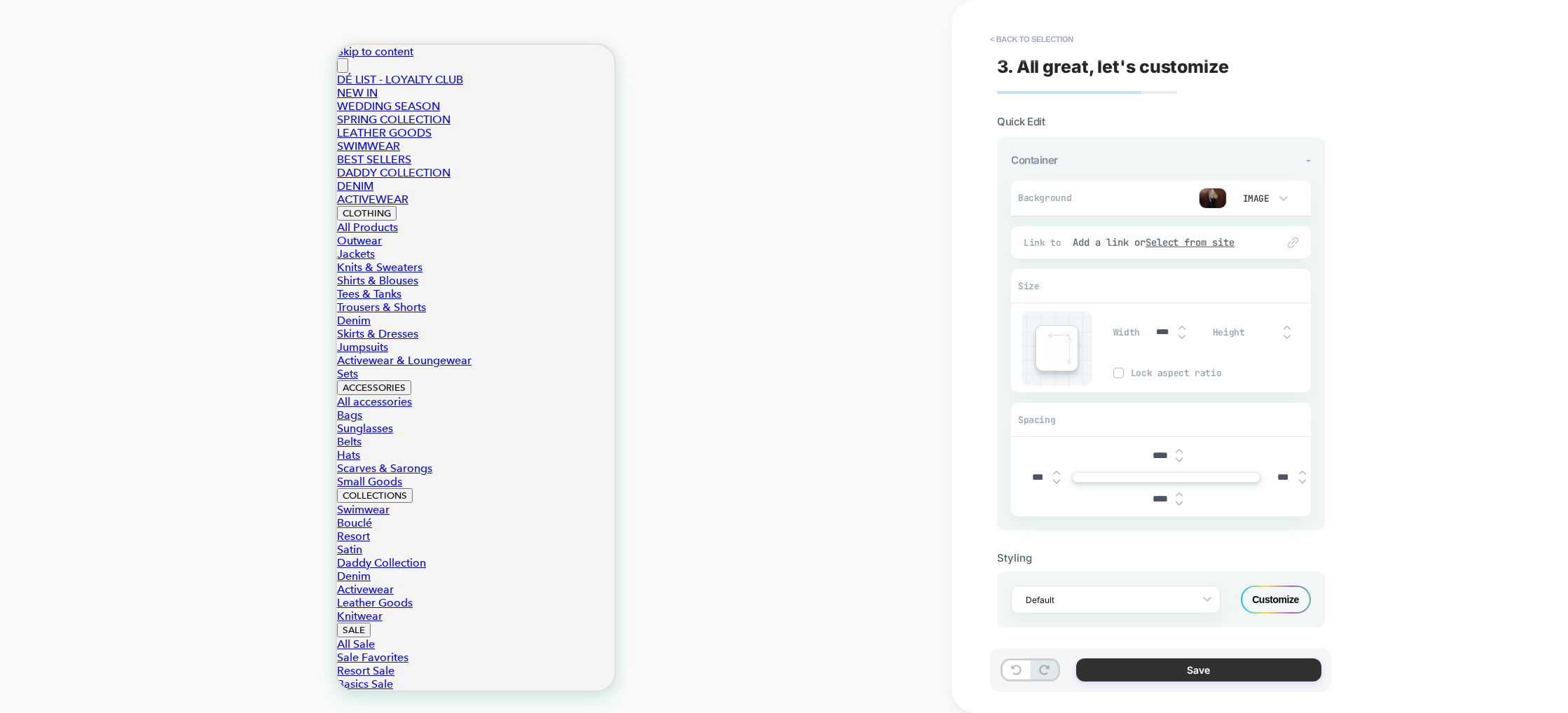
click at [1204, 667] on button "Save" at bounding box center [1199, 670] width 245 height 23
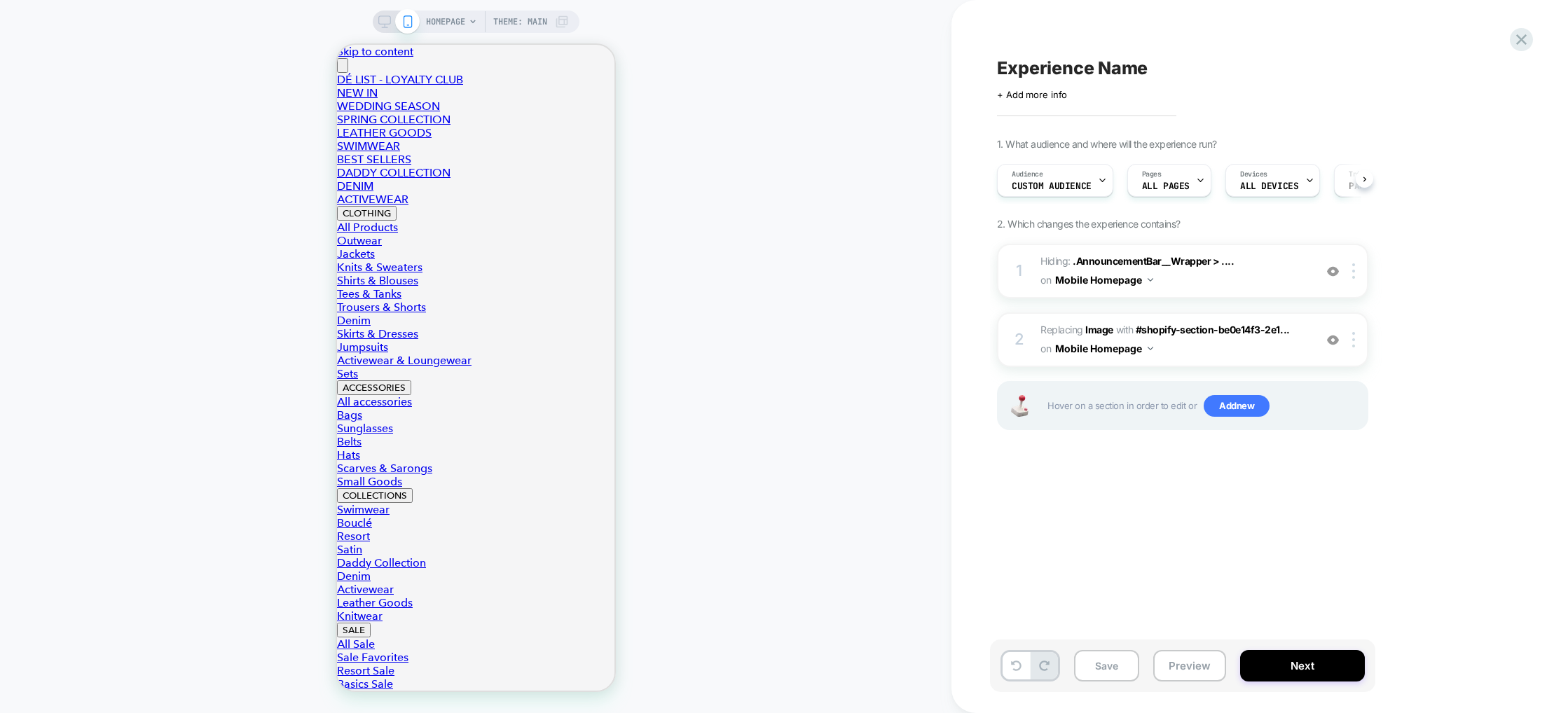
scroll to position [0, 1]
click at [1305, 185] on div at bounding box center [1309, 181] width 9 height 31
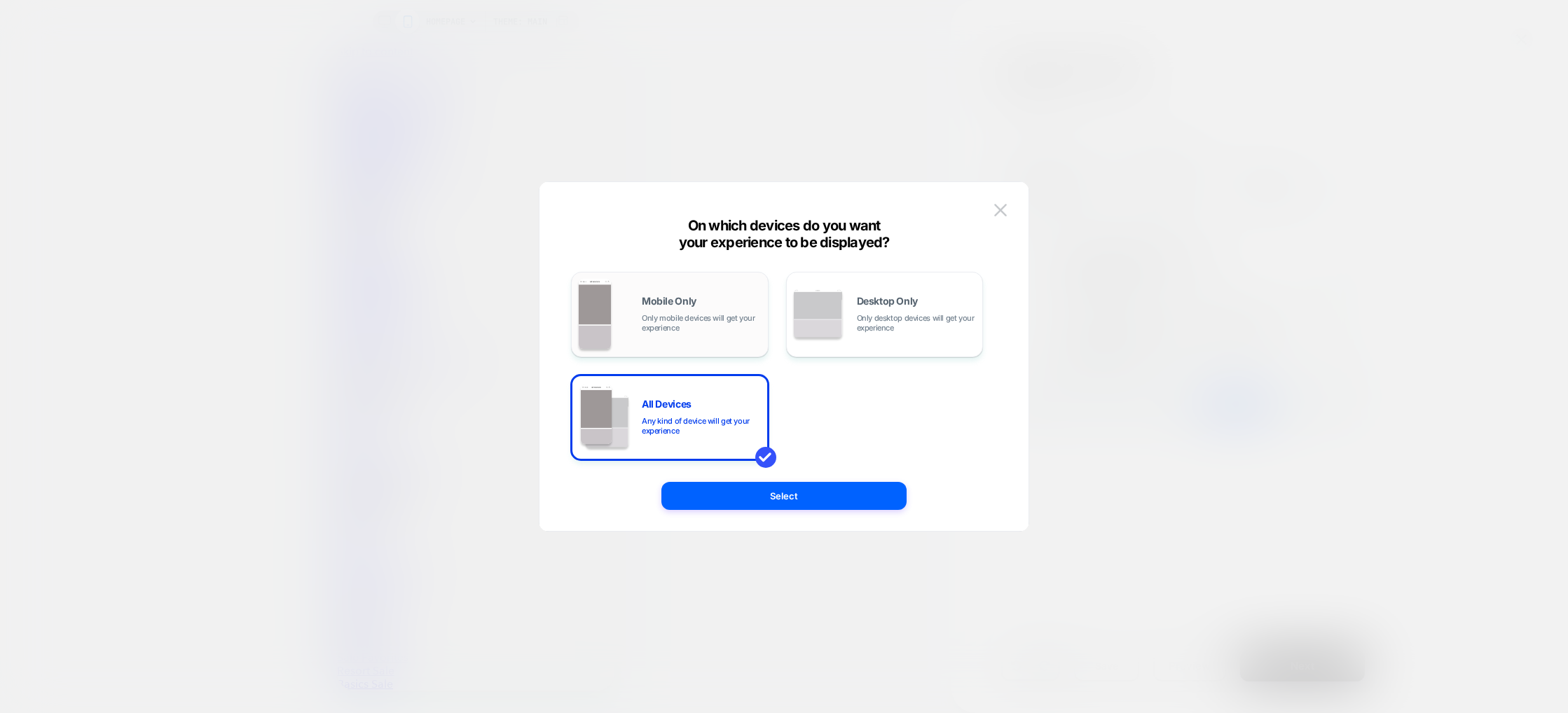
click at [619, 302] on div "Mobile Only Only mobile devices will get your experience" at bounding box center [670, 315] width 182 height 71
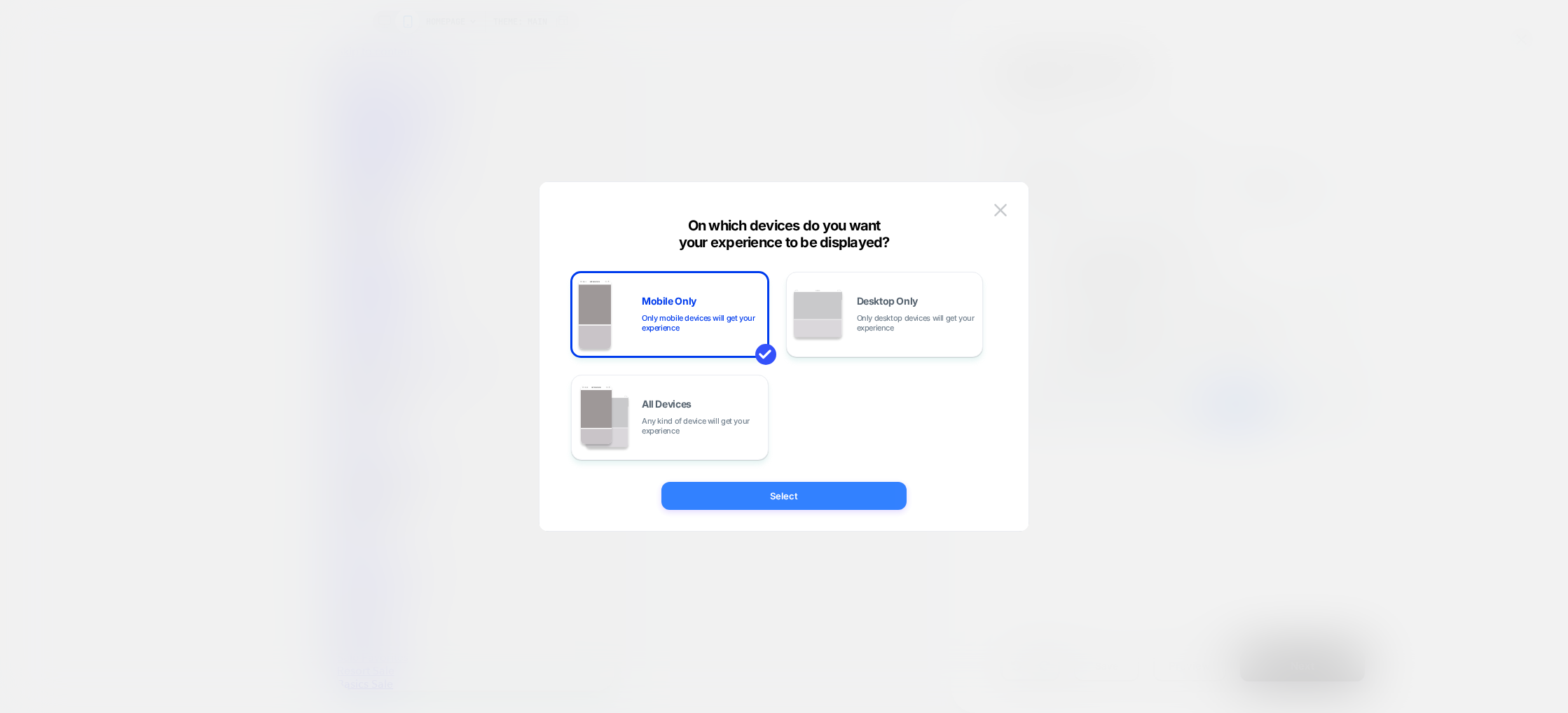
click at [859, 489] on button "Select" at bounding box center [784, 496] width 245 height 28
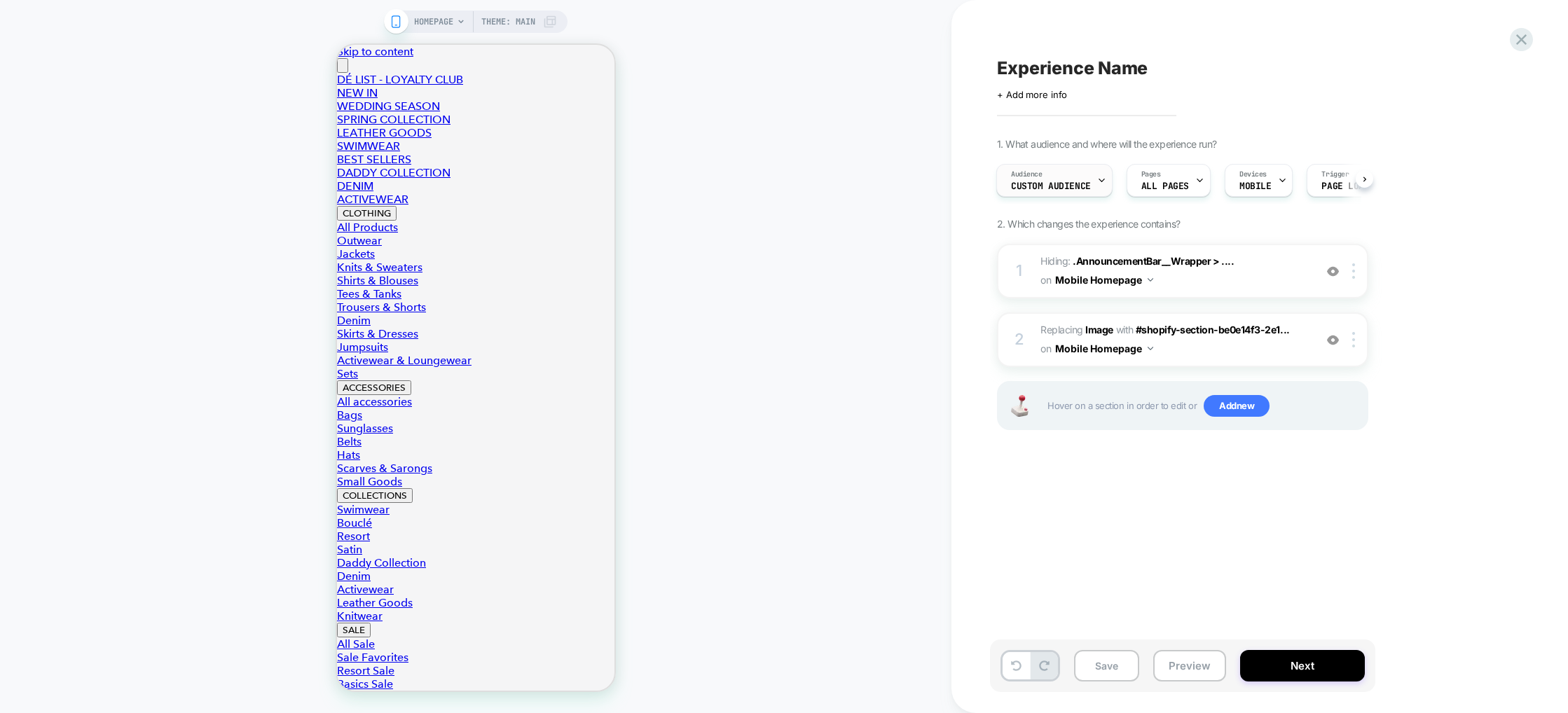
click at [1071, 184] on span "Custom Audience" at bounding box center [1051, 186] width 80 height 10
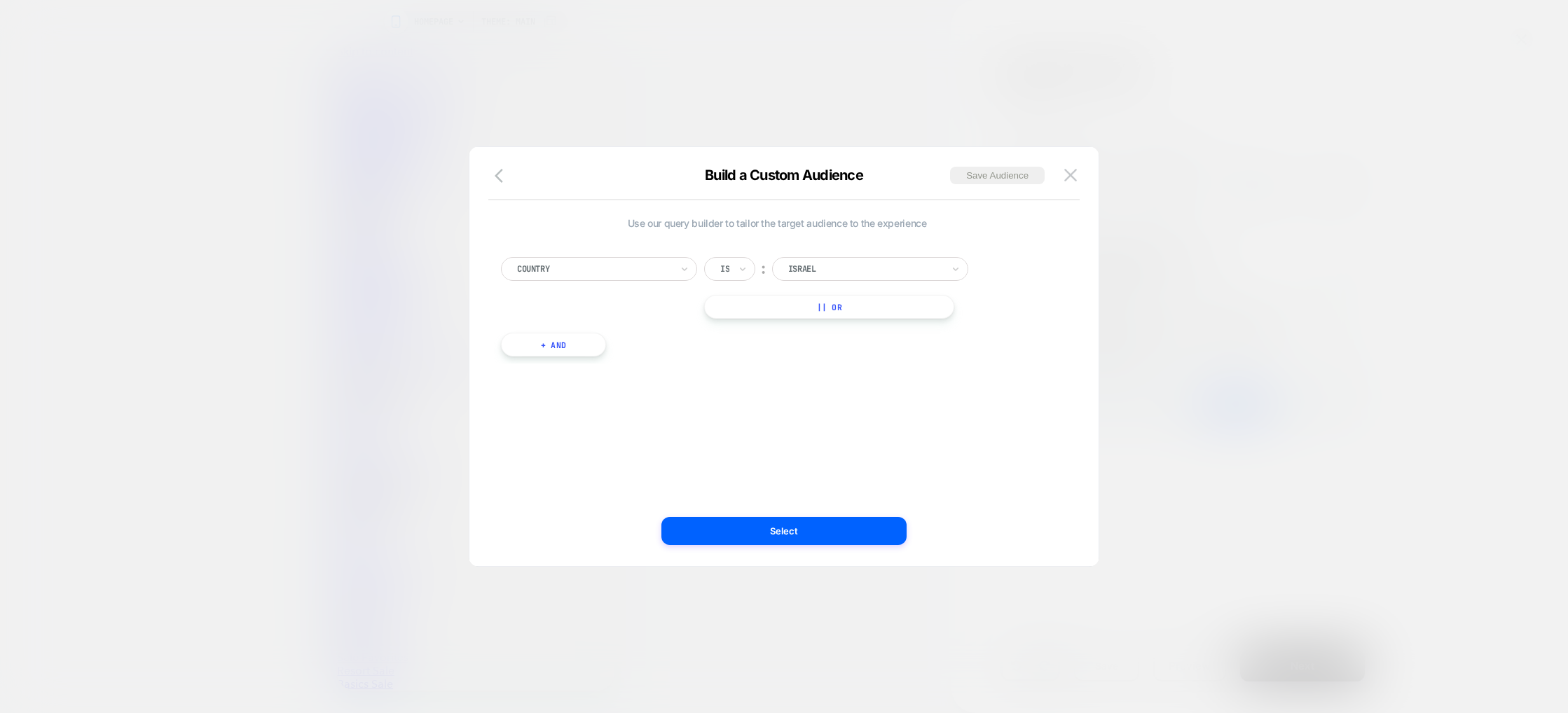
click at [1069, 180] on img at bounding box center [1070, 175] width 12 height 12
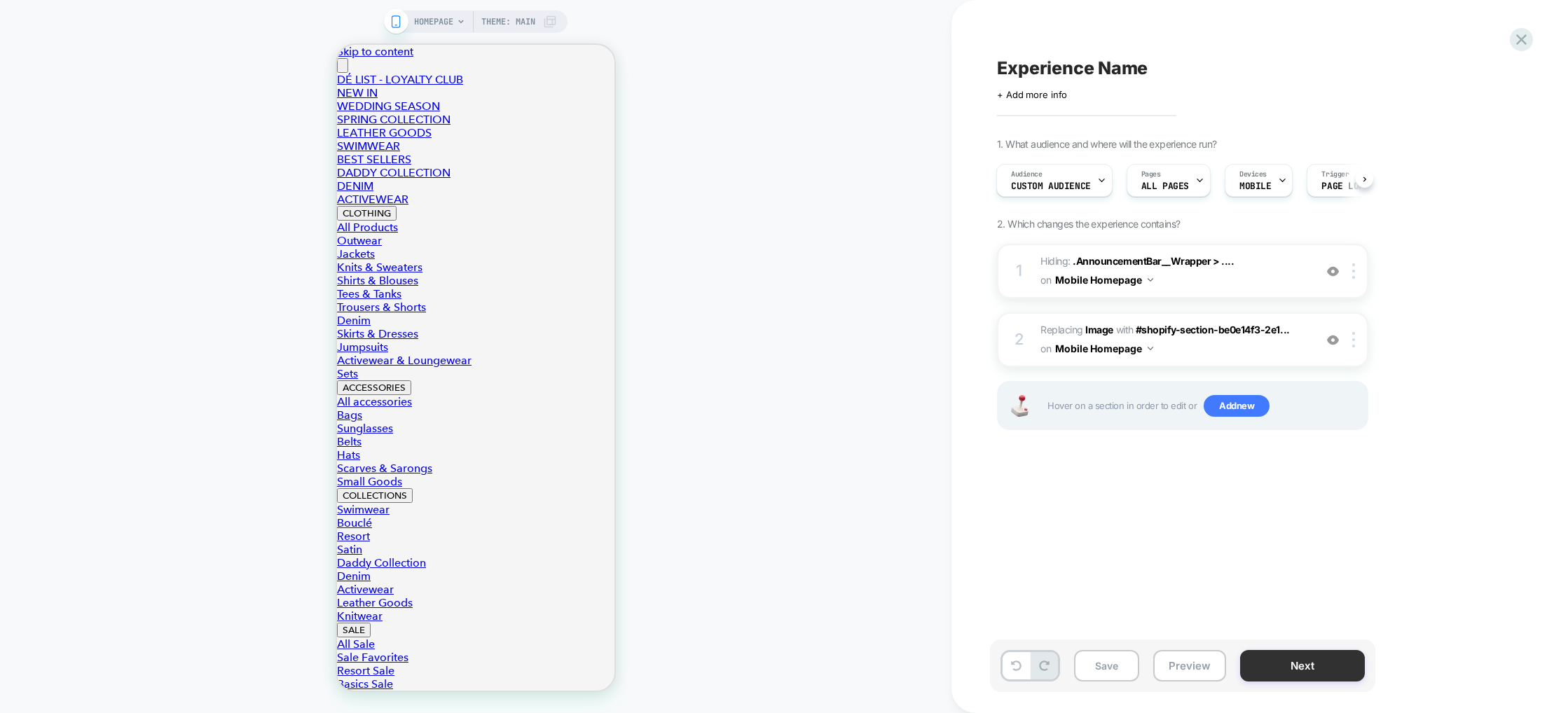
click at [1338, 672] on button "Next" at bounding box center [1302, 666] width 125 height 31
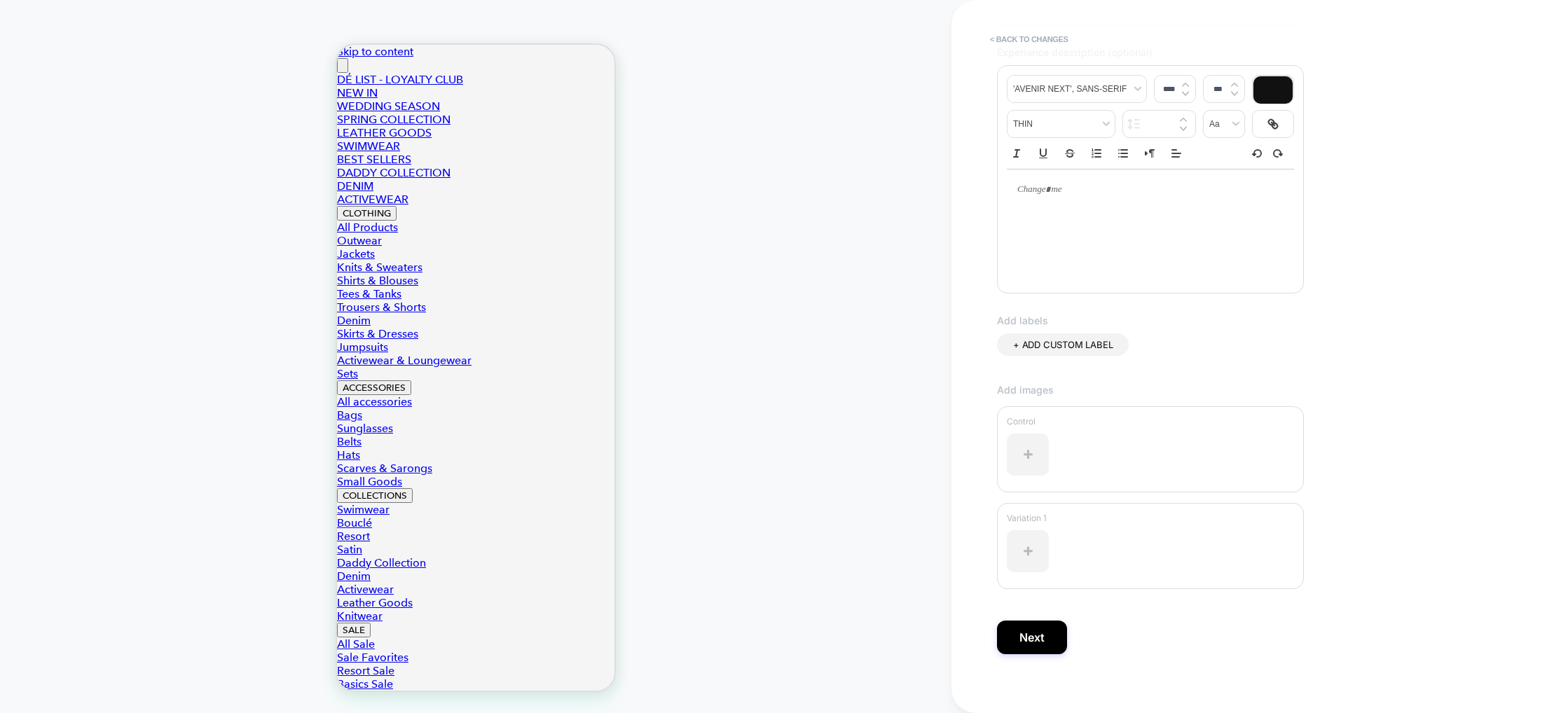
scroll to position [180, 0]
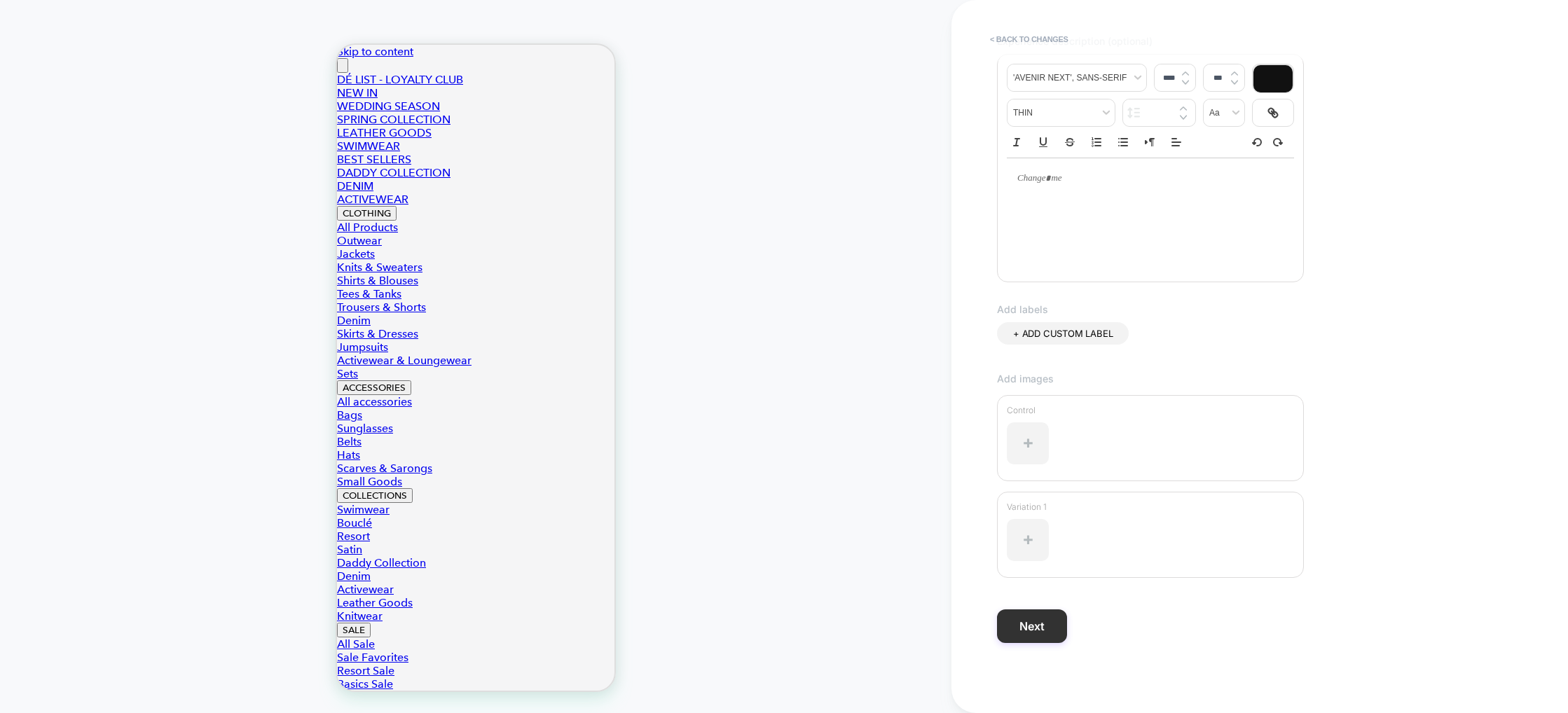
type input "**********"
click at [1051, 628] on button "Next" at bounding box center [1032, 626] width 70 height 34
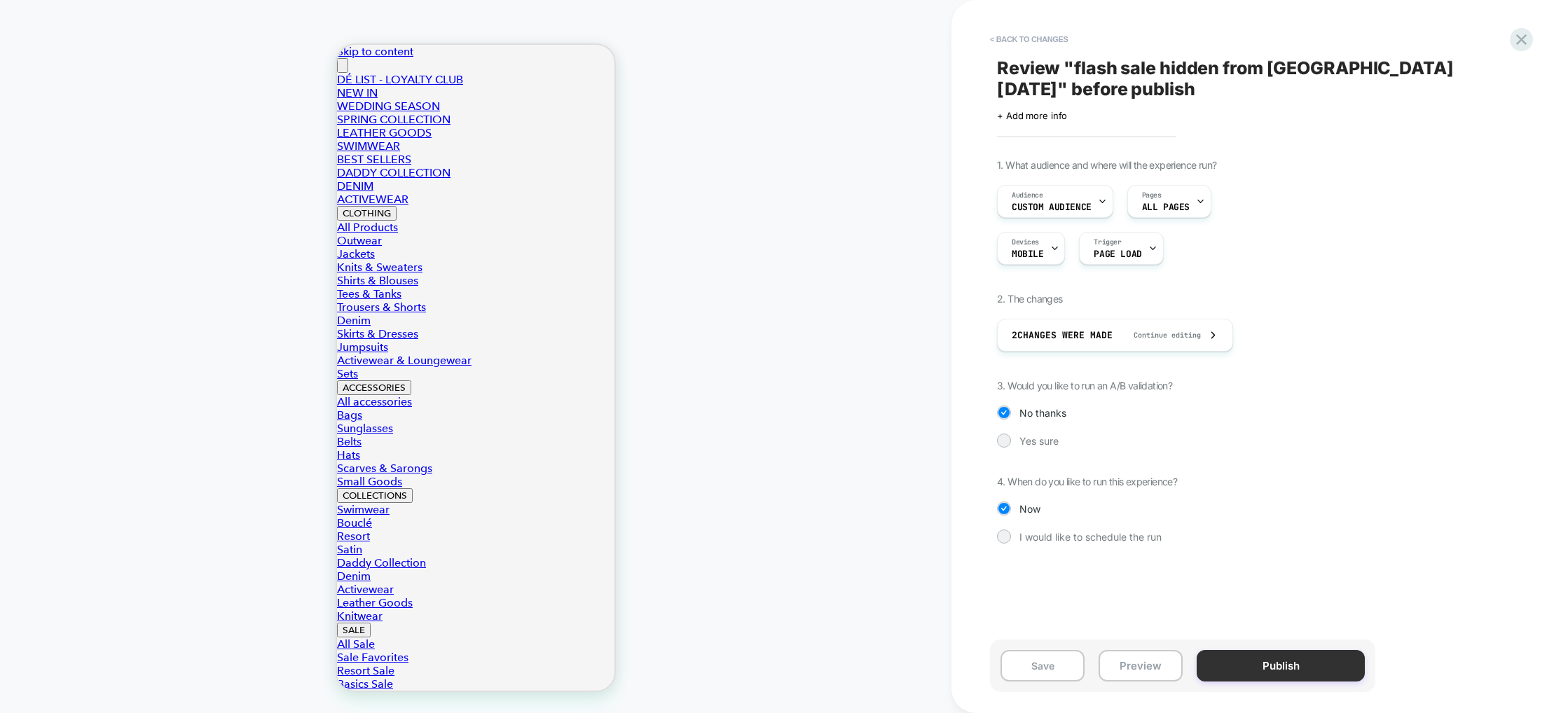
click at [1260, 657] on button "Publish" at bounding box center [1281, 666] width 168 height 31
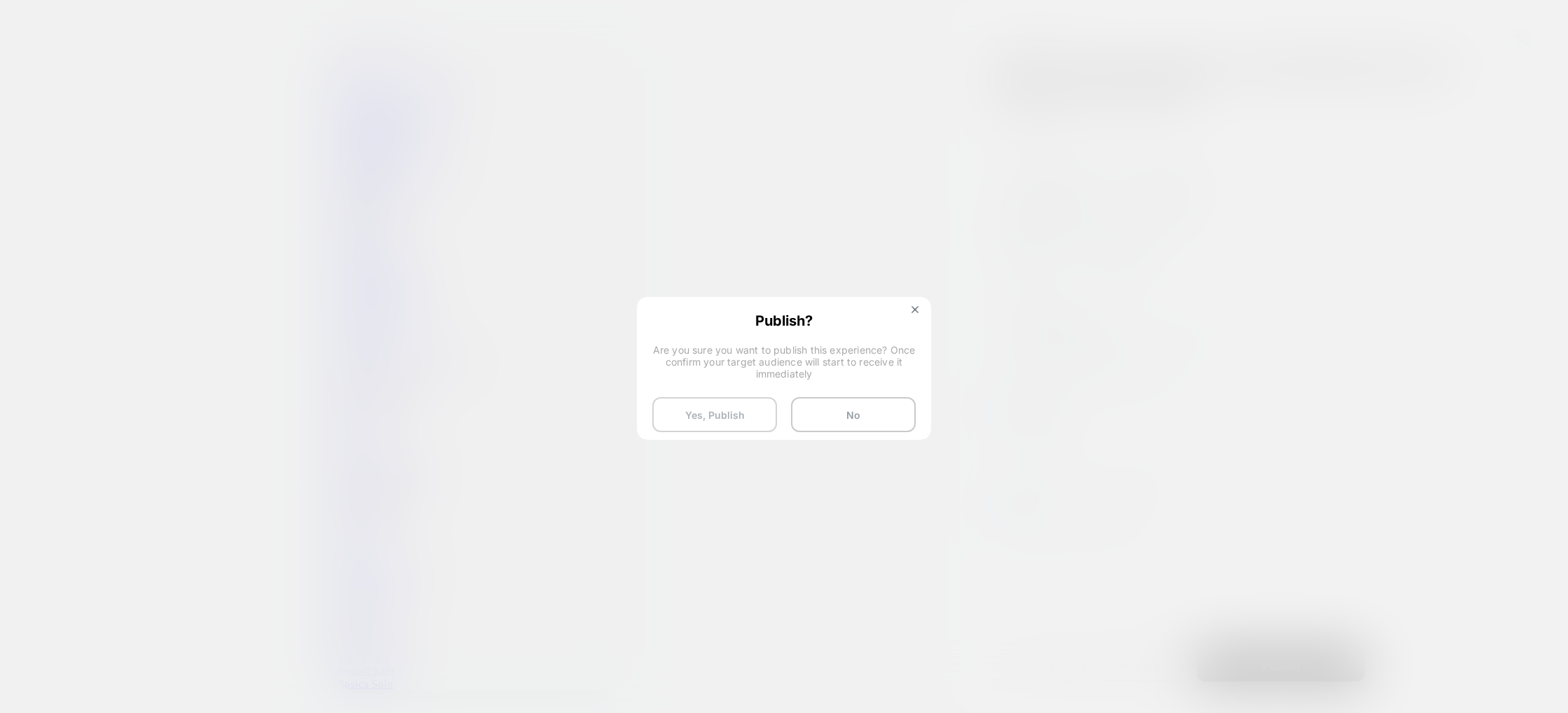
click at [758, 410] on button "Yes, Publish" at bounding box center [715, 415] width 125 height 35
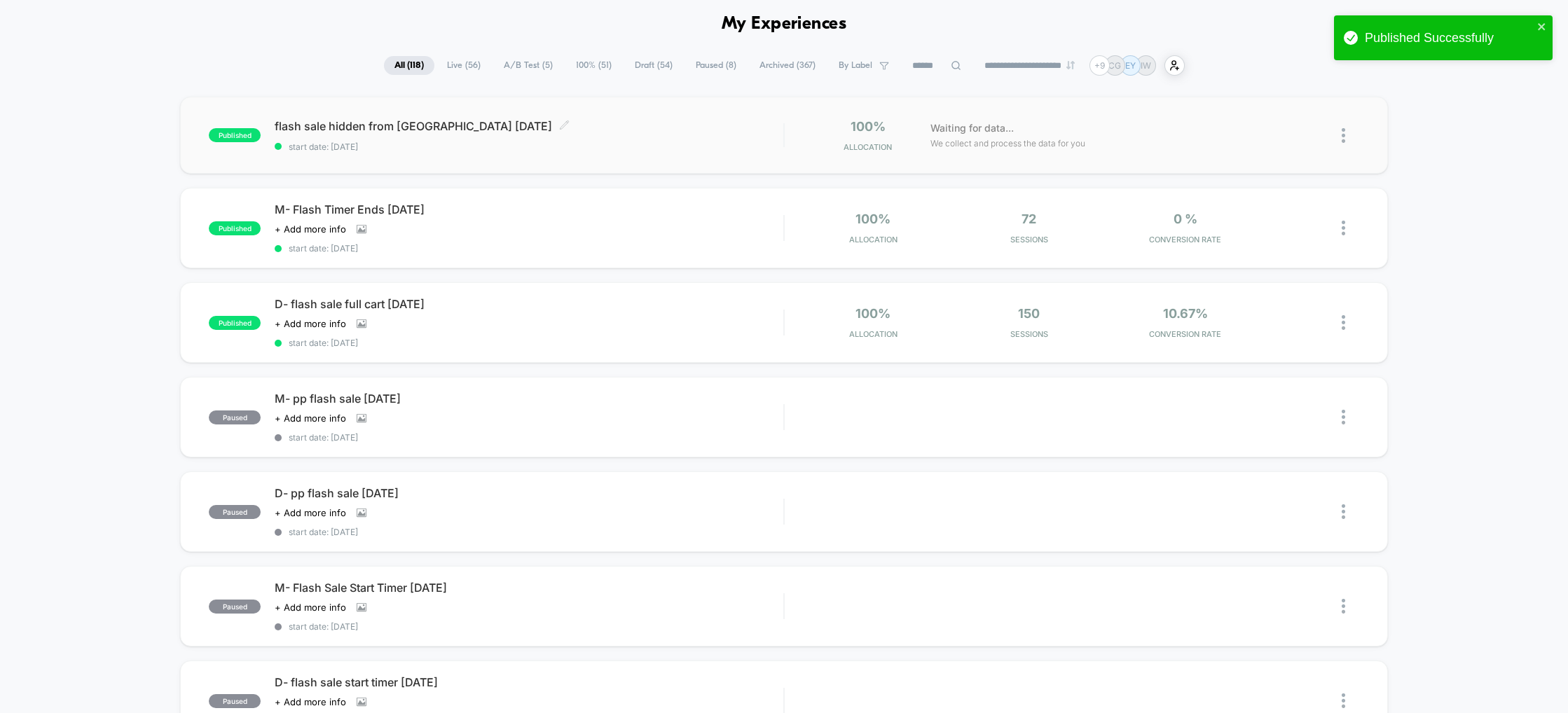
scroll to position [59, 0]
drag, startPoint x: 490, startPoint y: 123, endPoint x: 307, endPoint y: 121, distance: 183.0
click at [307, 121] on span "flash sale hidden from [GEOGRAPHIC_DATA] [DATE] Click to edit experience details" at bounding box center [529, 123] width 509 height 14
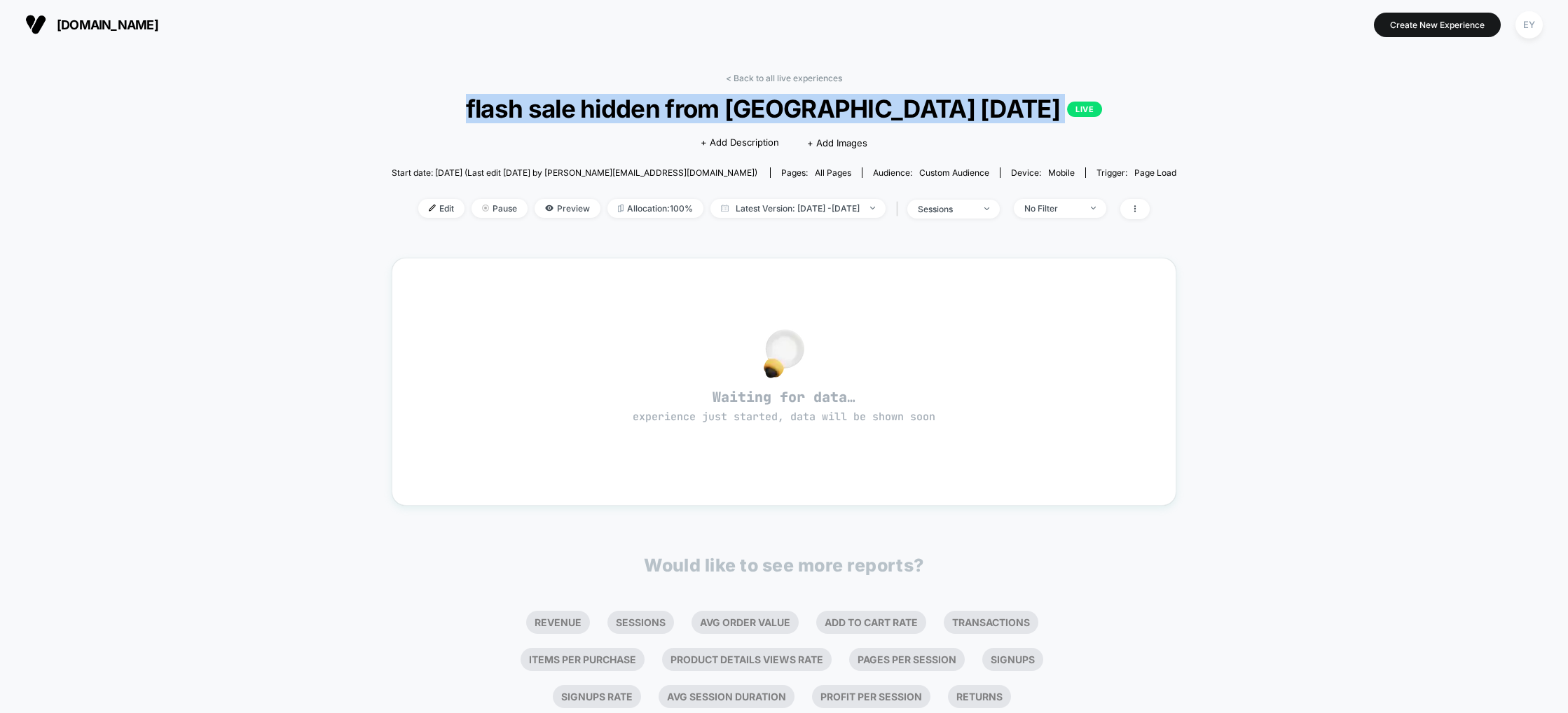
drag, startPoint x: 732, startPoint y: 97, endPoint x: 1003, endPoint y: 99, distance: 271.0
click at [1003, 99] on span "flash sale hidden from [GEOGRAPHIC_DATA] [DATE] LIVE" at bounding box center [784, 108] width 707 height 30
copy span "flash sale hidden from [GEOGRAPHIC_DATA] [DATE] LIVE"
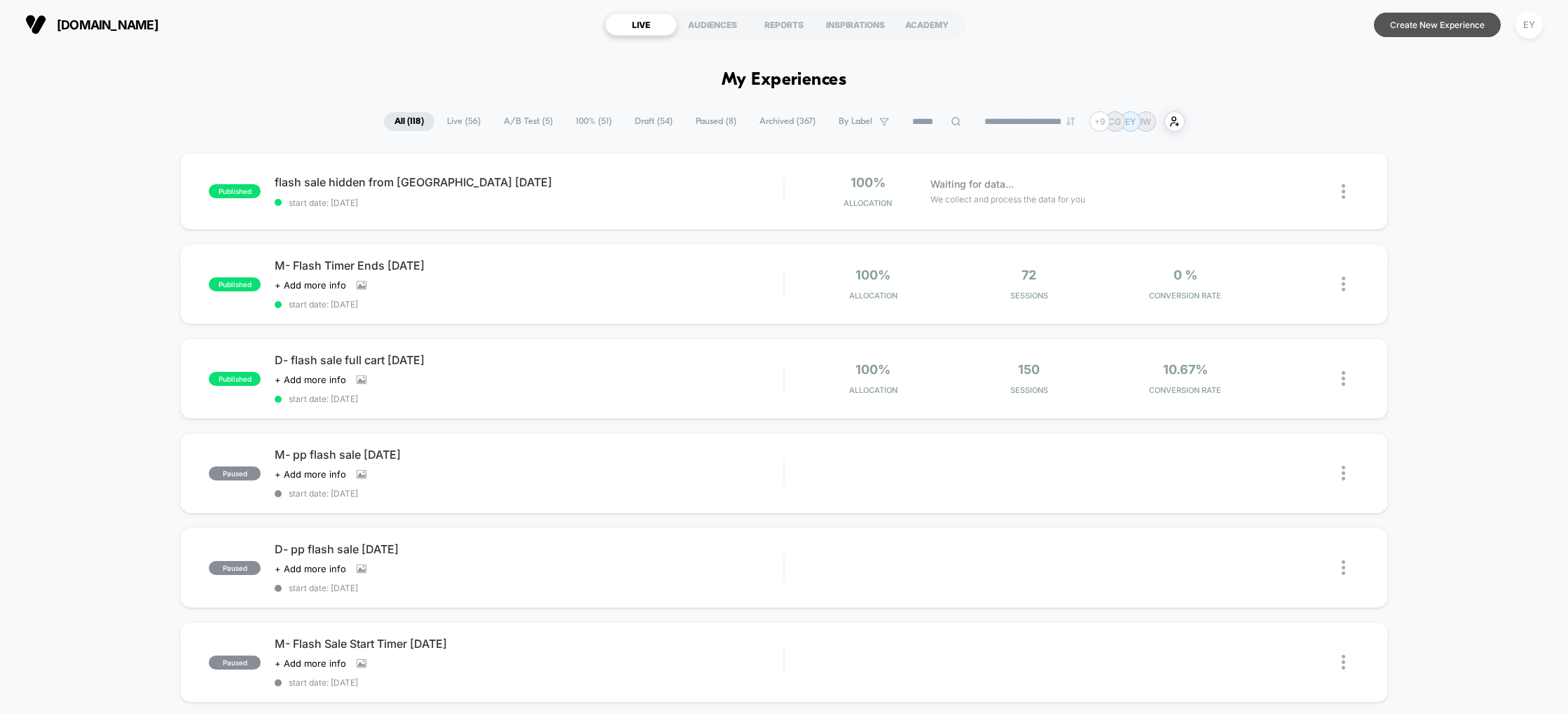
click at [1425, 18] on button "Create New Experience" at bounding box center [1437, 25] width 127 height 25
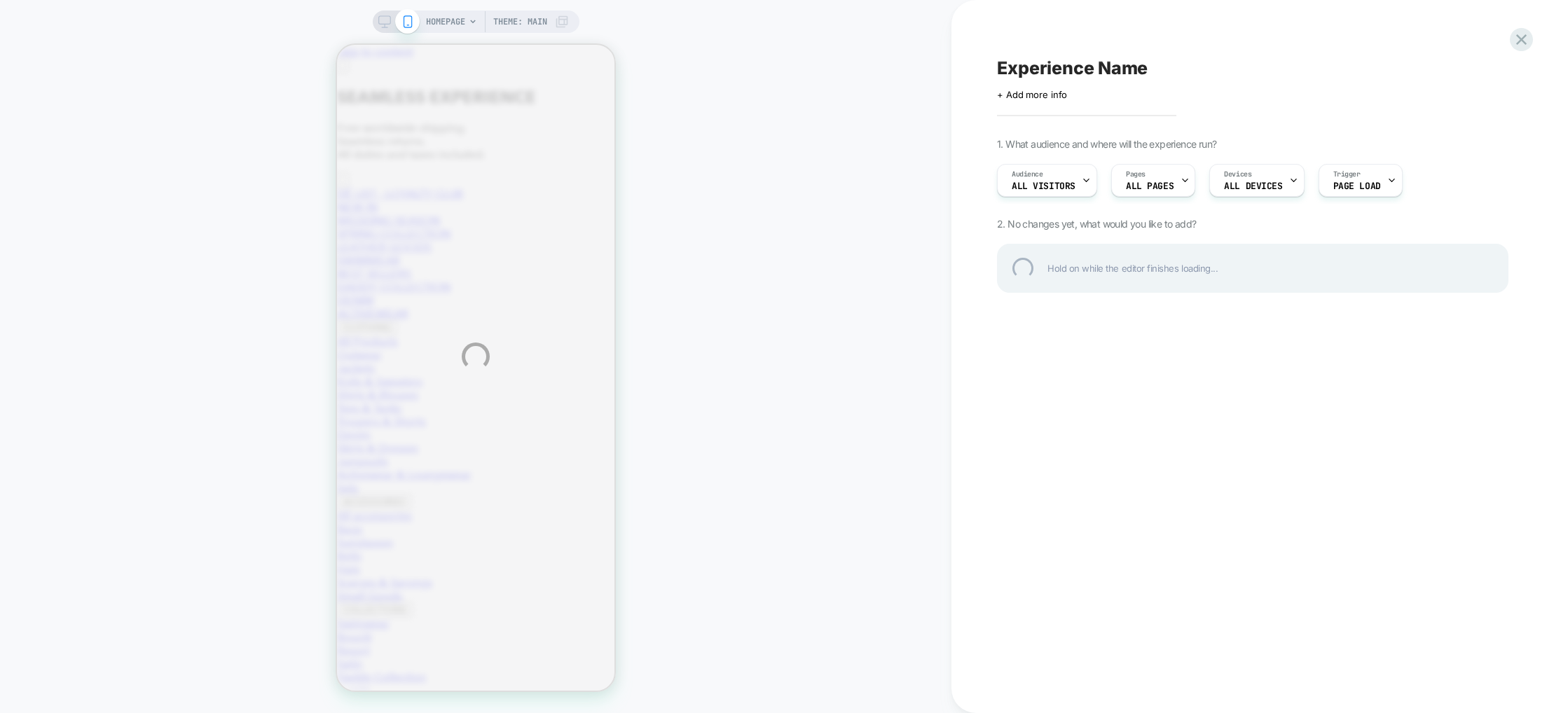
click at [388, 21] on div "HOMEPAGE Theme: MAIN Experience Name Click to edit experience details + Add mor…" at bounding box center [784, 356] width 1568 height 713
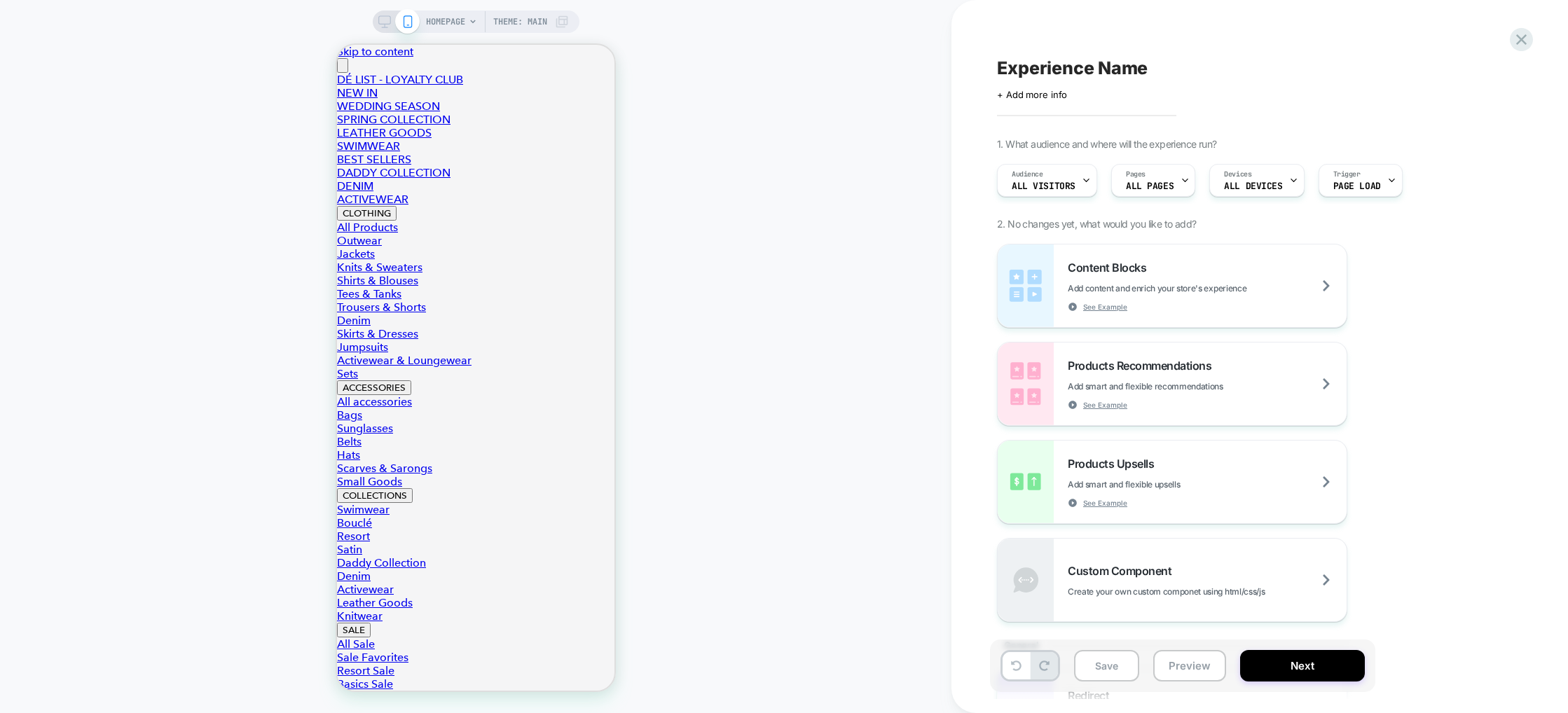
click at [379, 17] on icon at bounding box center [384, 22] width 12 height 12
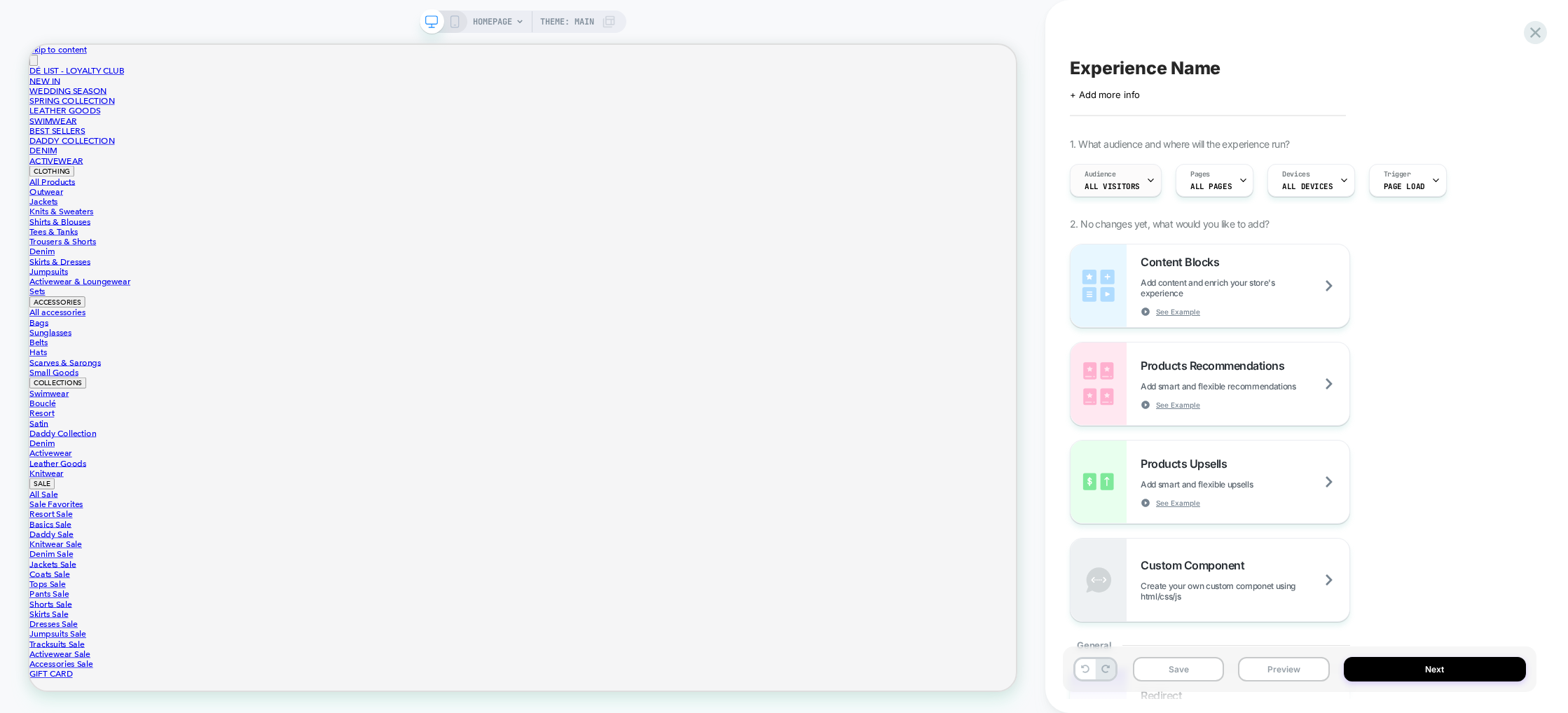
scroll to position [1, 0]
click at [1134, 184] on span "All Visitors" at bounding box center [1112, 185] width 55 height 10
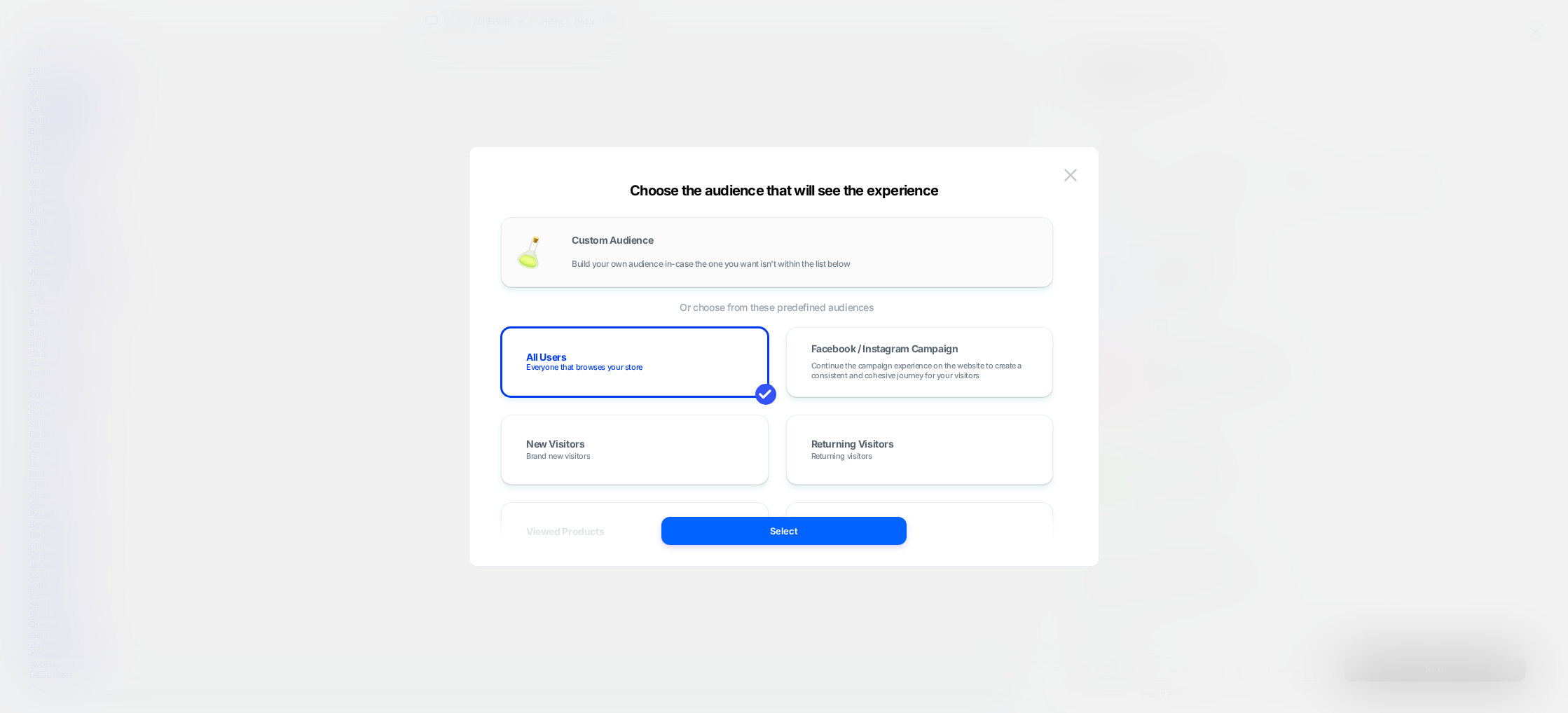
click at [685, 262] on span "Build your own audience in-case the one you want isn't within the list below" at bounding box center [711, 264] width 278 height 10
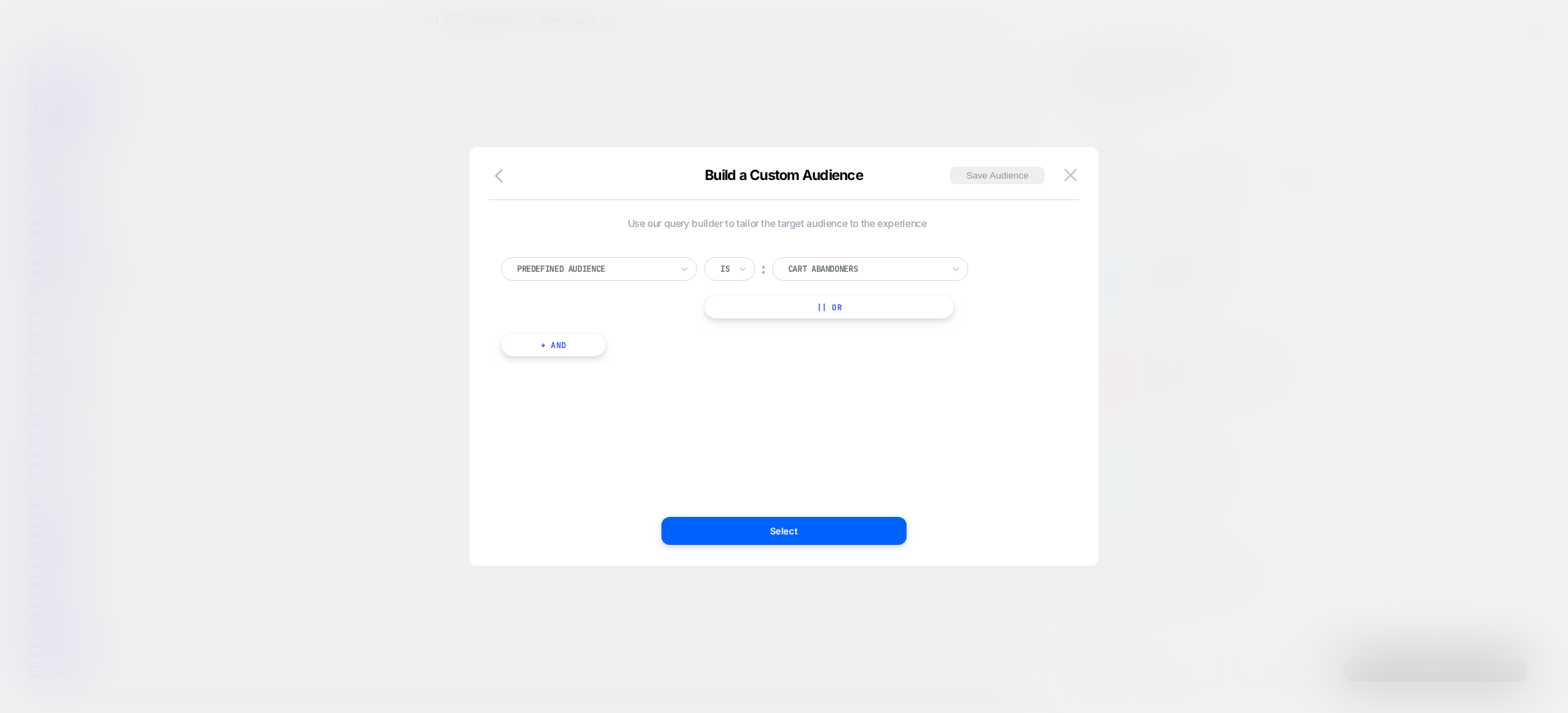
scroll to position [0, 0]
click at [627, 275] on div at bounding box center [594, 268] width 154 height 12
type input "******"
click at [591, 330] on div "Country" at bounding box center [606, 326] width 182 height 22
click at [882, 260] on div "[GEOGRAPHIC_DATA]" at bounding box center [870, 268] width 196 height 24
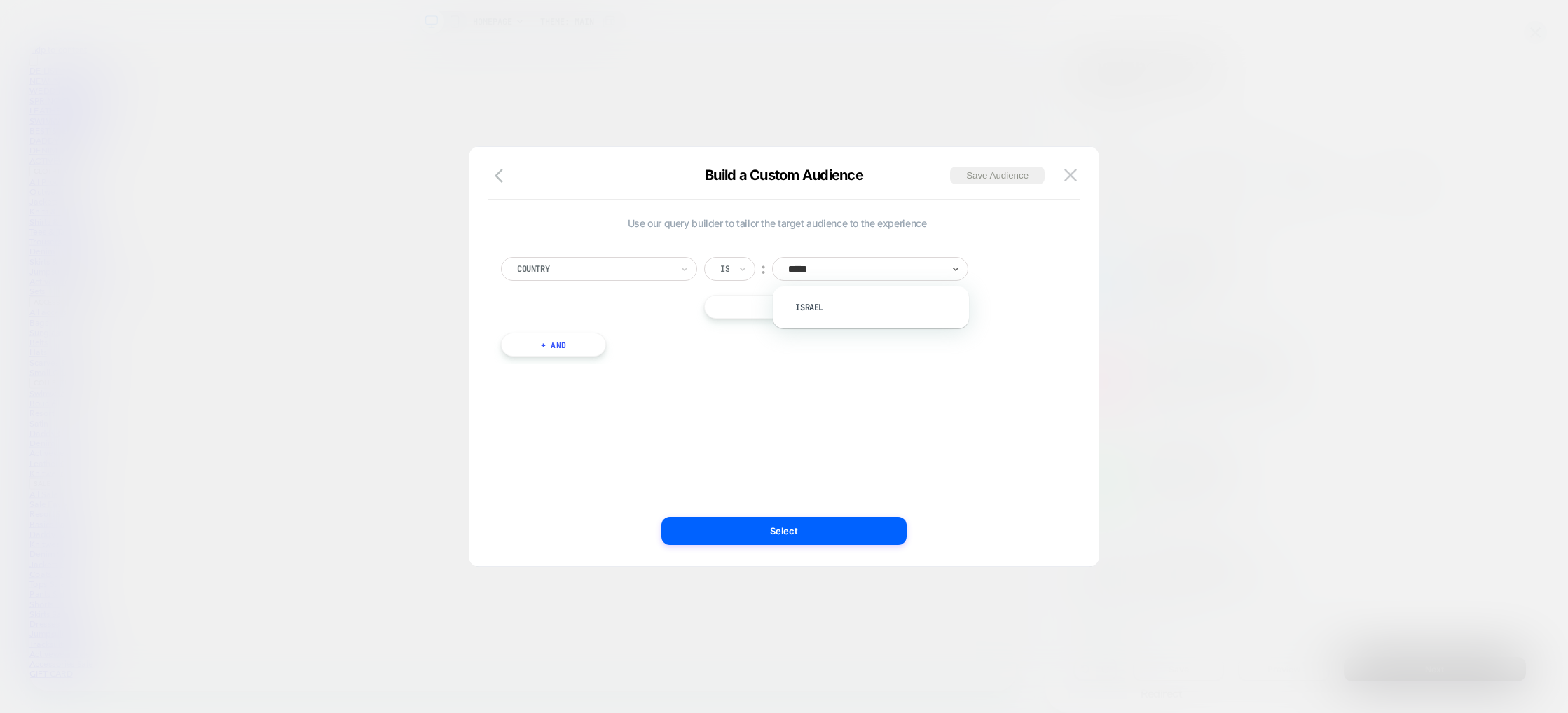
type input "******"
click at [863, 301] on div "Israel" at bounding box center [878, 307] width 182 height 22
click at [817, 535] on button "Select" at bounding box center [784, 531] width 245 height 28
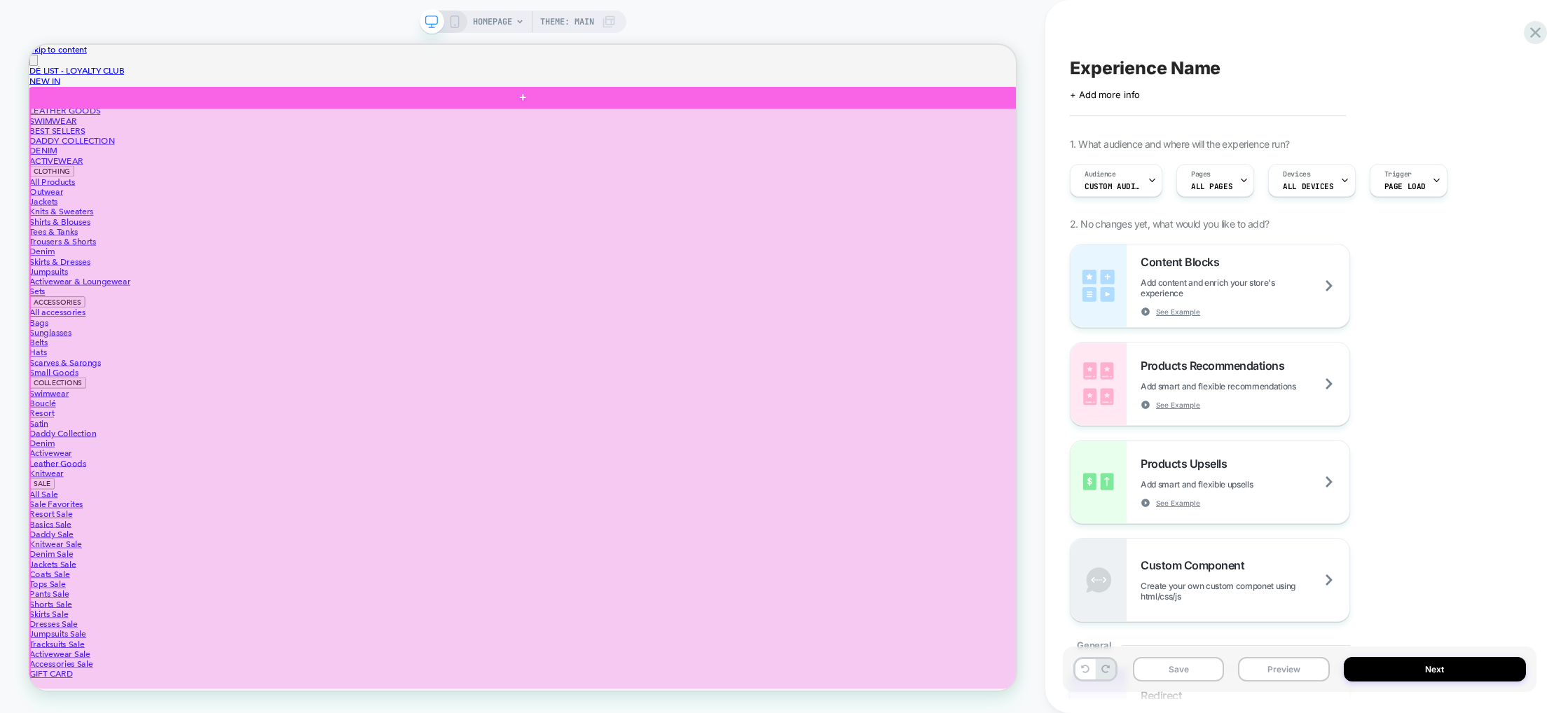
click at [862, 372] on div at bounding box center [689, 551] width 1317 height 842
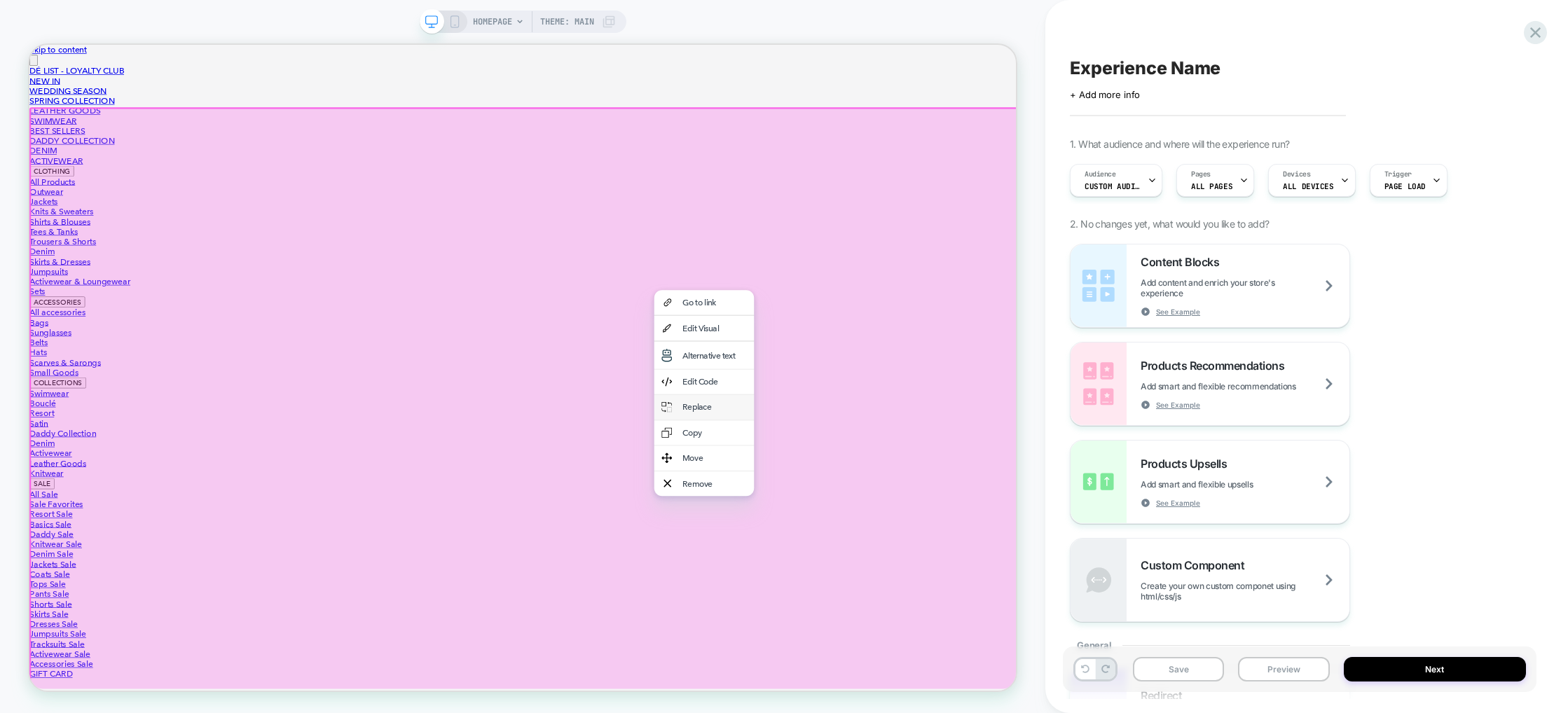
click at [951, 545] on div "Replace" at bounding box center [929, 528] width 133 height 34
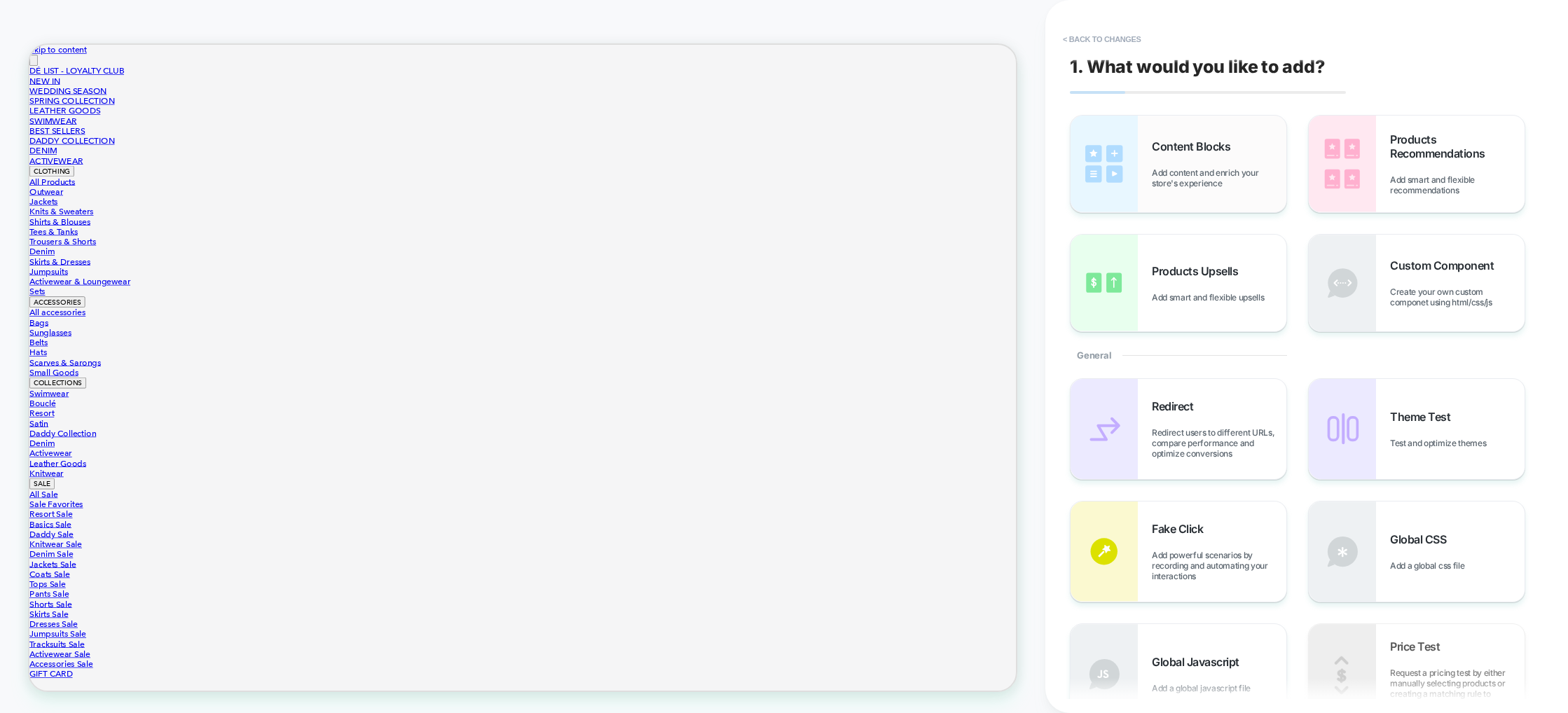
click at [1170, 161] on div "Content Blocks Add content and enrich your store's experience" at bounding box center [1219, 163] width 134 height 49
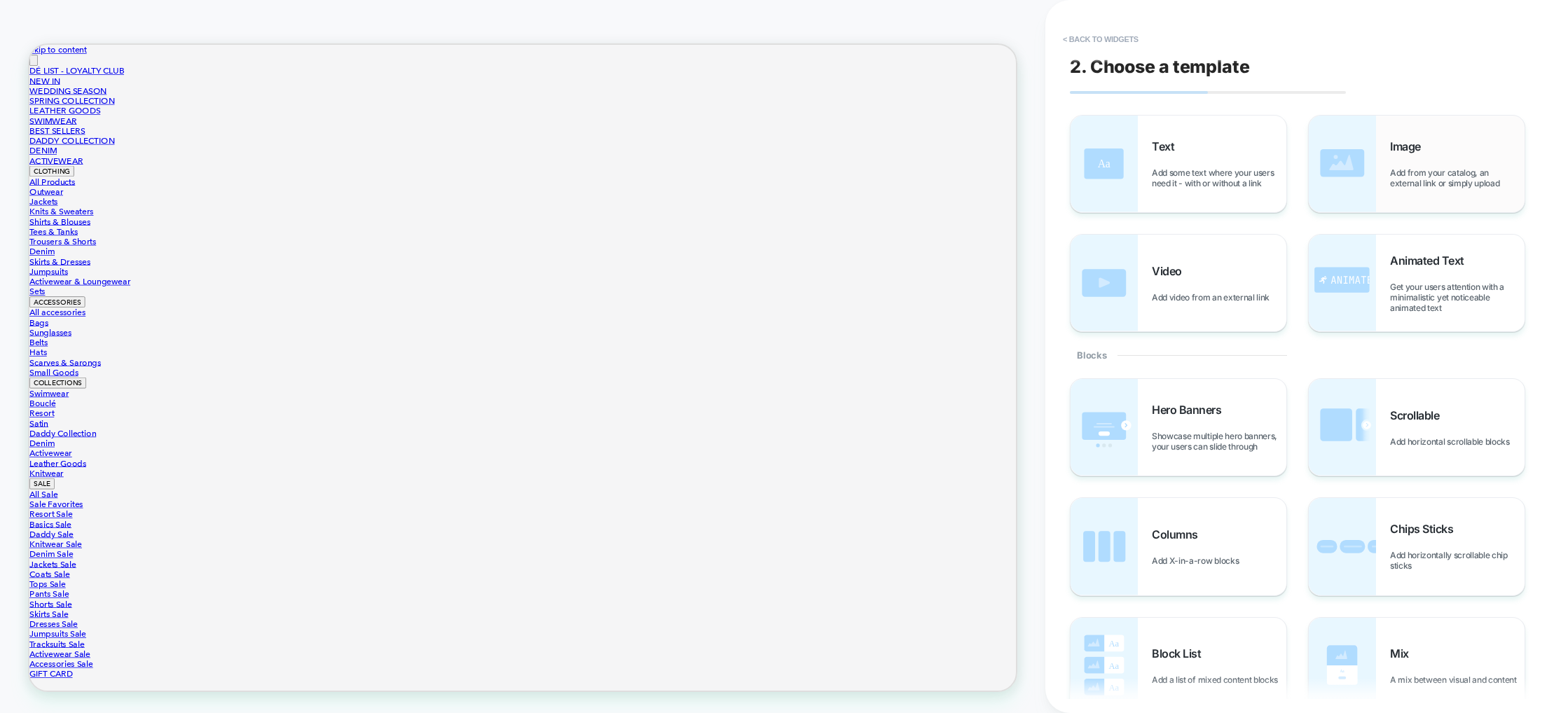
click at [1498, 163] on div "Image Add from your catalog, an external link or simply upload" at bounding box center [1457, 163] width 134 height 49
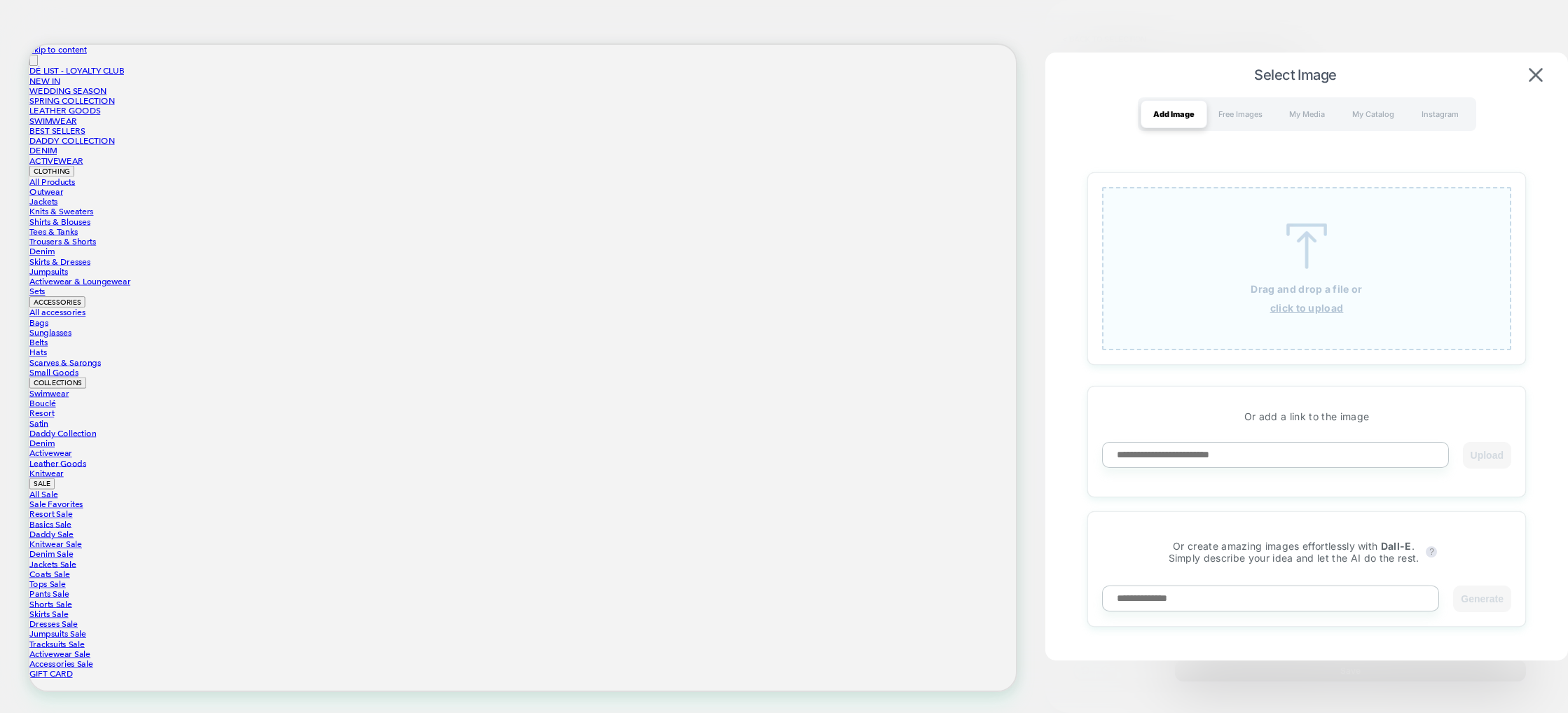
click at [1353, 225] on div "Drag and drop a file or click to upload" at bounding box center [1307, 268] width 409 height 163
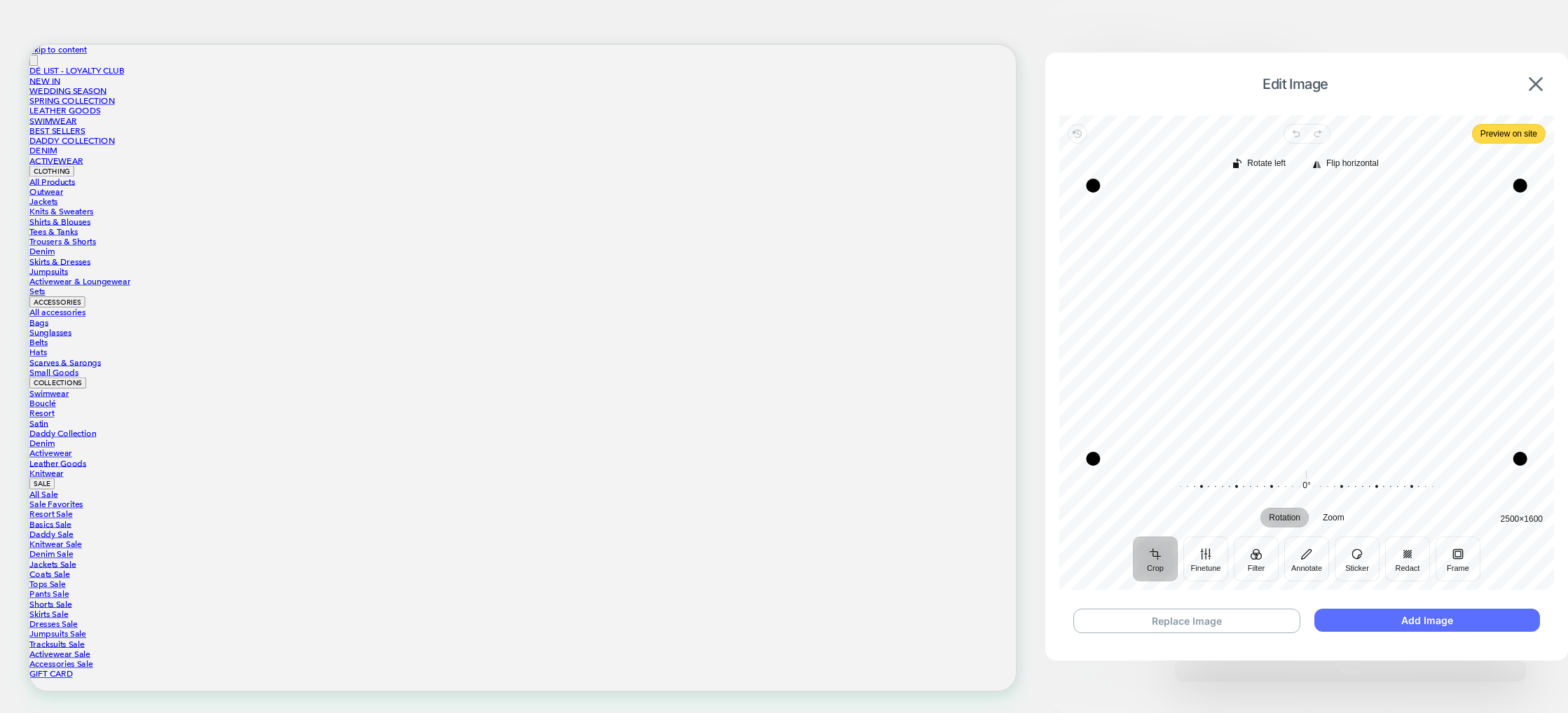
click at [1387, 616] on button "Add Image" at bounding box center [1427, 620] width 225 height 23
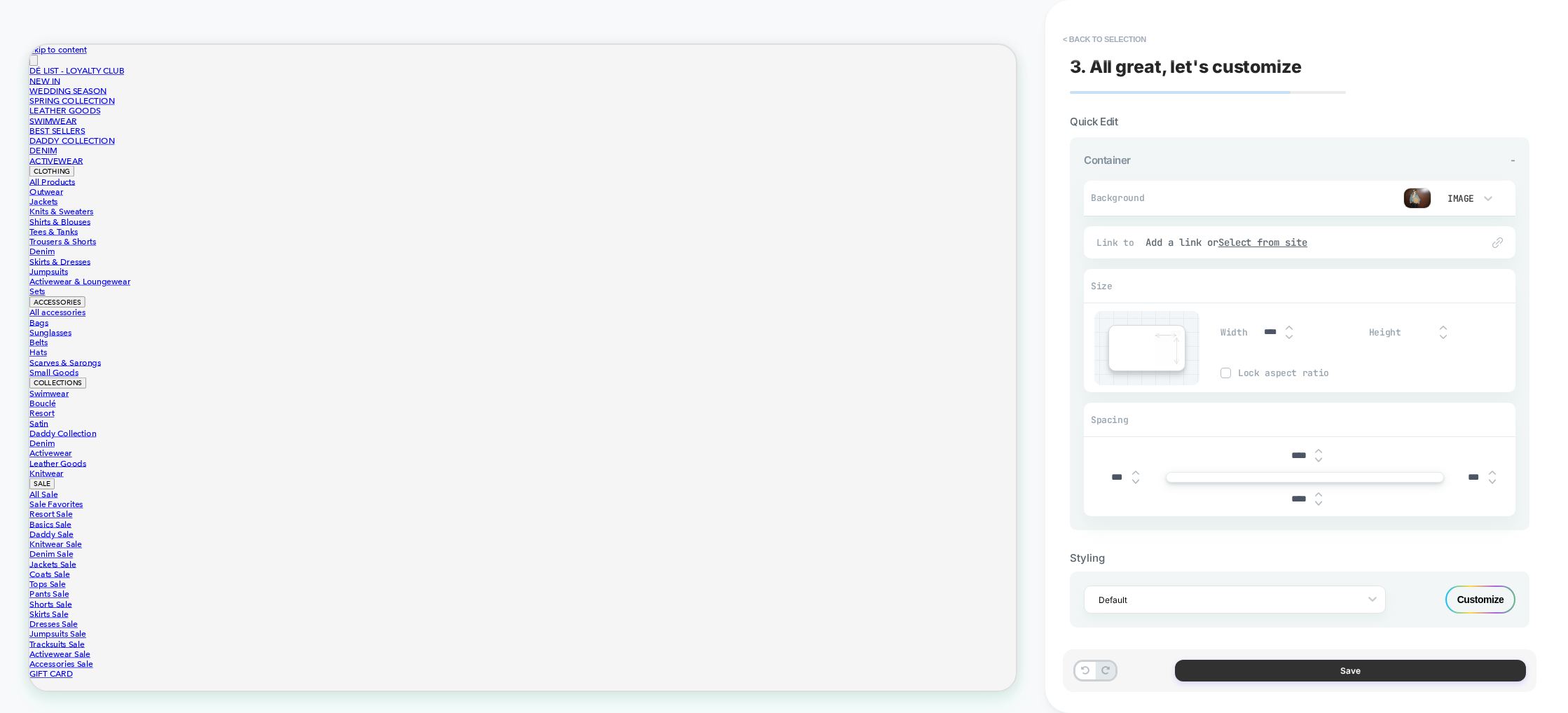
click at [1379, 664] on button "Save" at bounding box center [1351, 671] width 351 height 22
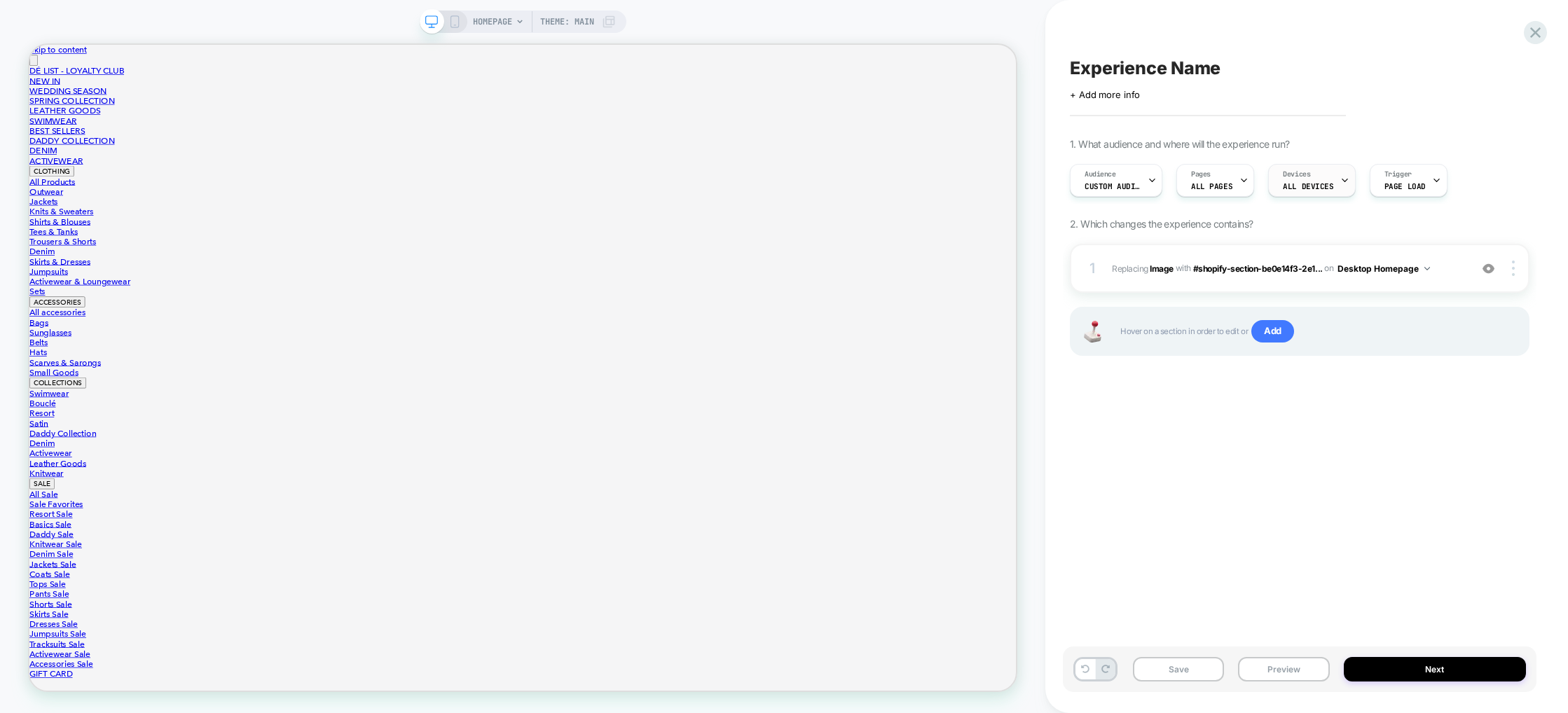
click at [1315, 189] on span "ALL DEVICES" at bounding box center [1308, 186] width 51 height 10
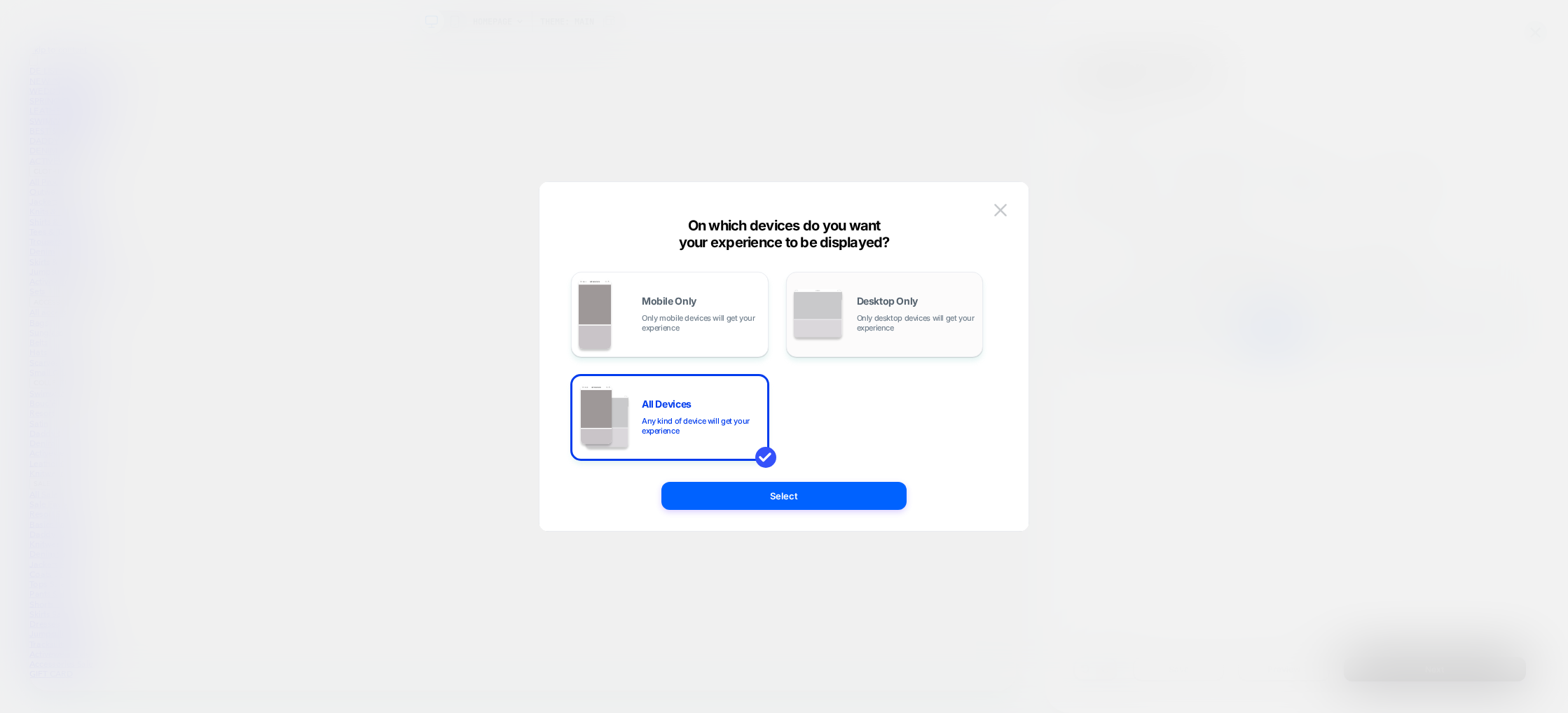
click at [869, 333] on div "Desktop Only Only desktop devices will get your experience" at bounding box center [885, 315] width 182 height 71
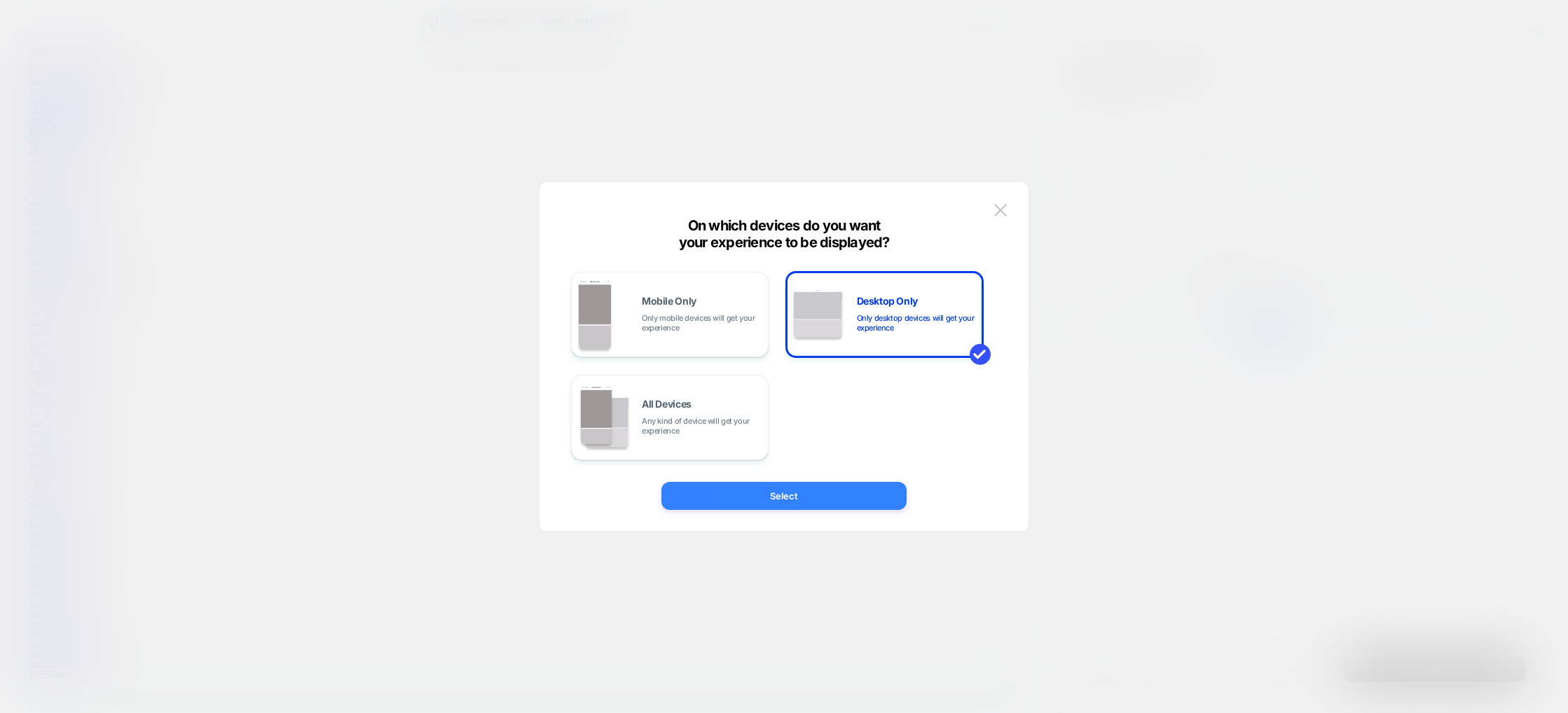
click at [835, 498] on button "Select" at bounding box center [784, 496] width 245 height 28
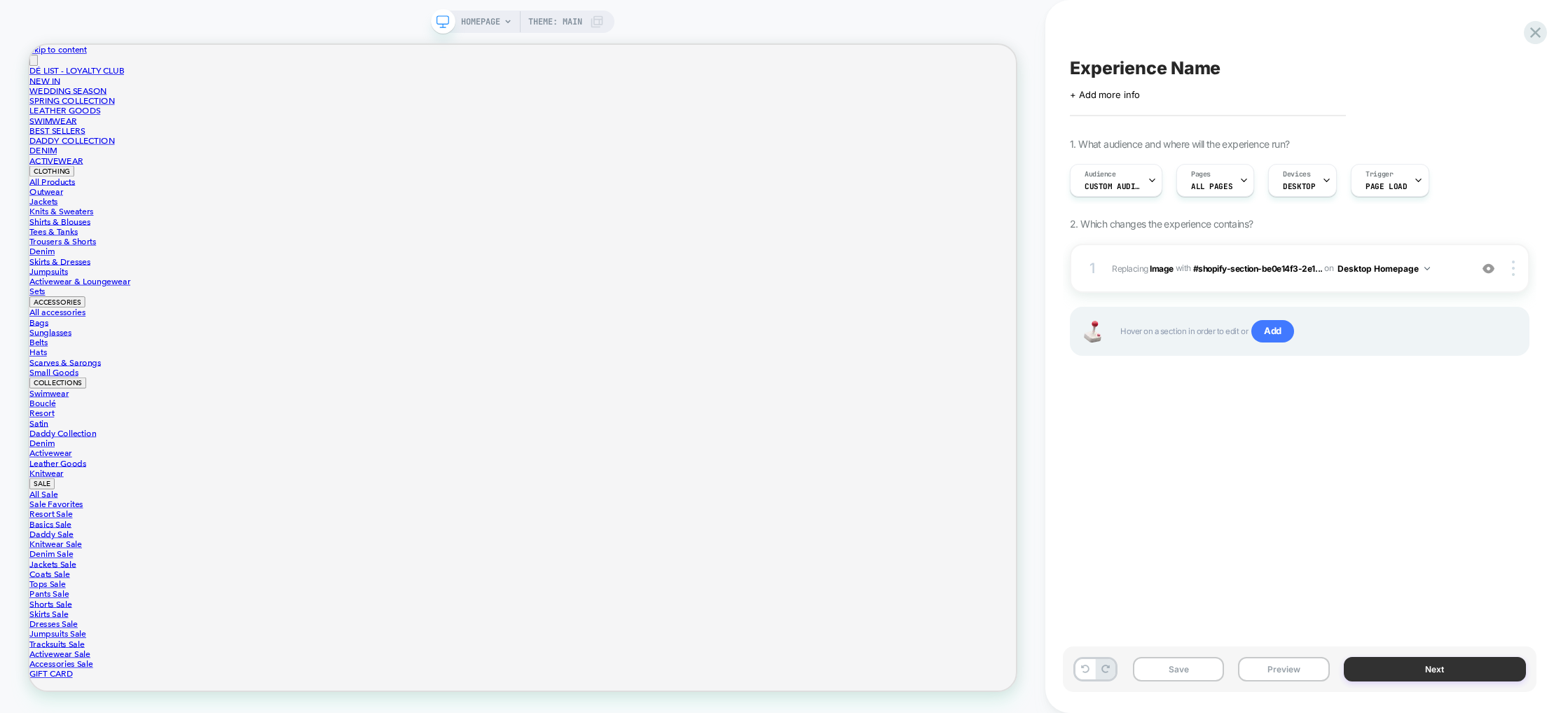
click at [1486, 670] on button "Next" at bounding box center [1435, 670] width 182 height 25
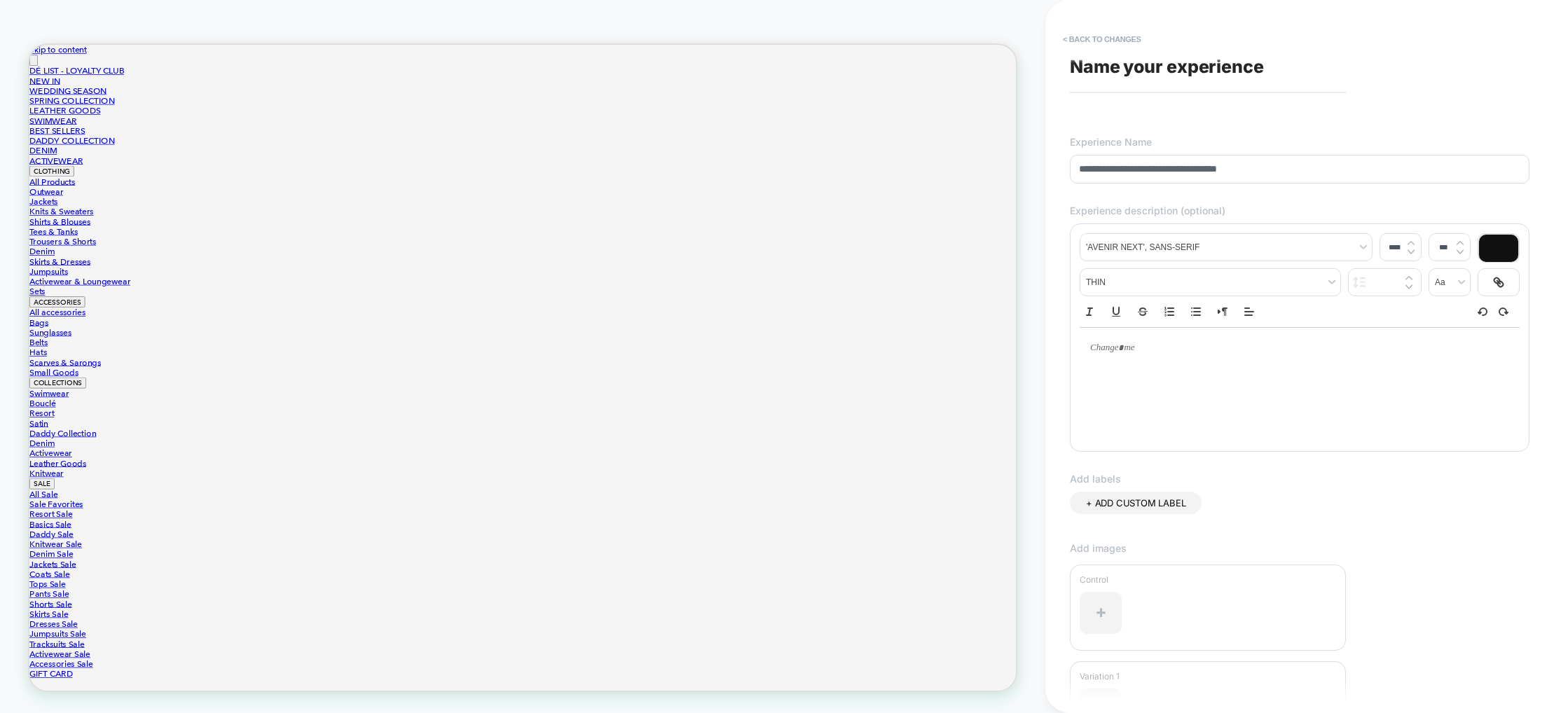
click at [1080, 171] on input "**********" at bounding box center [1300, 169] width 460 height 29
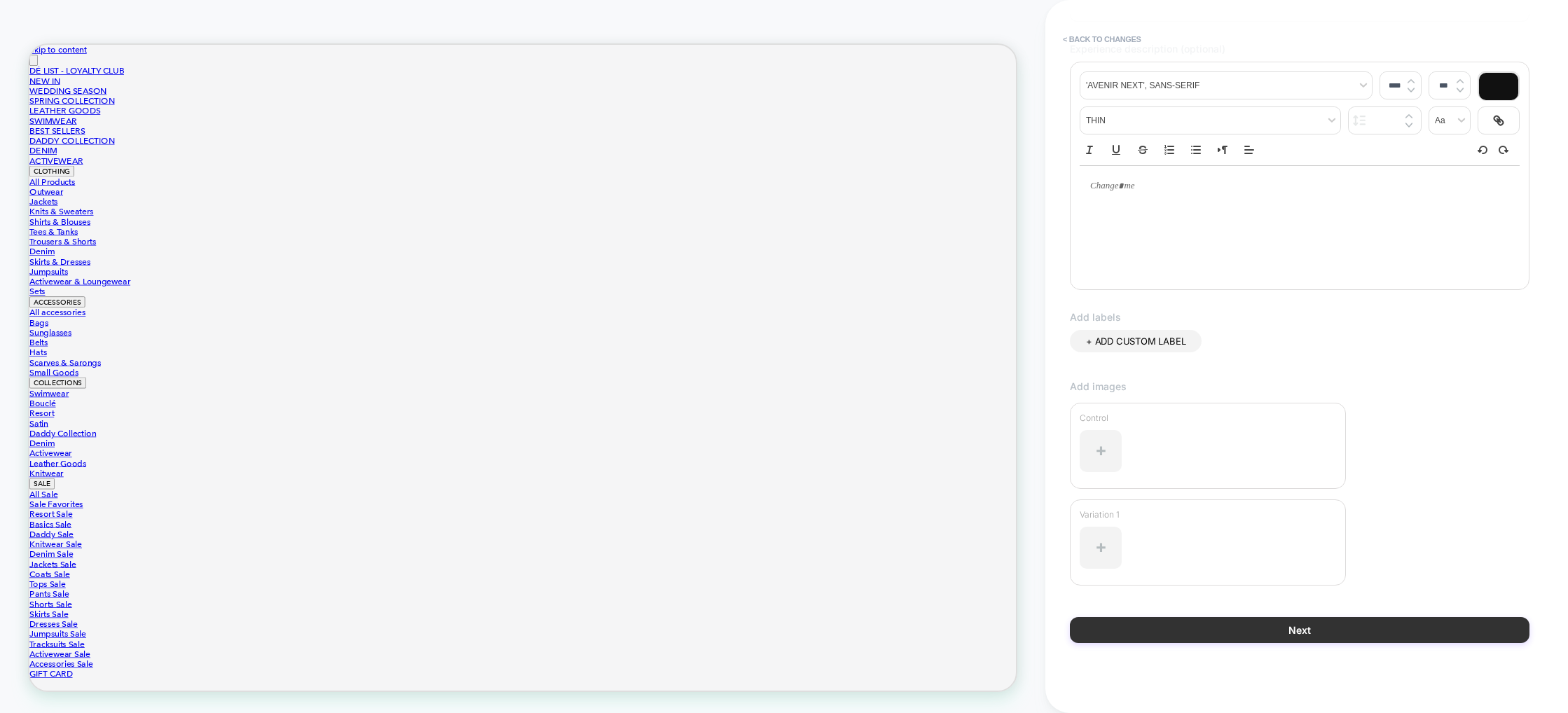
type input "**********"
click at [1368, 635] on button "Next" at bounding box center [1300, 629] width 460 height 26
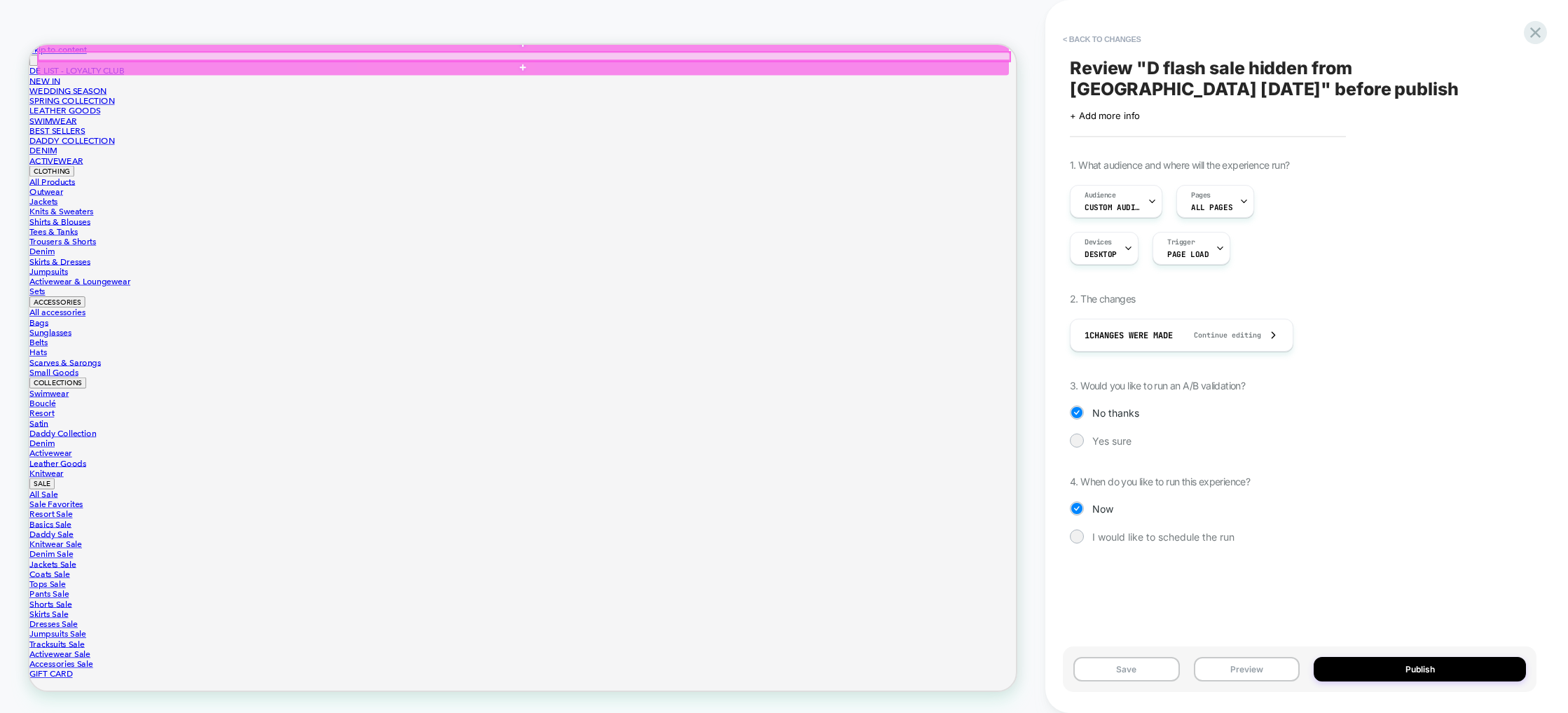
click at [722, 56] on div at bounding box center [689, 60] width 1295 height 12
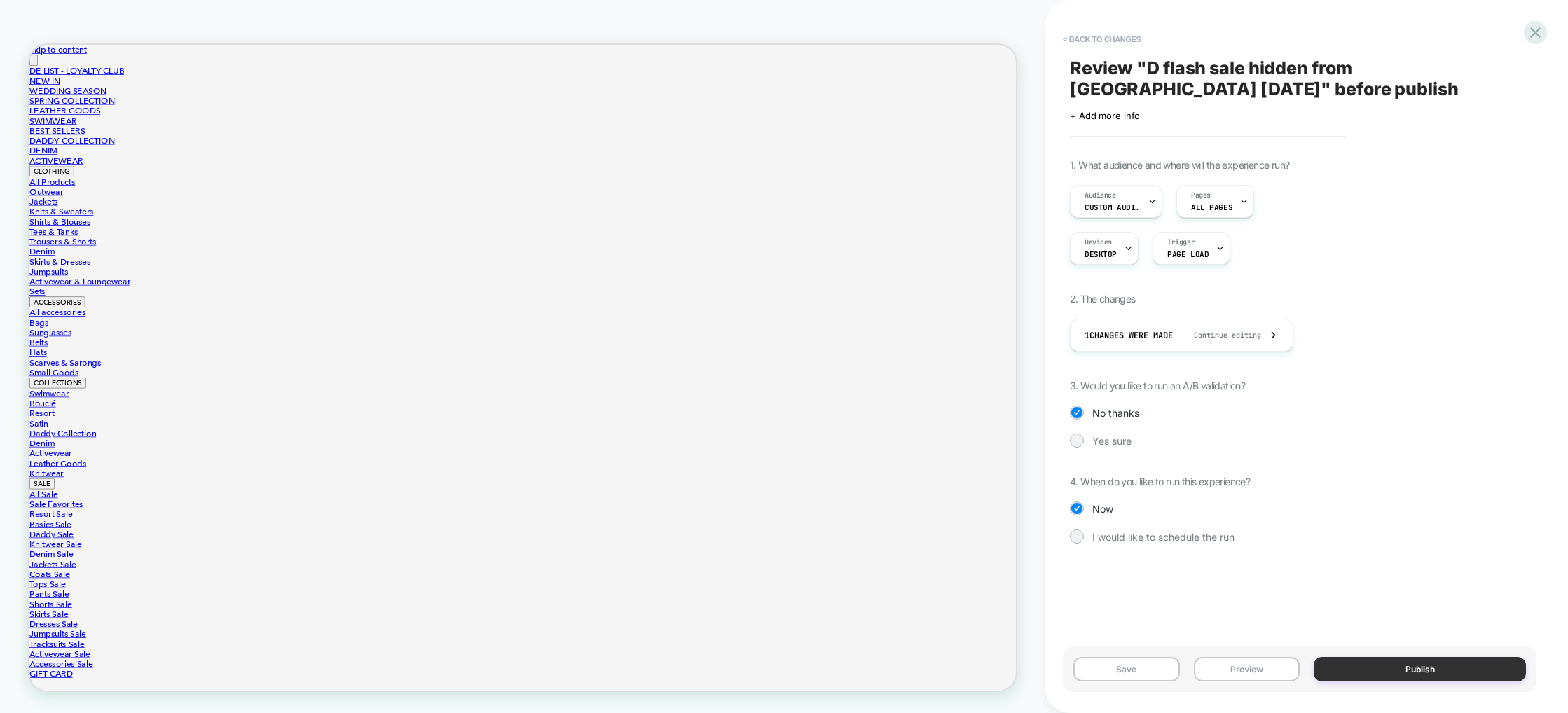
click at [1424, 664] on button "Publish" at bounding box center [1420, 670] width 212 height 25
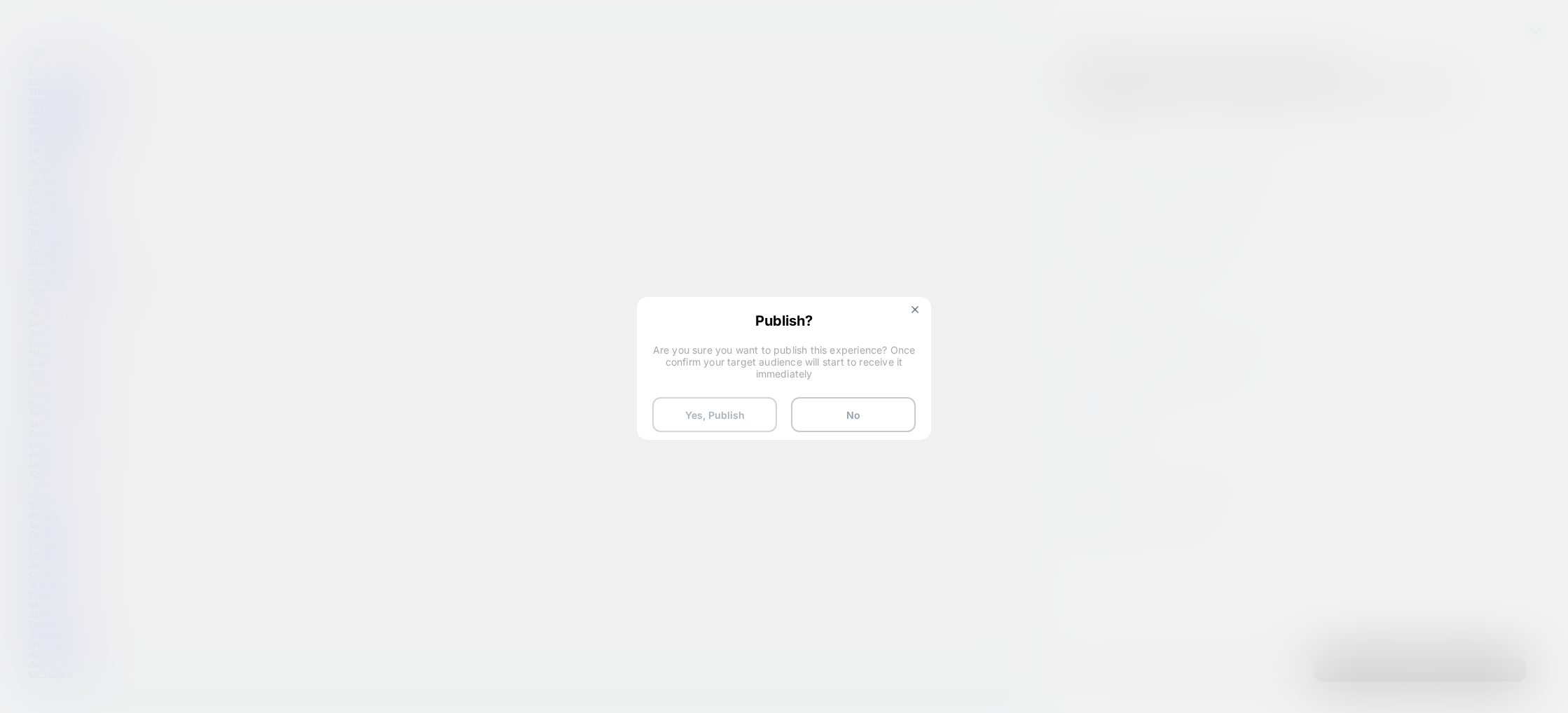
click at [721, 404] on button "Yes, Publish" at bounding box center [715, 415] width 125 height 35
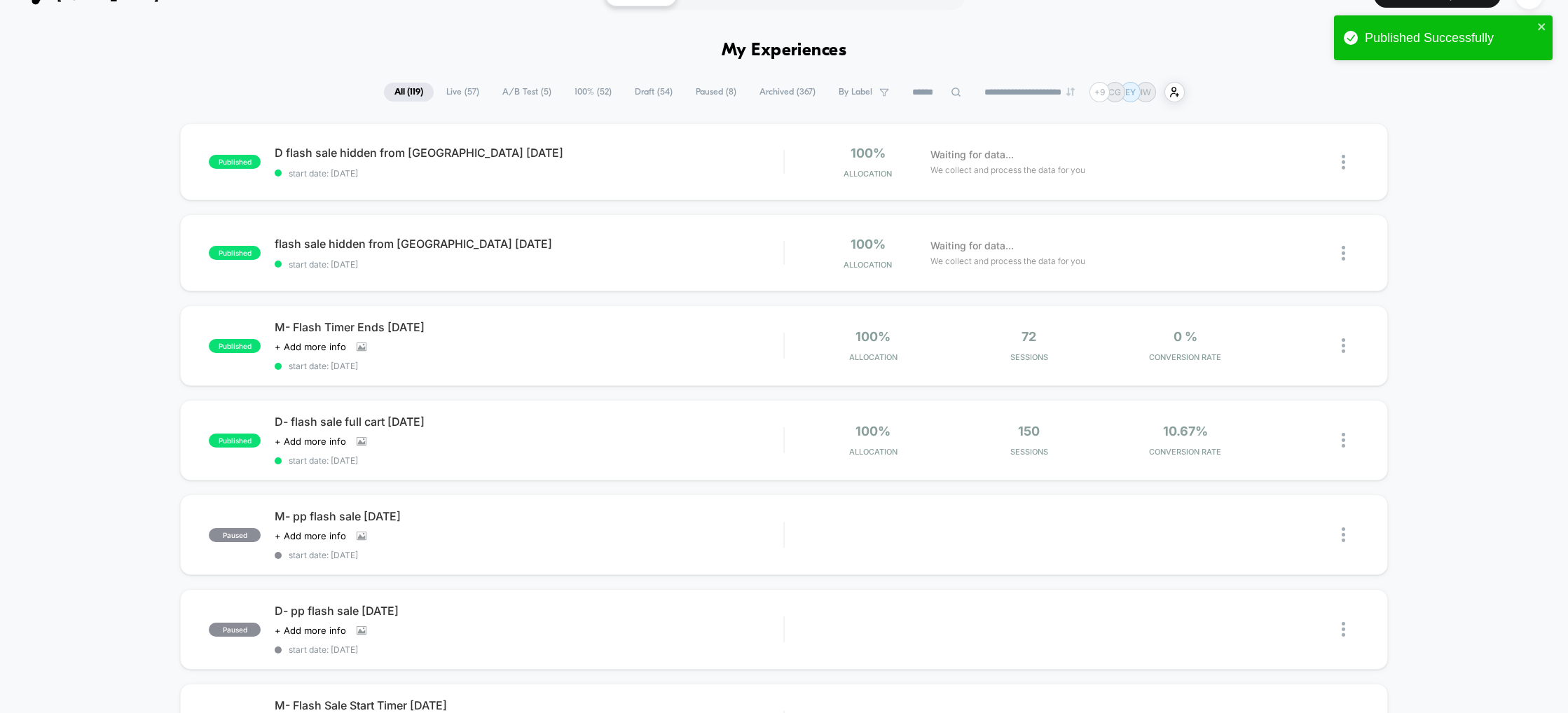
scroll to position [41, 0]
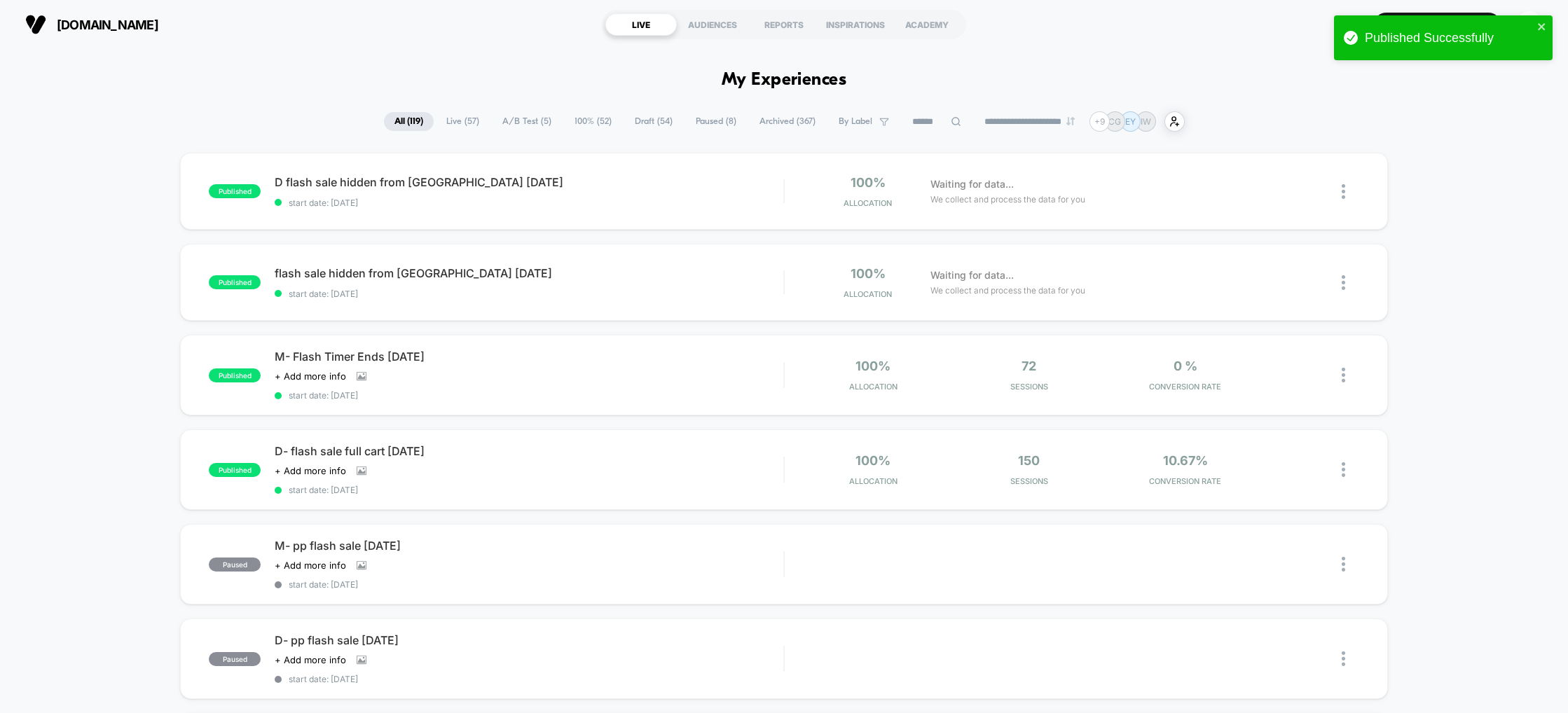
scroll to position [41, 0]
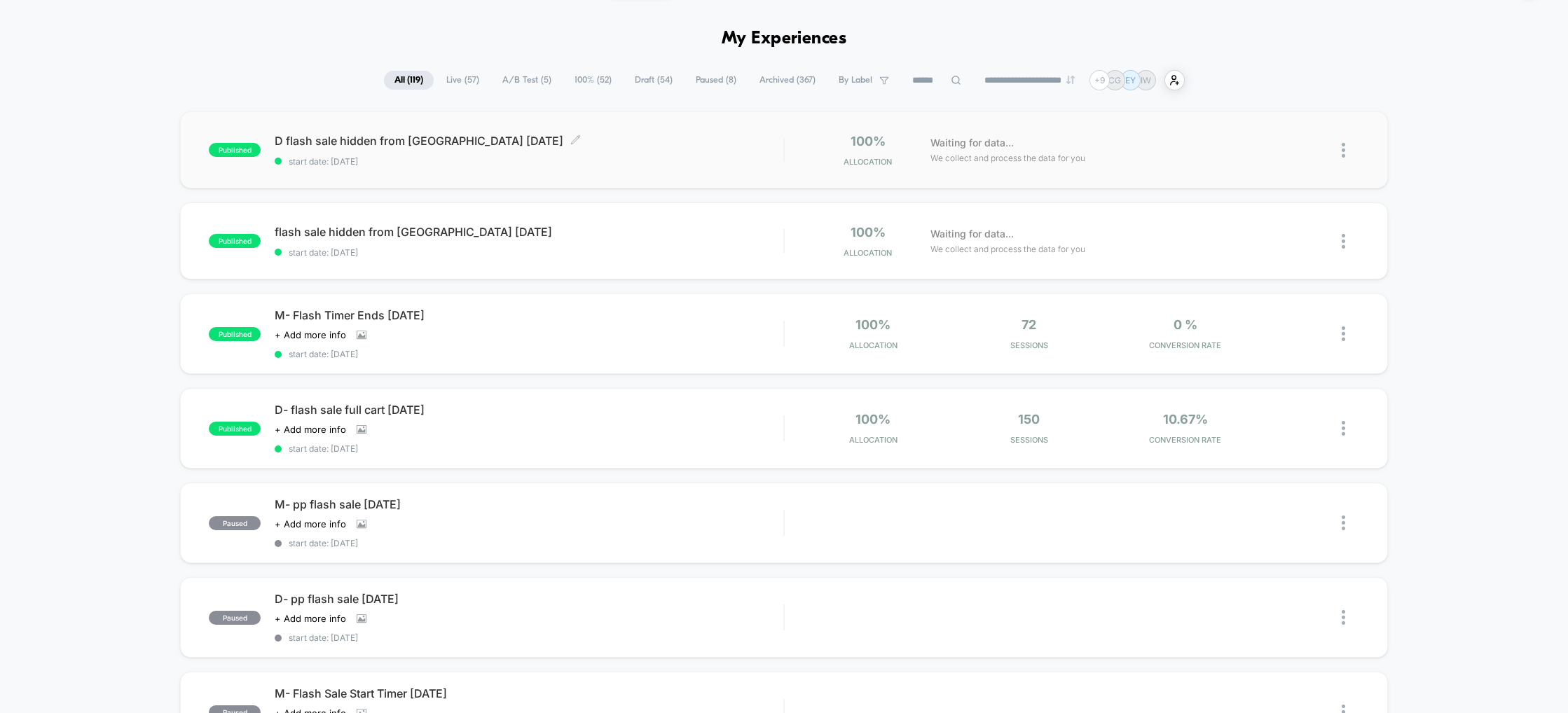
click at [488, 136] on span "D flash sale hidden from ISRAEL august 25 Click to edit experience details" at bounding box center [529, 141] width 509 height 14
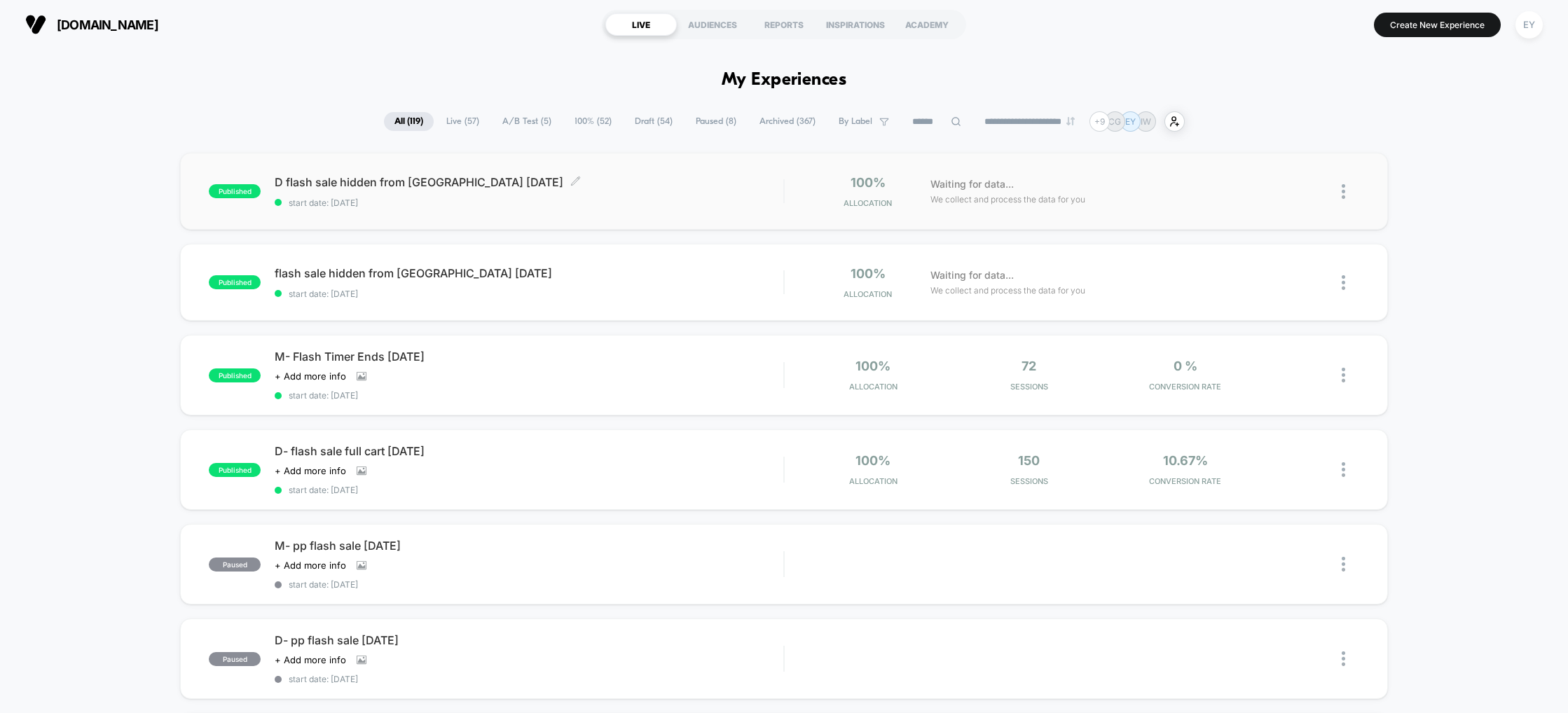
click at [544, 202] on span "start date: [DATE]" at bounding box center [529, 203] width 509 height 11
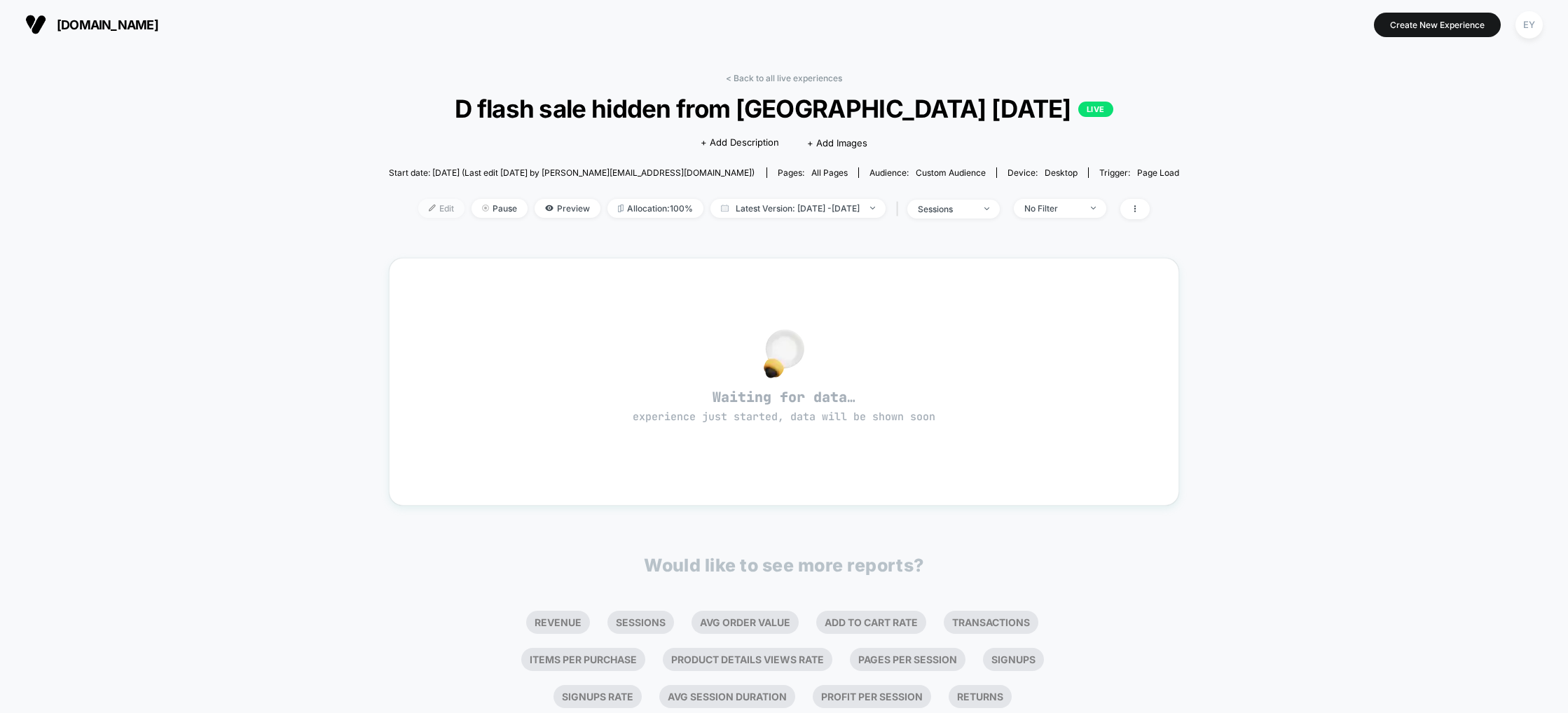
drag, startPoint x: 417, startPoint y: 195, endPoint x: 411, endPoint y: 200, distance: 7.8
click at [416, 195] on div "< Back to all live experiences D flash sale hidden from ISRAEL august 25 LIVE C…" at bounding box center [784, 155] width 791 height 164
click at [418, 204] on span "Edit" at bounding box center [441, 208] width 46 height 19
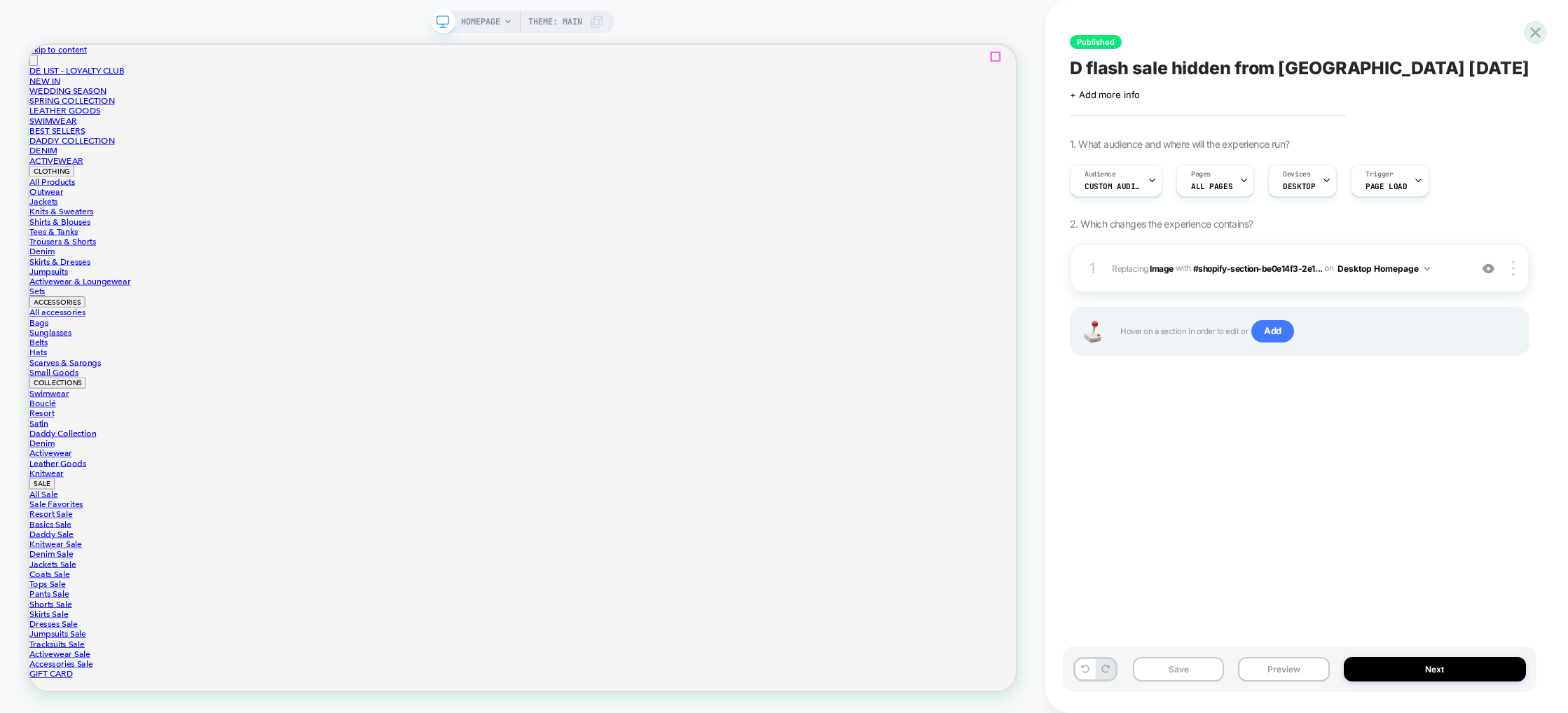
click at [1314, 58] on div at bounding box center [1318, 60] width 11 height 11
click at [988, 26] on div "HOMEPAGE Theme: MAIN" at bounding box center [523, 356] width 1045 height 685
click at [1010, 31] on div "HOMEPAGE Theme: MAIN" at bounding box center [523, 356] width 1045 height 685
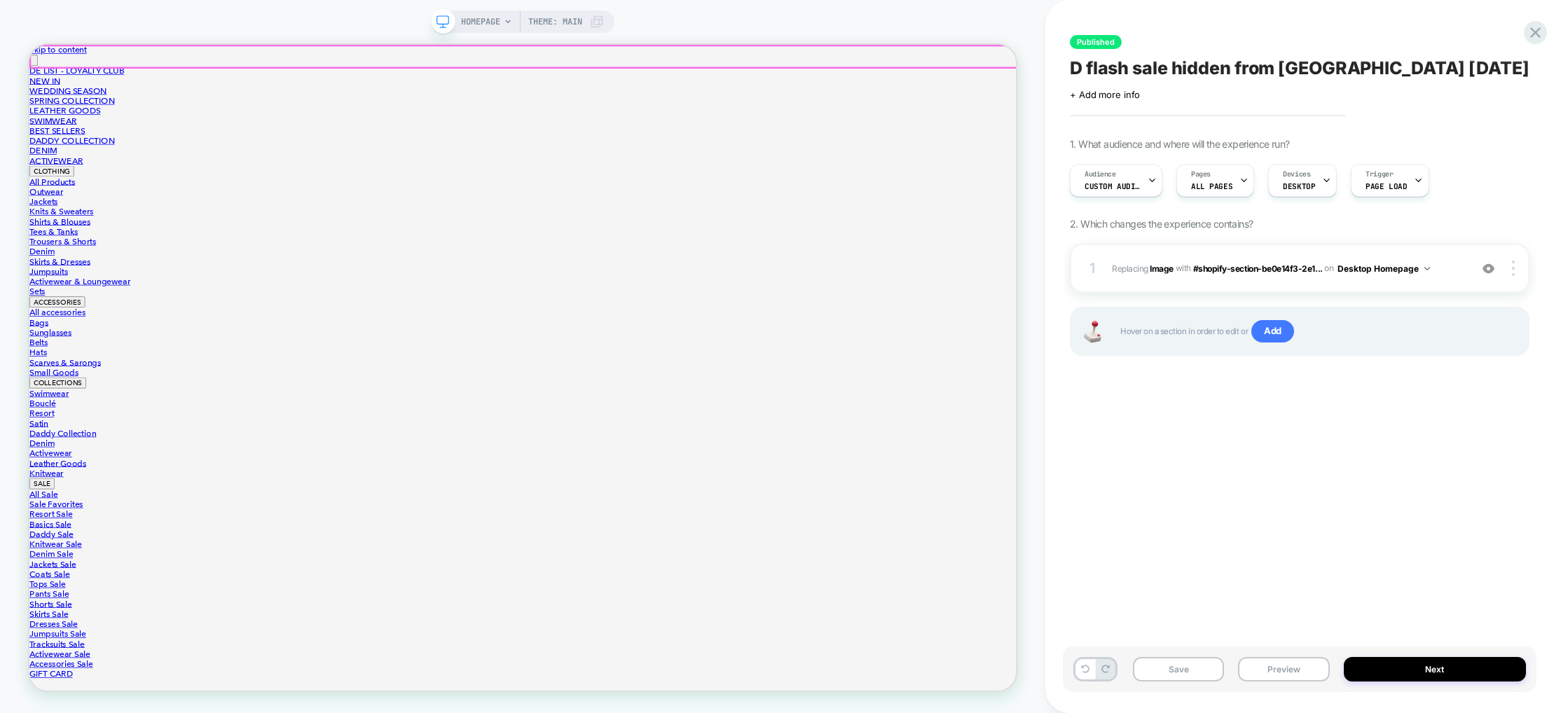
click at [60, 59] on div at bounding box center [689, 60] width 1317 height 29
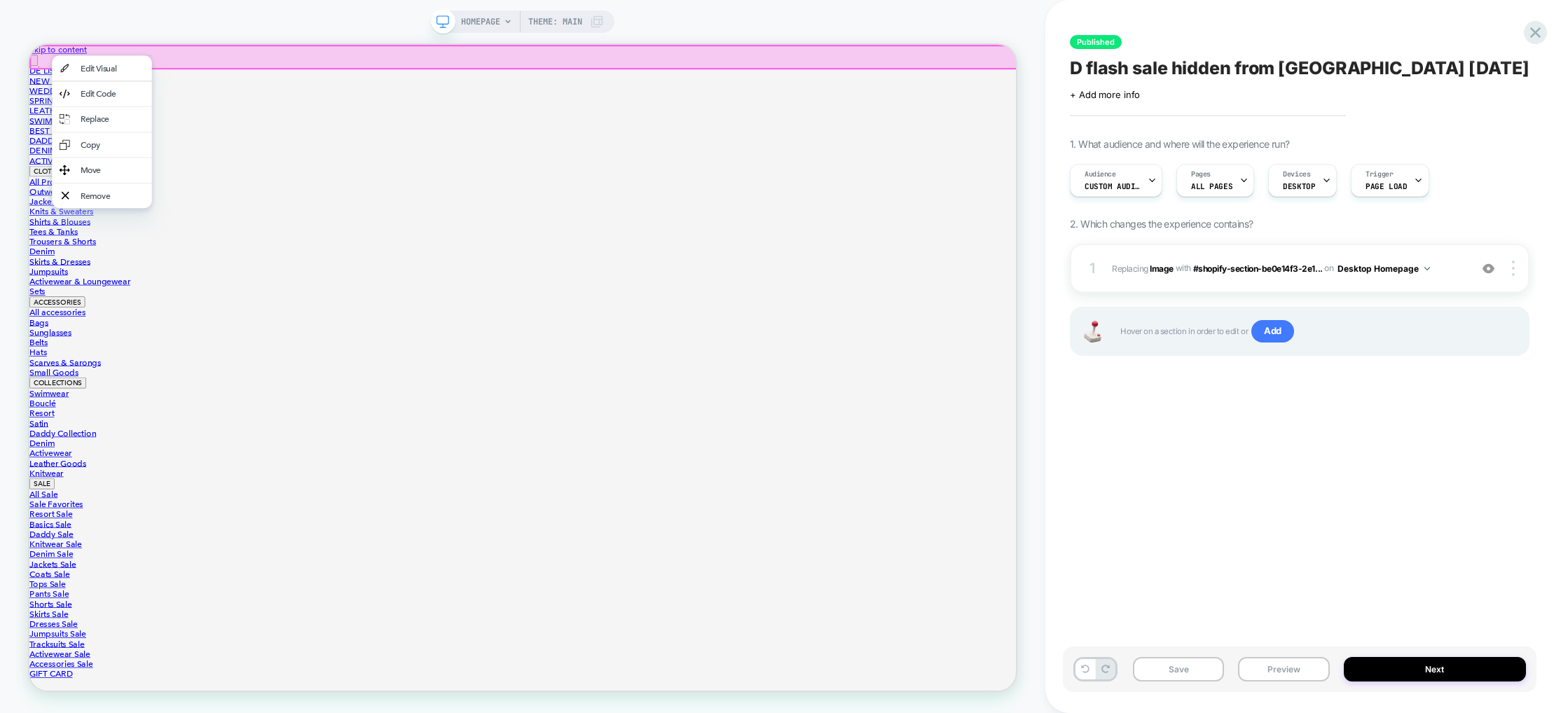
click at [56, 52] on div at bounding box center [690, 61] width 1321 height 33
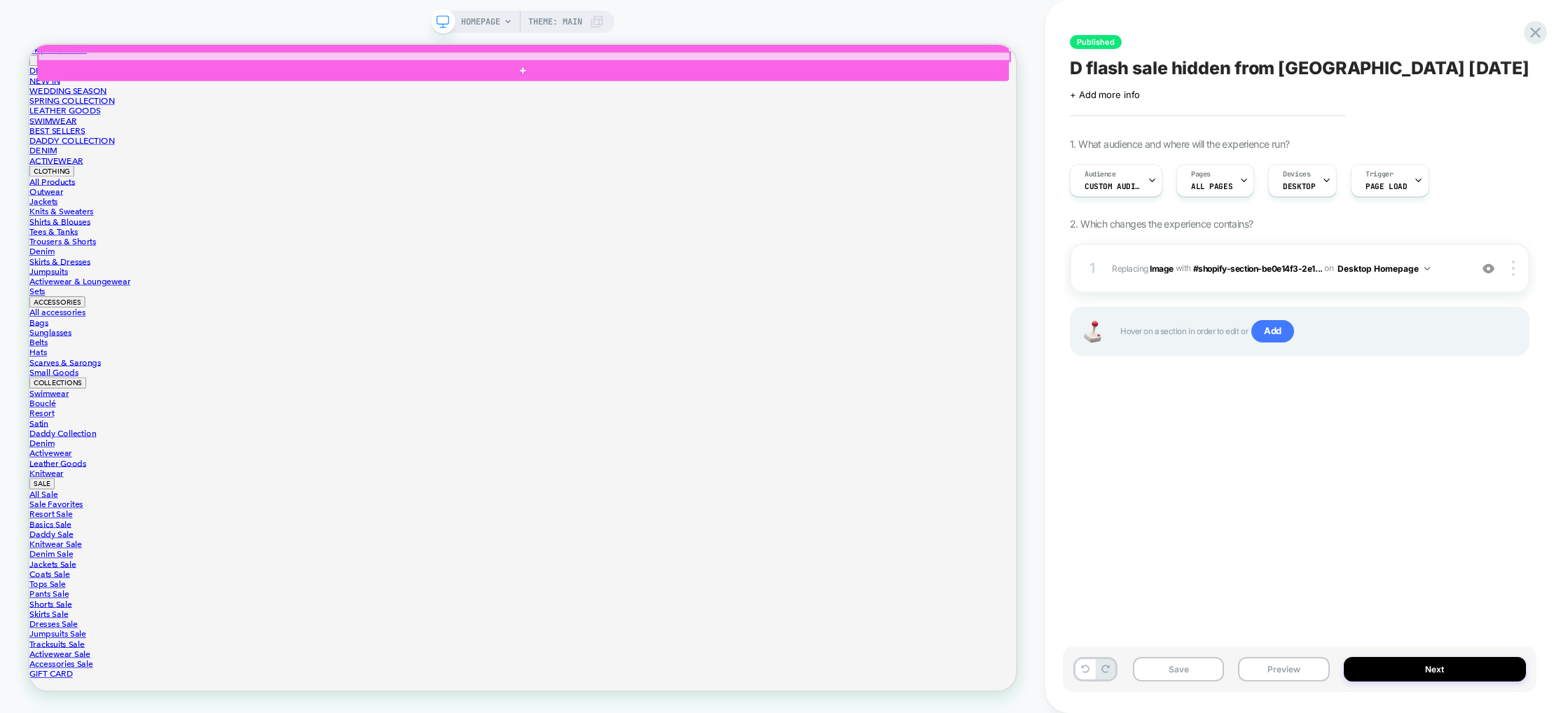
click at [748, 57] on div at bounding box center [689, 60] width 1295 height 12
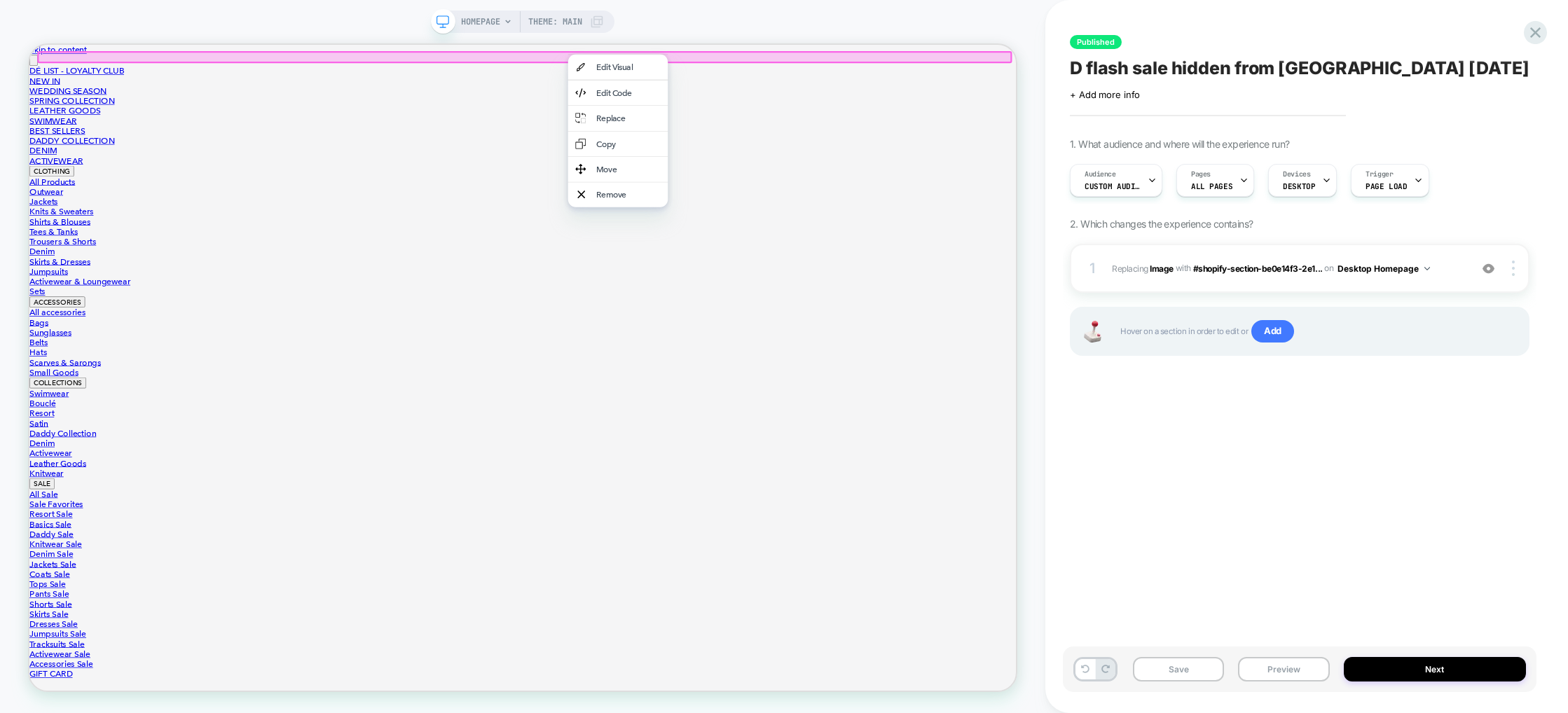
click at [808, 252] on div "Remove" at bounding box center [827, 245] width 85 height 13
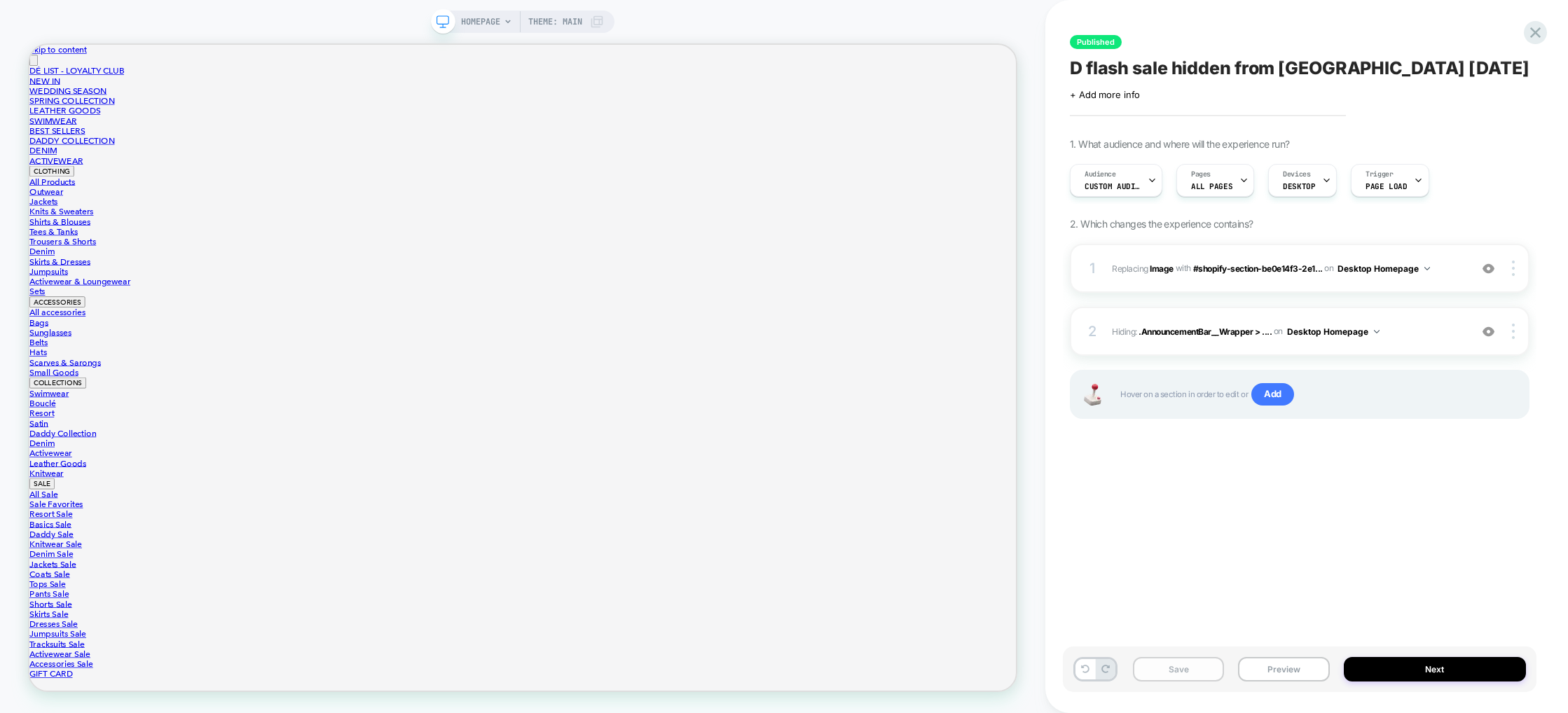
click at [1195, 666] on button "Save" at bounding box center [1179, 670] width 91 height 25
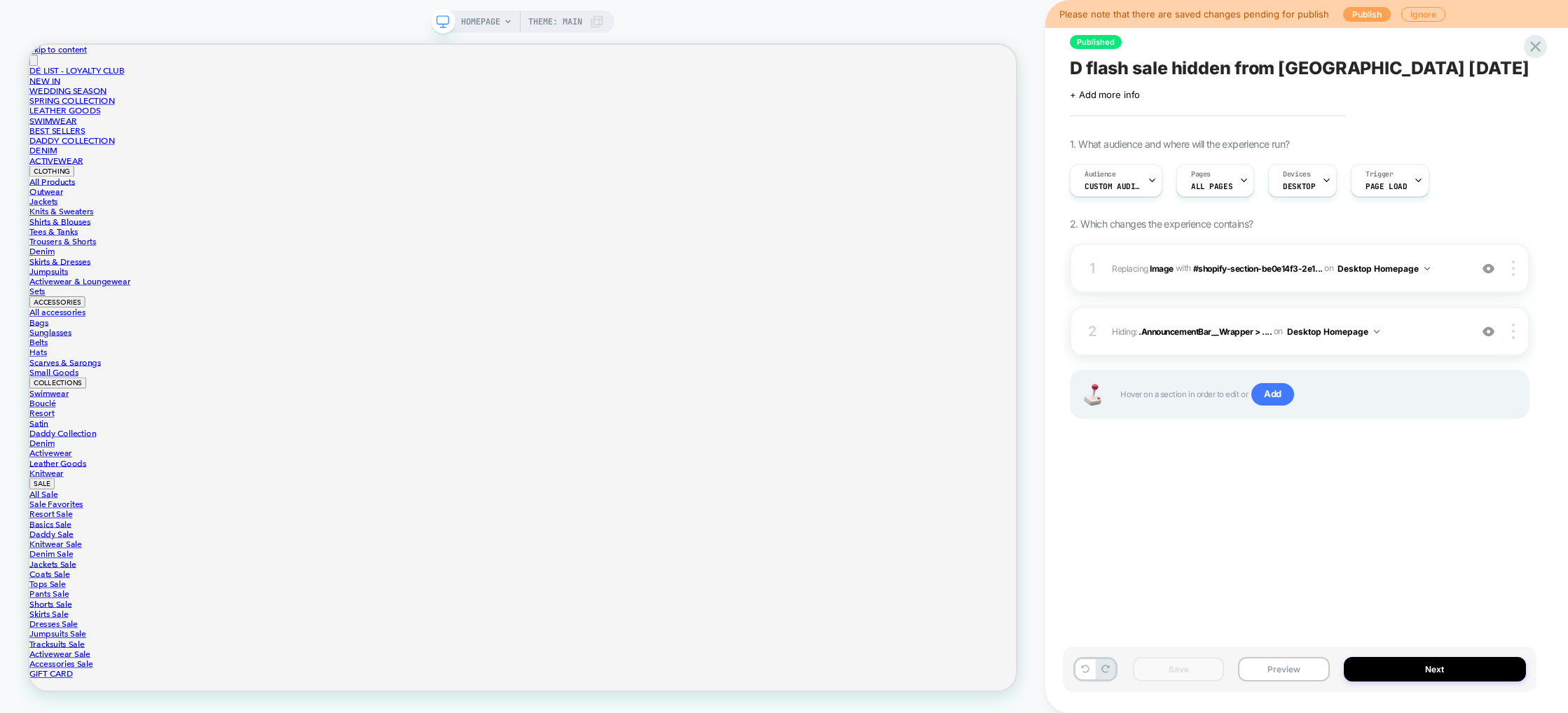
click at [1363, 9] on button "Publish" at bounding box center [1368, 14] width 48 height 15
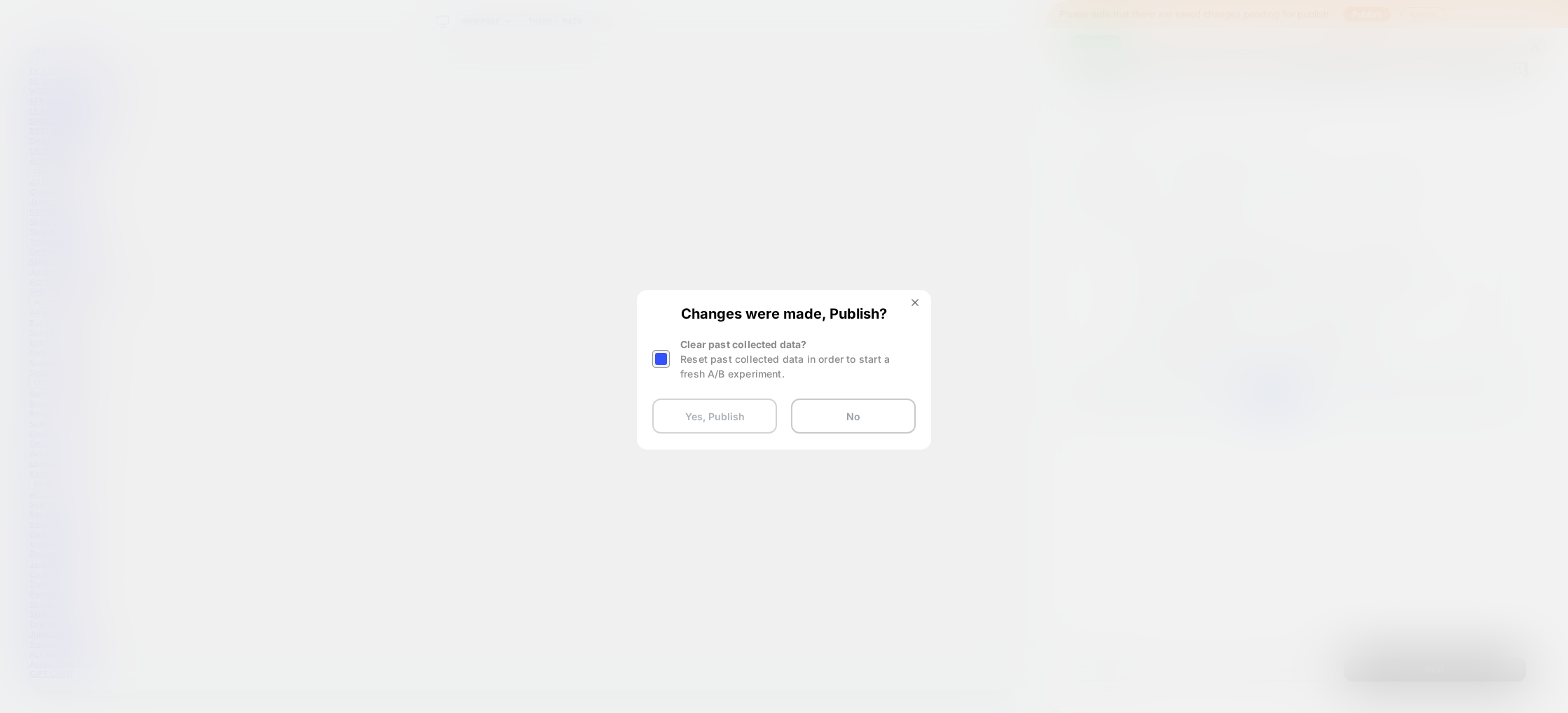
click at [756, 421] on button "Yes, Publish" at bounding box center [715, 416] width 125 height 35
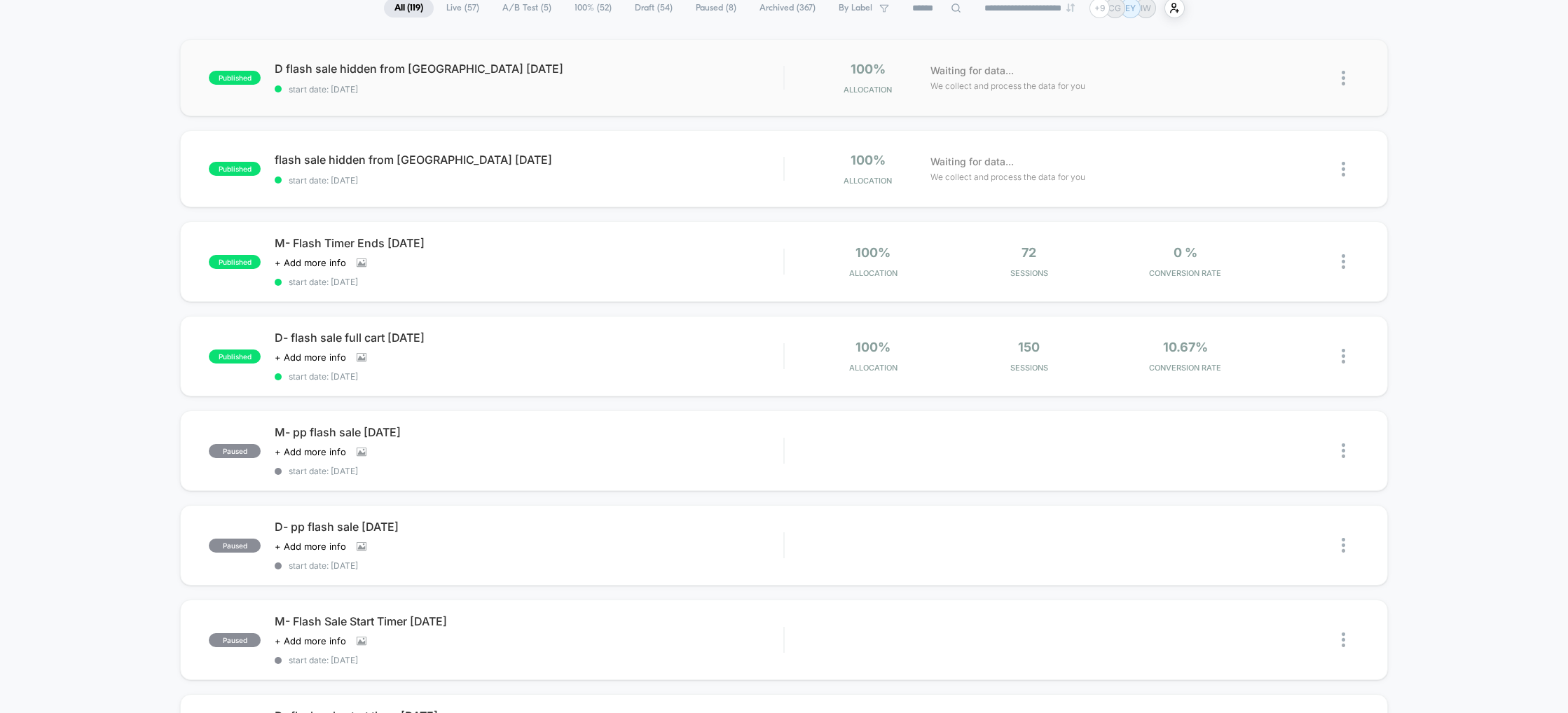
scroll to position [112, 0]
click at [393, 77] on div "D flash sale hidden from ISRAEL august 25 Click to edit experience details Clic…" at bounding box center [529, 79] width 509 height 33
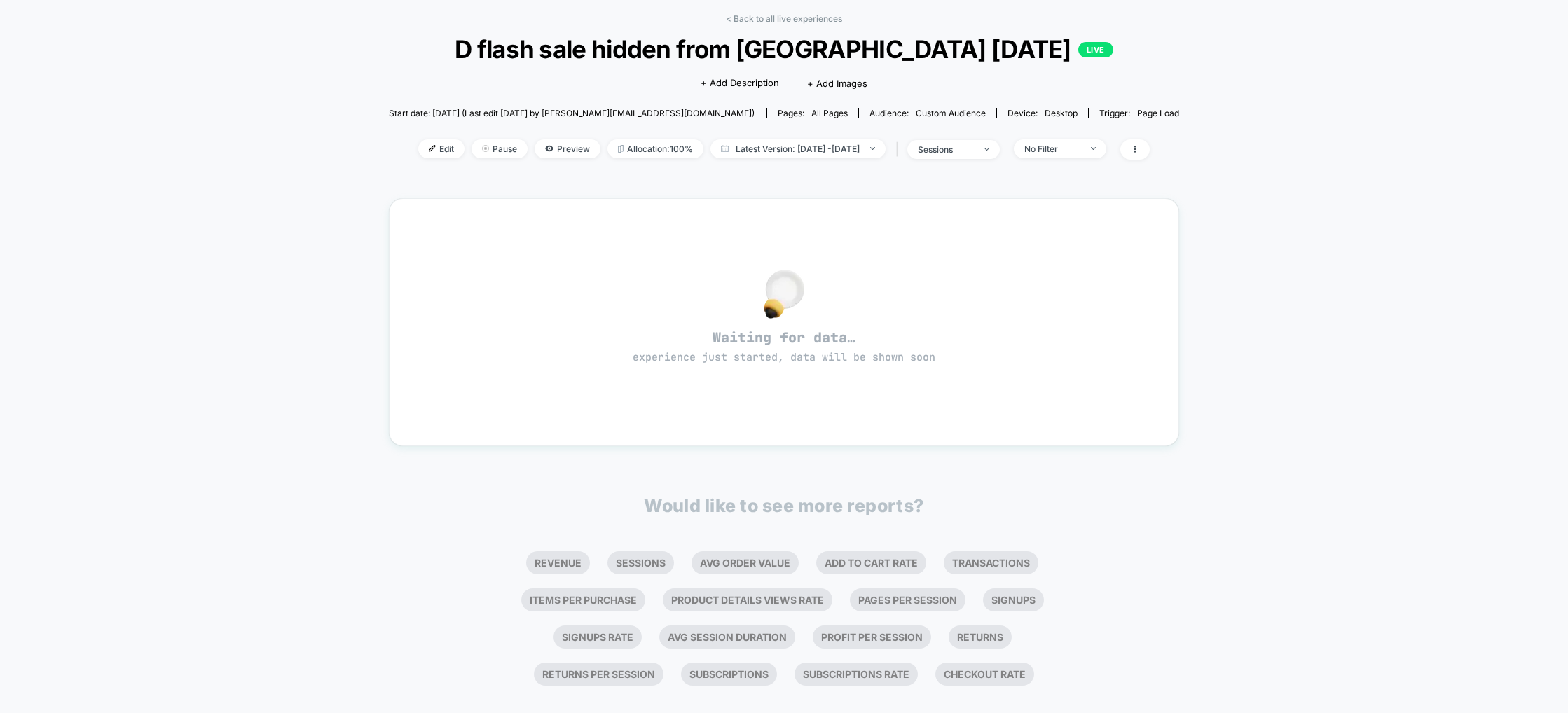
scroll to position [81, 0]
